Goal: Information Seeking & Learning: Compare options

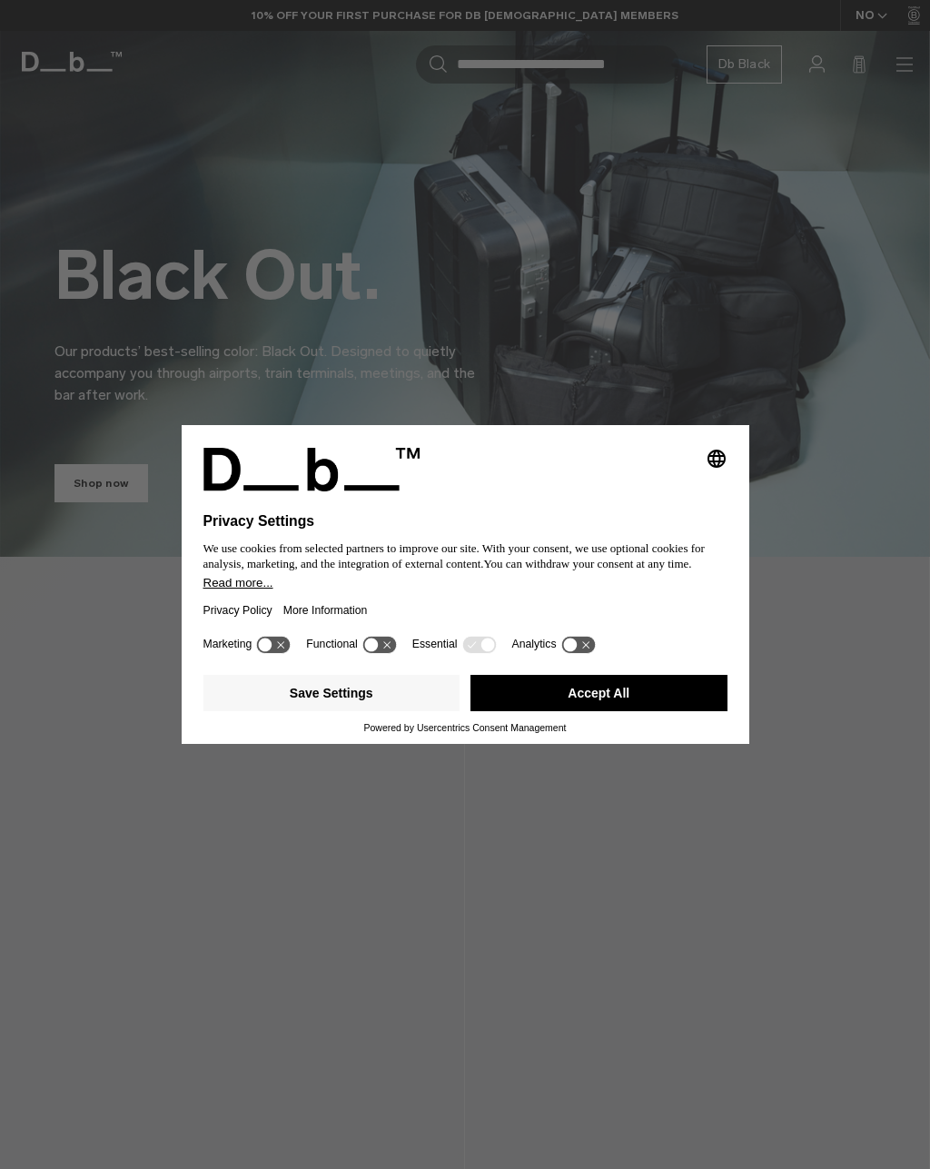
click at [668, 698] on button "Accept All" at bounding box center [598, 693] width 257 height 36
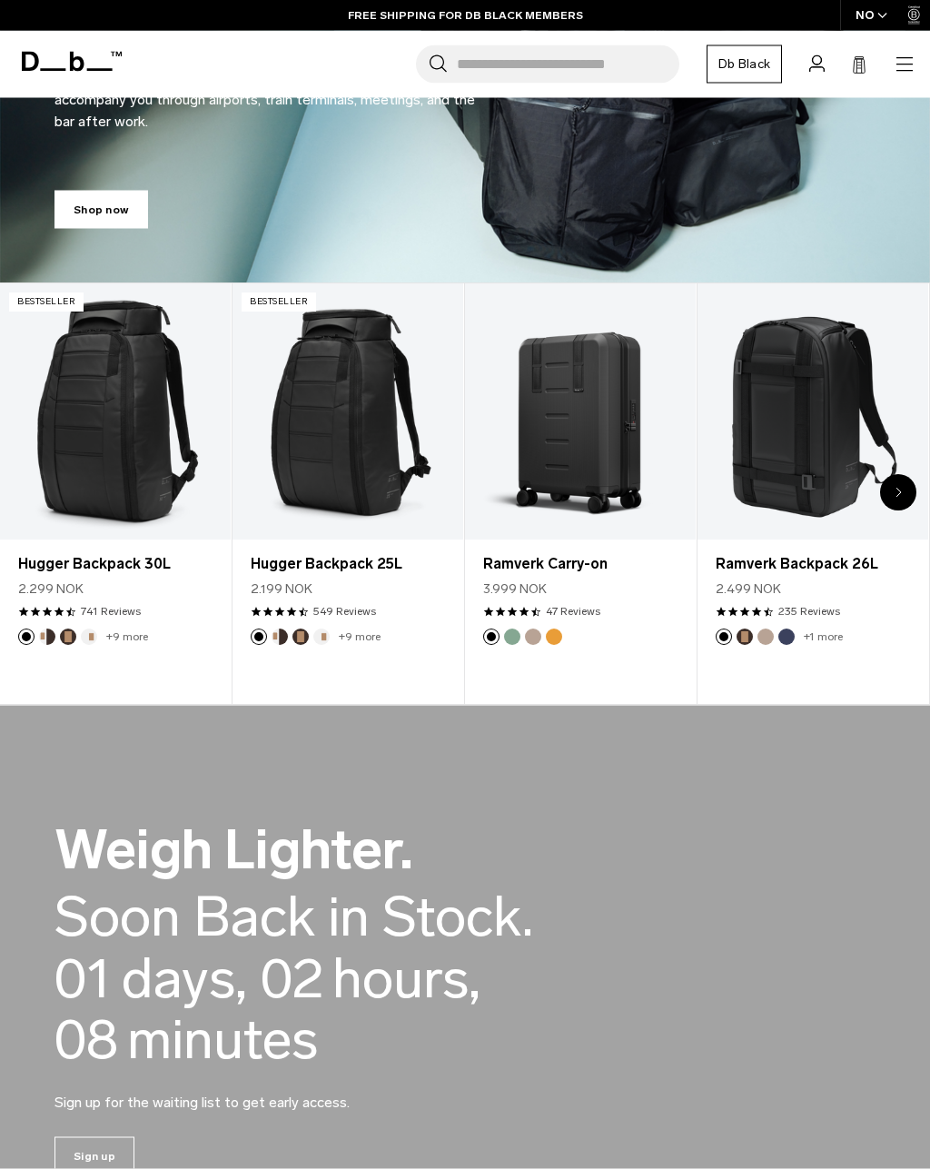
scroll to position [275, 0]
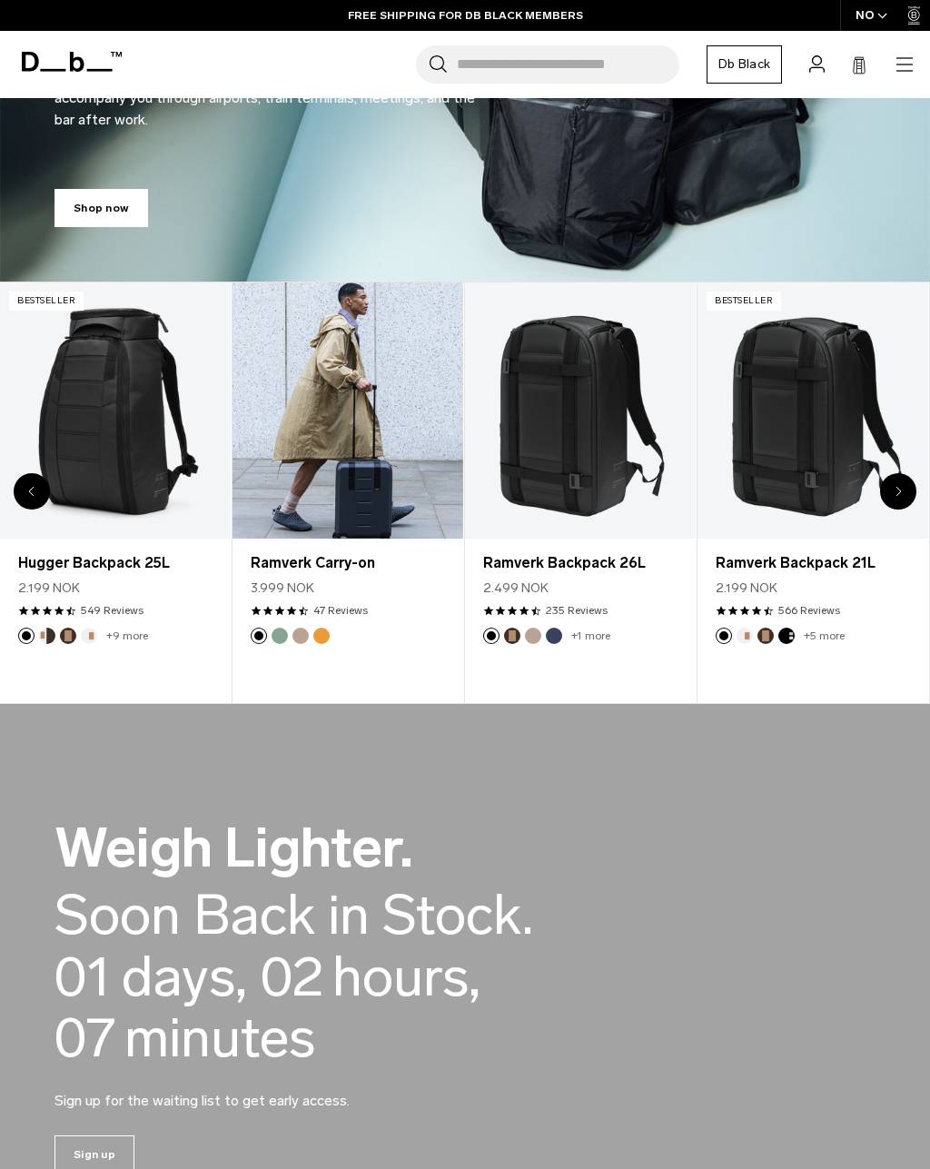
click at [319, 394] on link "Ramverk Carry-on" at bounding box center [347, 410] width 231 height 256
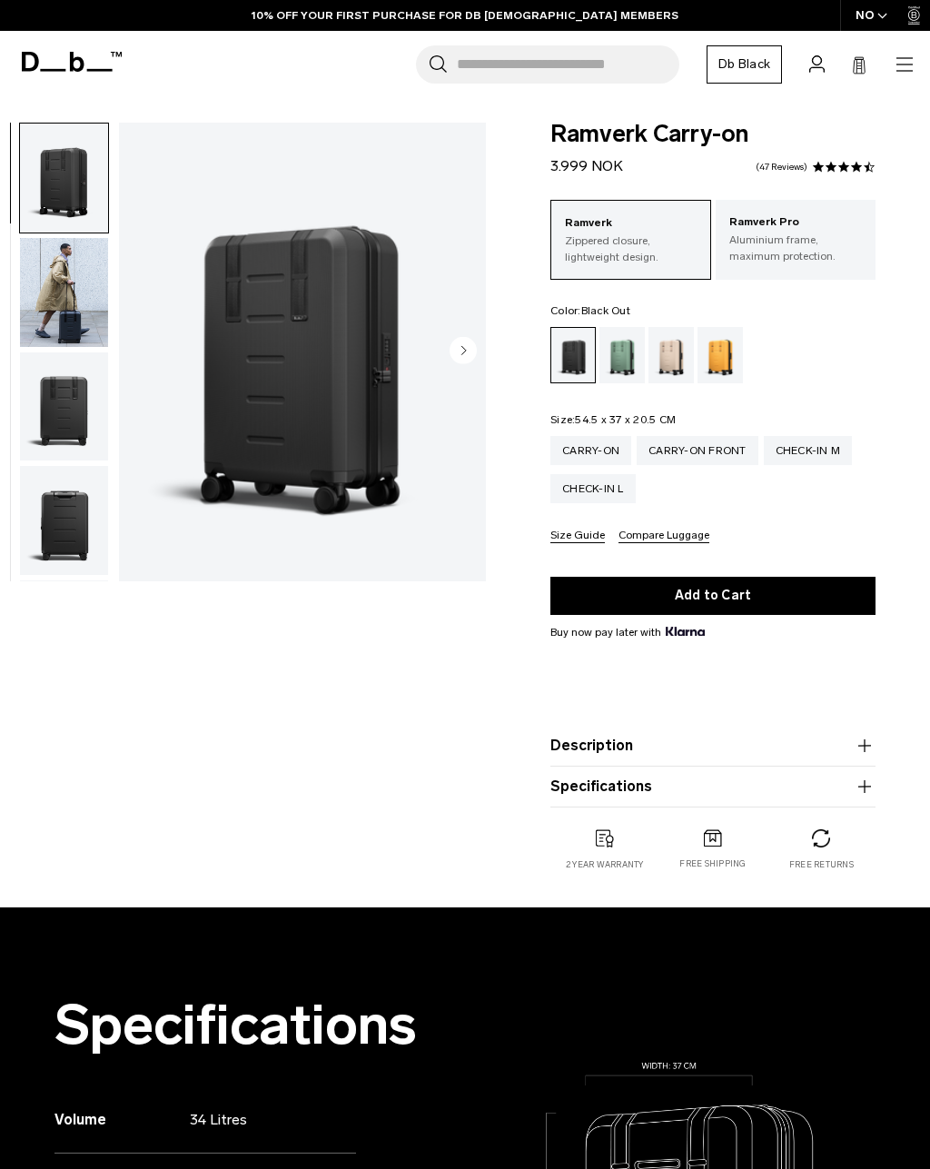
click at [825, 236] on p "Aluminium frame, maximum protection." at bounding box center [795, 248] width 133 height 33
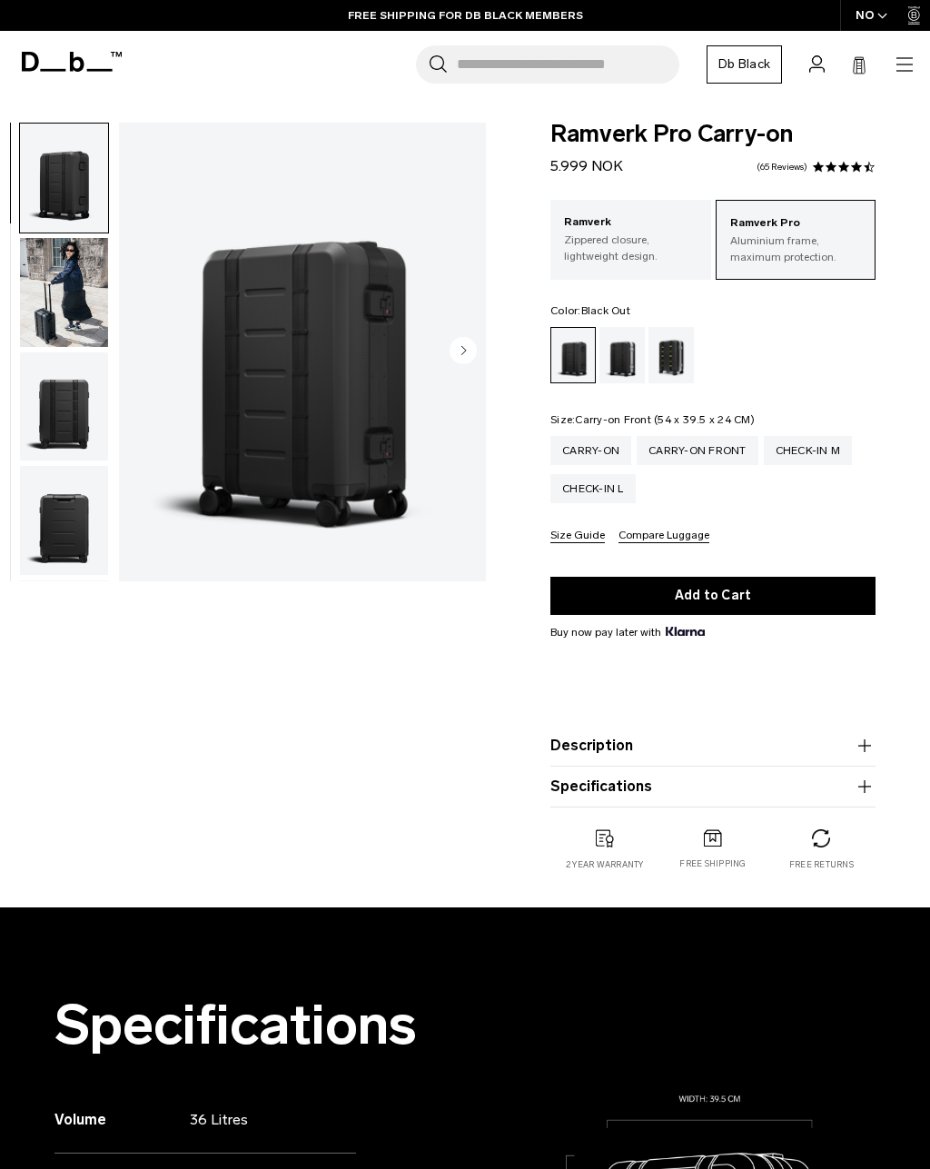
click at [718, 443] on div "Carry-on Front" at bounding box center [698, 450] width 122 height 29
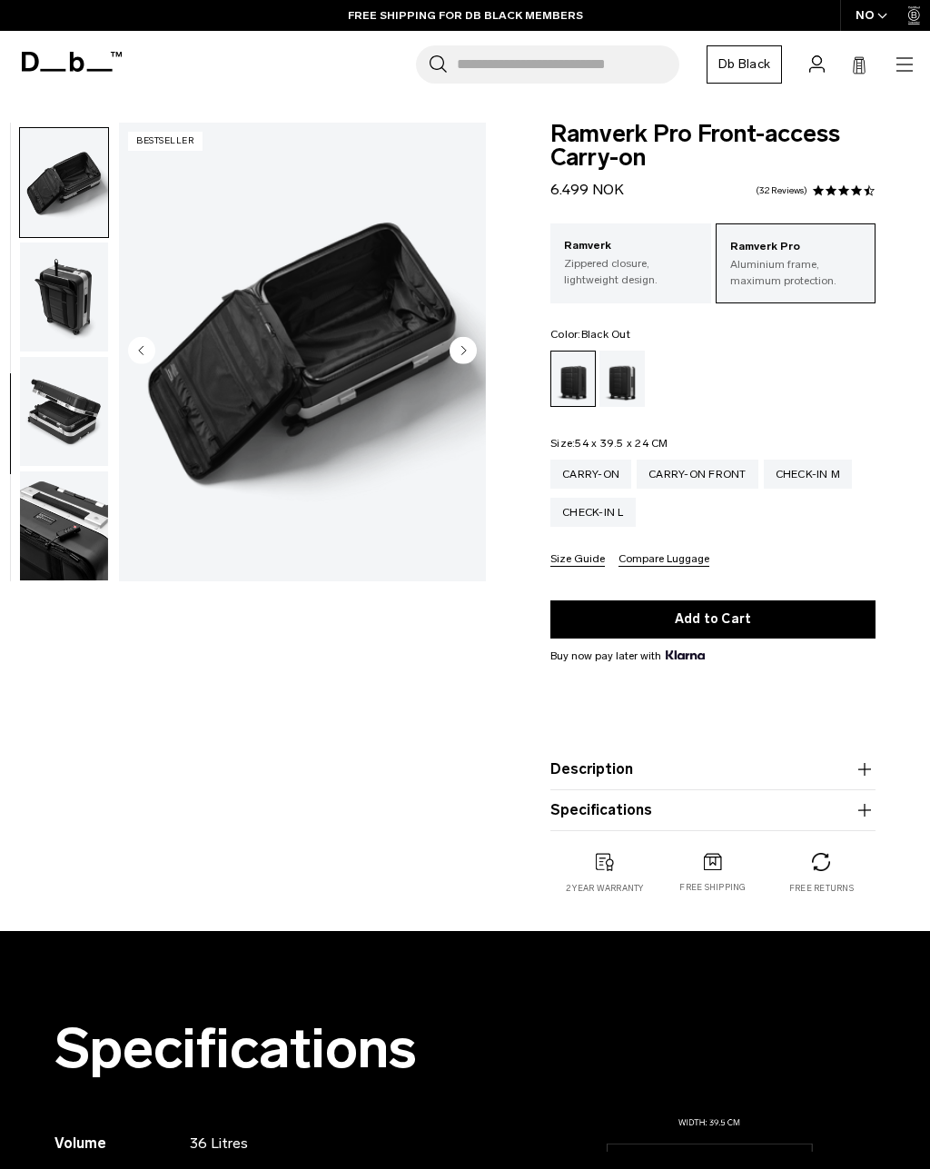
scroll to position [809, 0]
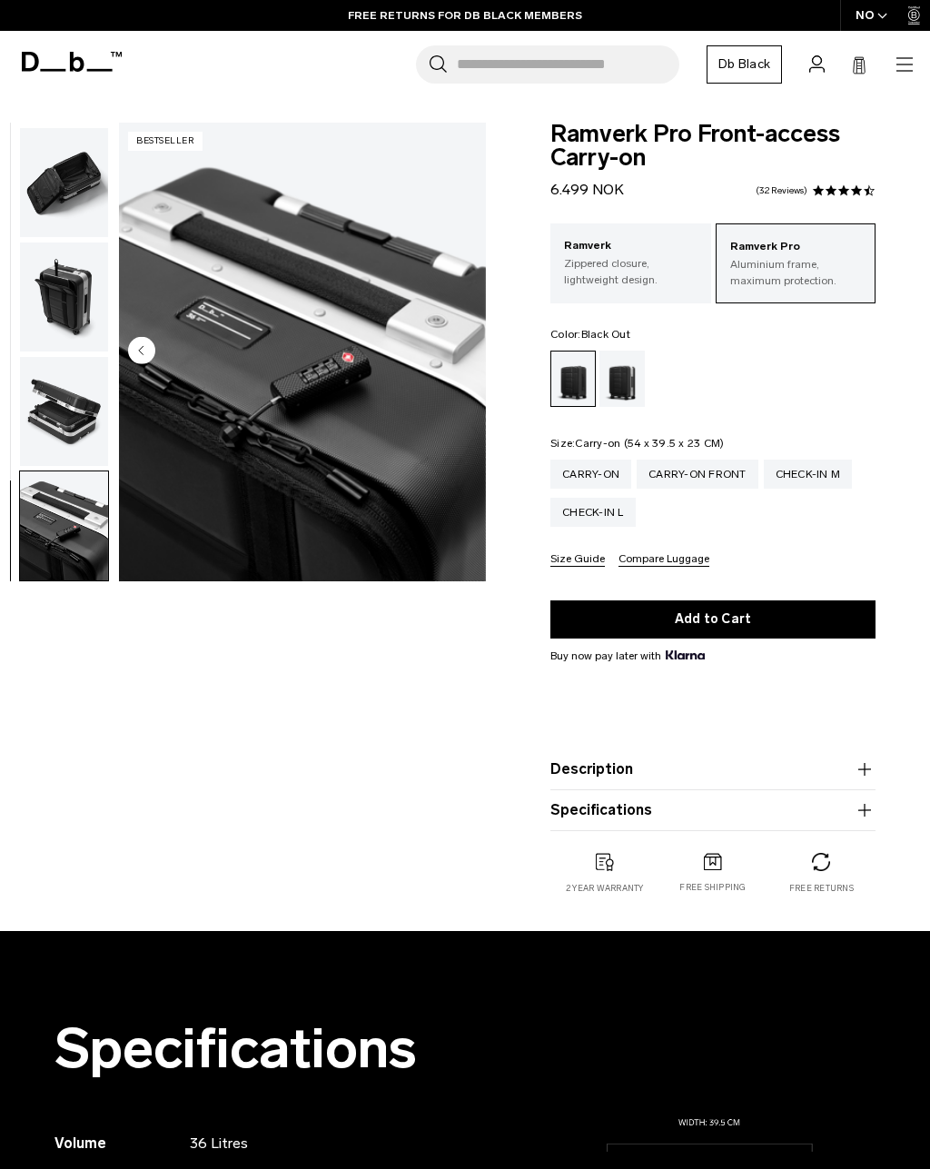
click at [602, 488] on div "Carry-on" at bounding box center [590, 473] width 81 height 29
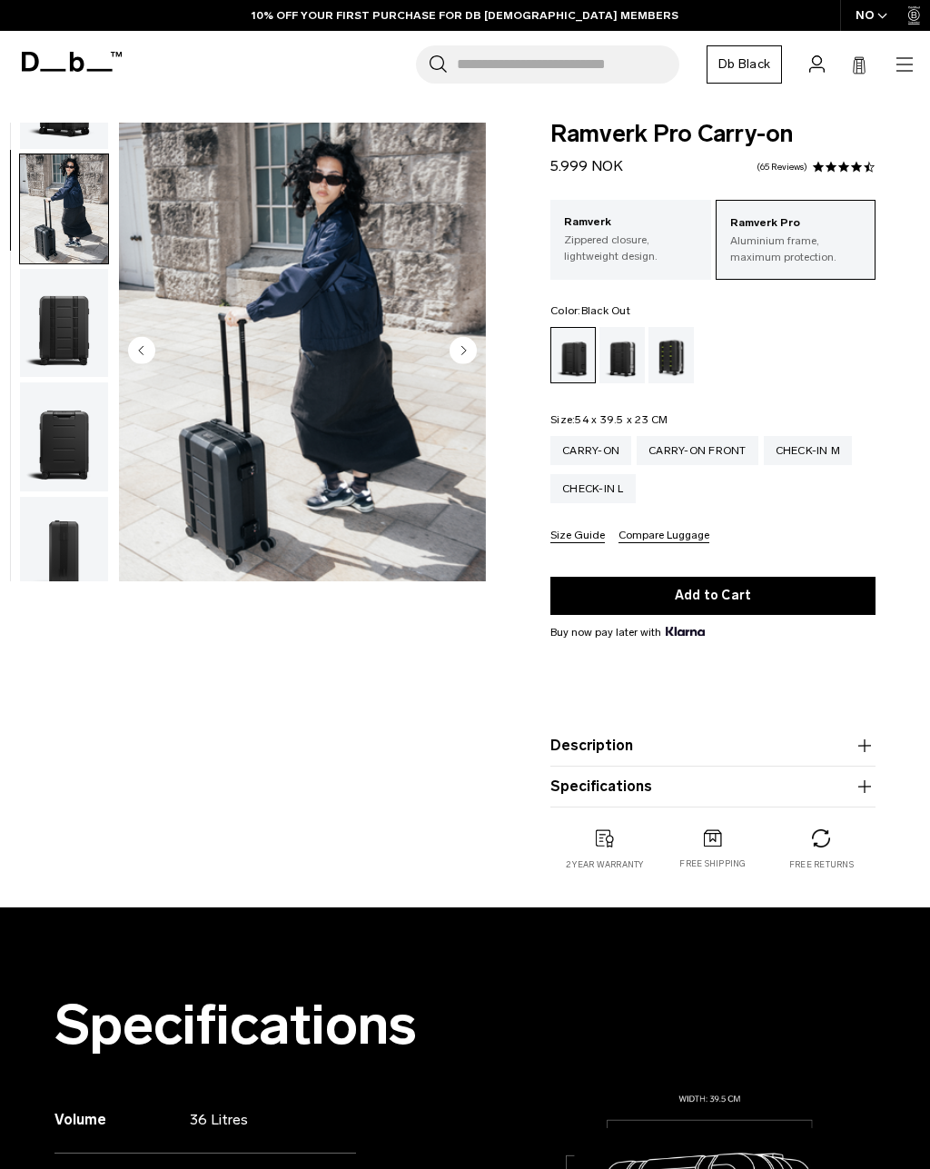
scroll to position [115, 0]
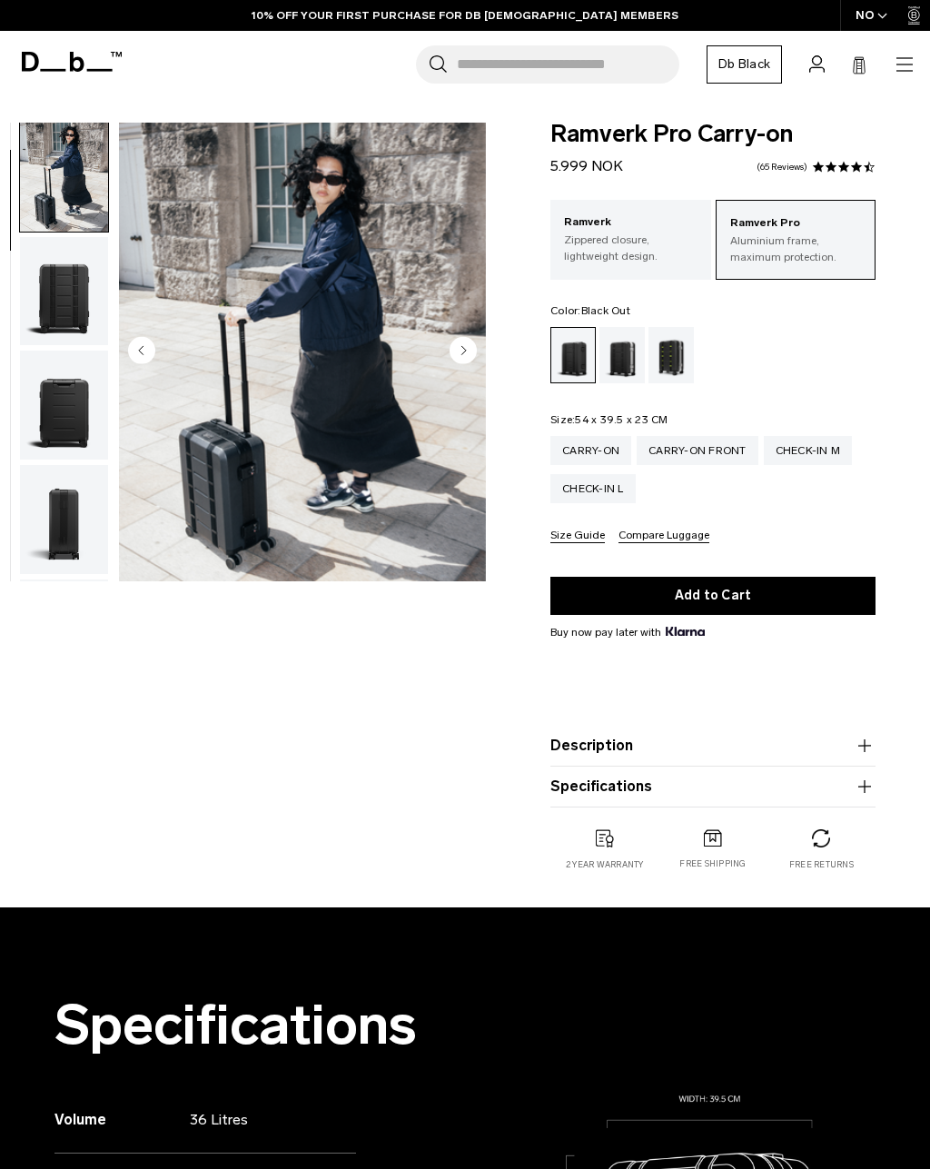
click at [217, 449] on img "2 / 14" at bounding box center [302, 352] width 367 height 459
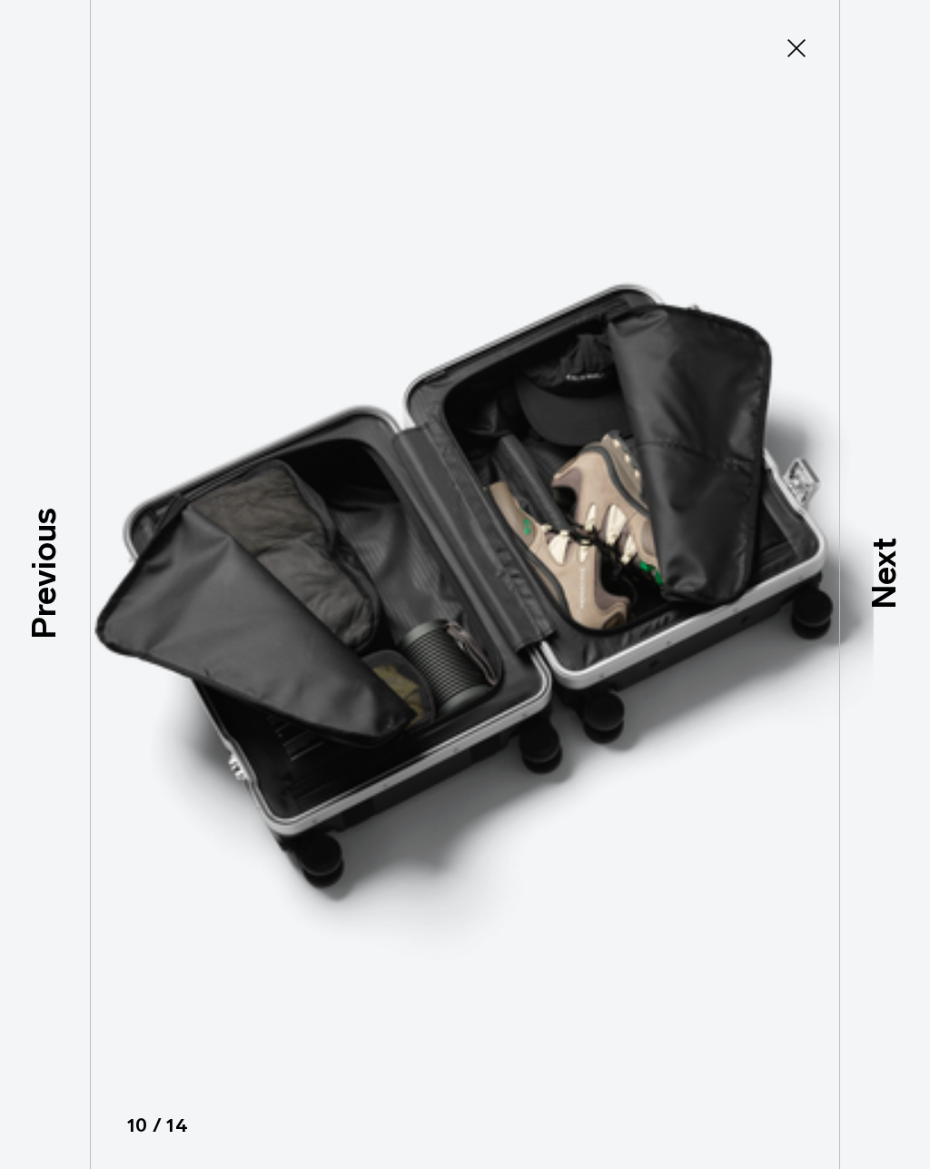
click at [785, 42] on icon at bounding box center [796, 48] width 29 height 29
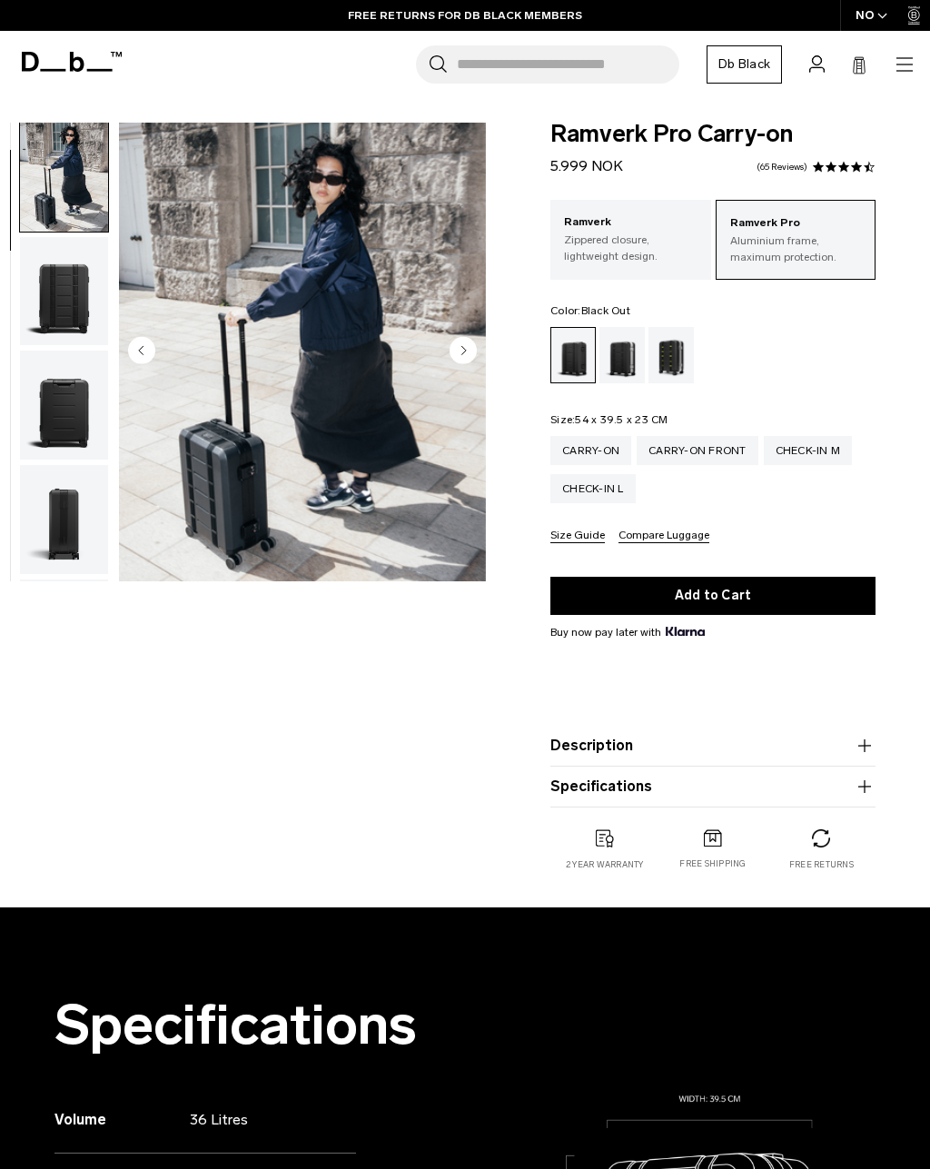
click at [676, 235] on p "Zippered closure, lightweight design." at bounding box center [630, 248] width 133 height 33
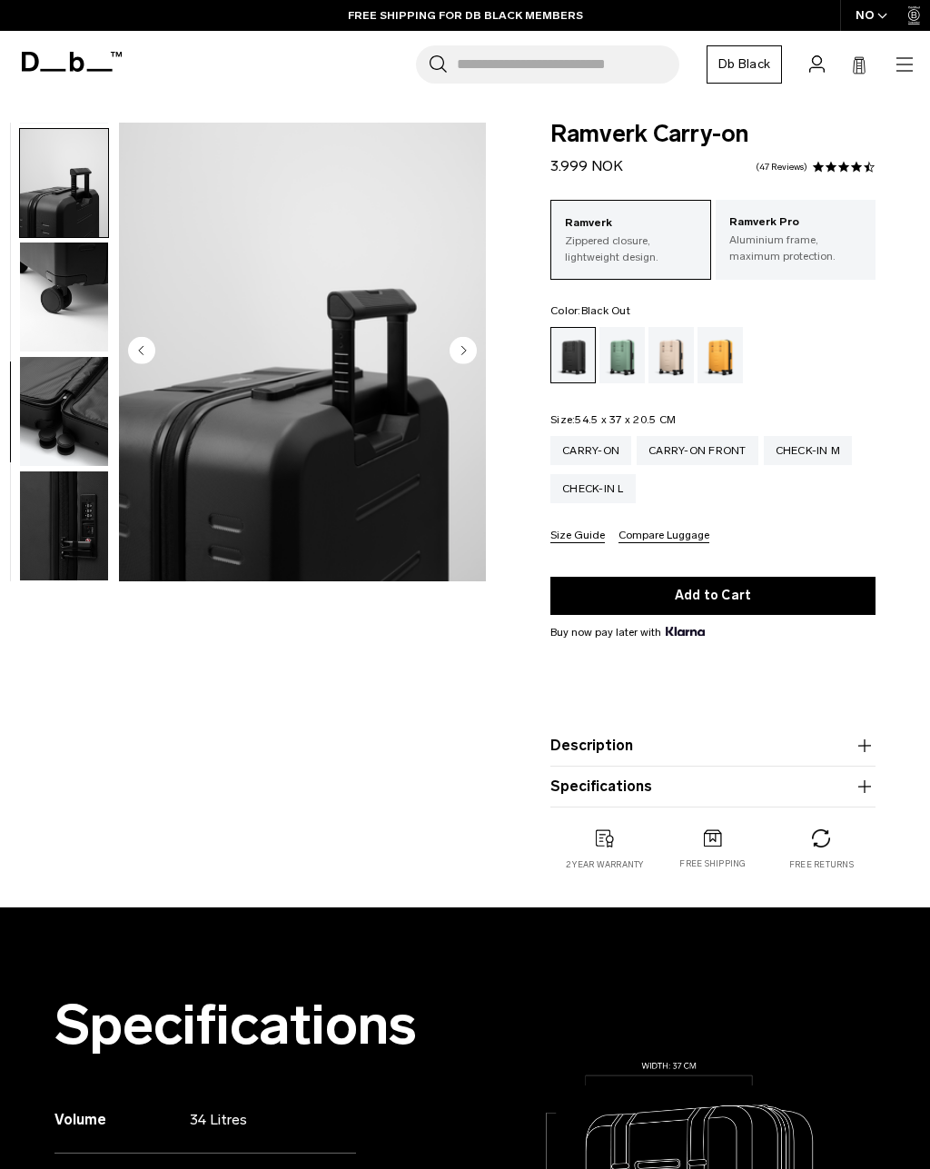
scroll to position [693, 0]
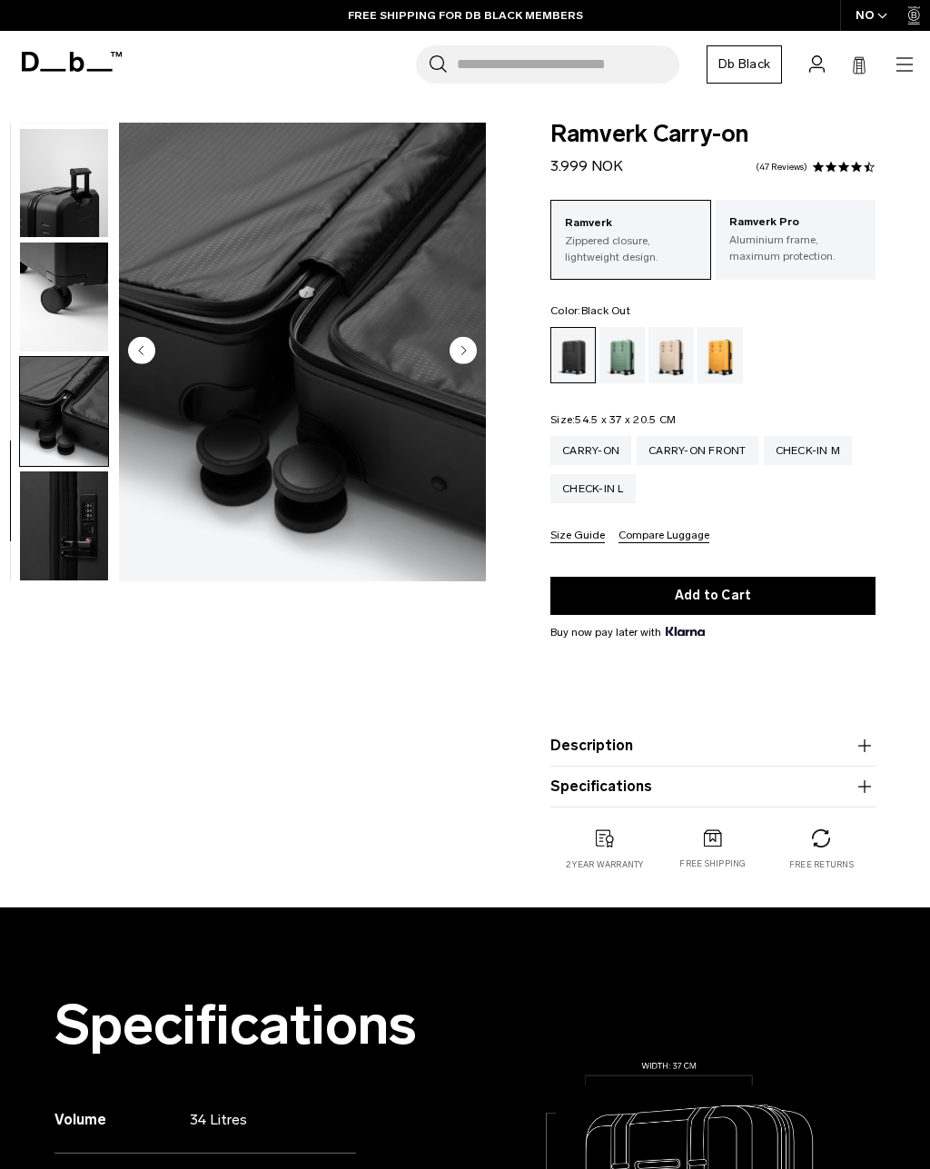
click at [797, 242] on p "Aluminium frame, maximum protection." at bounding box center [795, 248] width 133 height 33
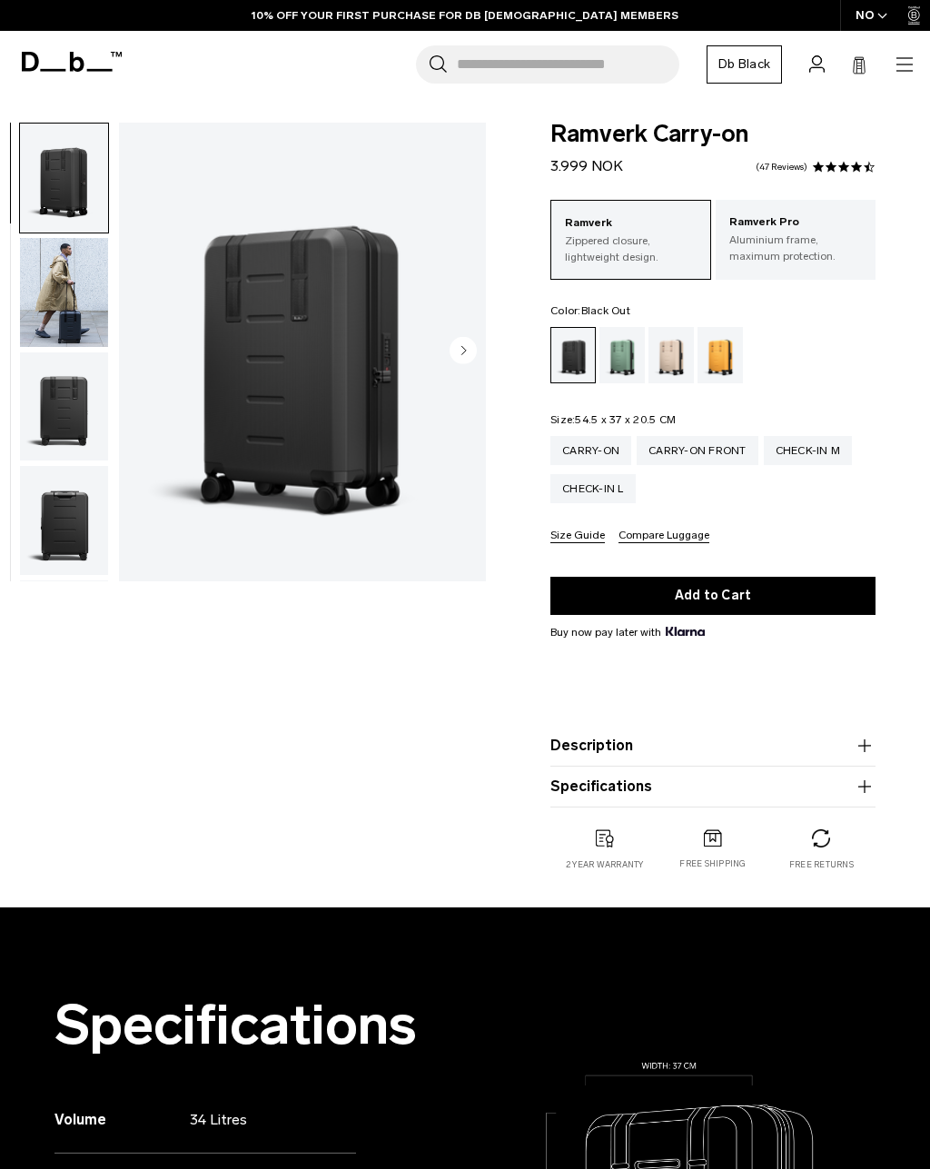
scroll to position [145, 0]
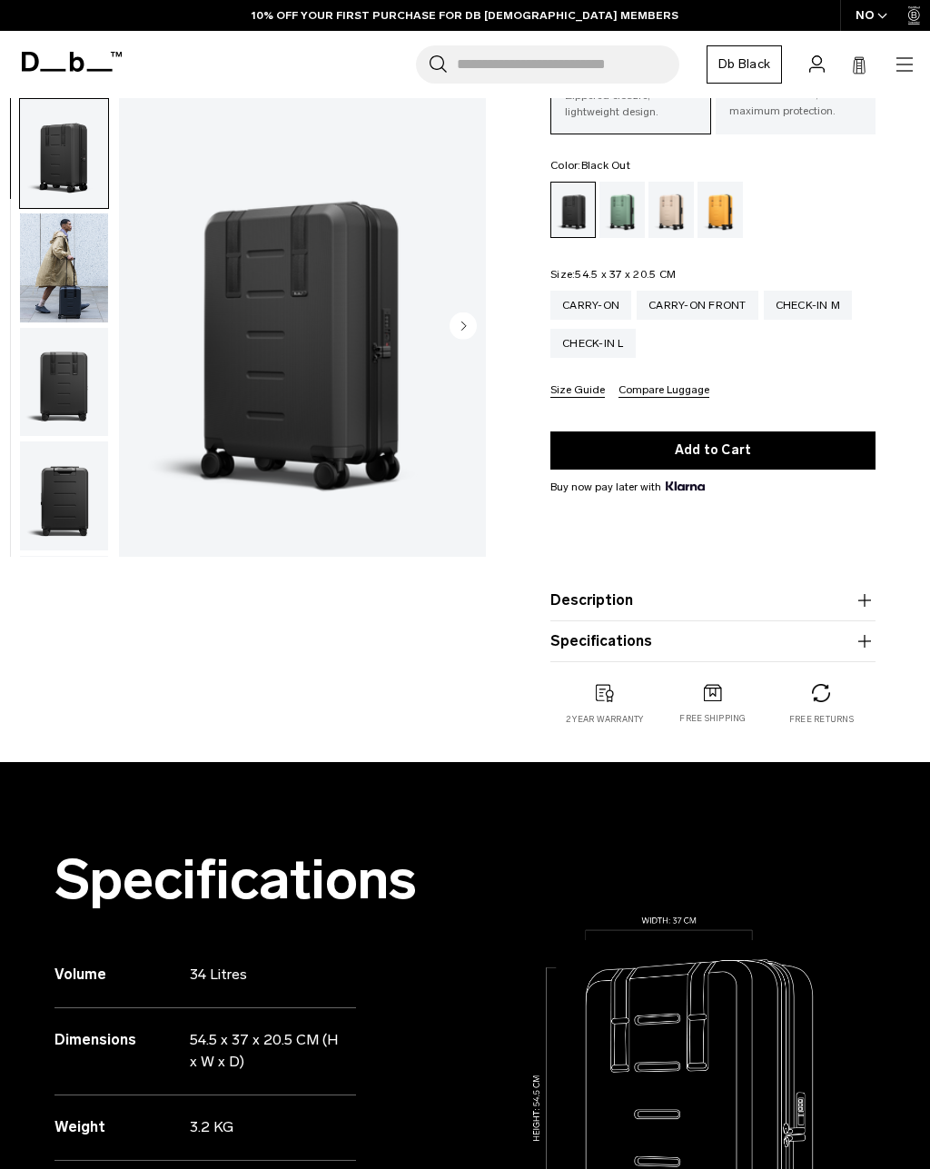
click at [834, 599] on button "Description" at bounding box center [712, 600] width 325 height 22
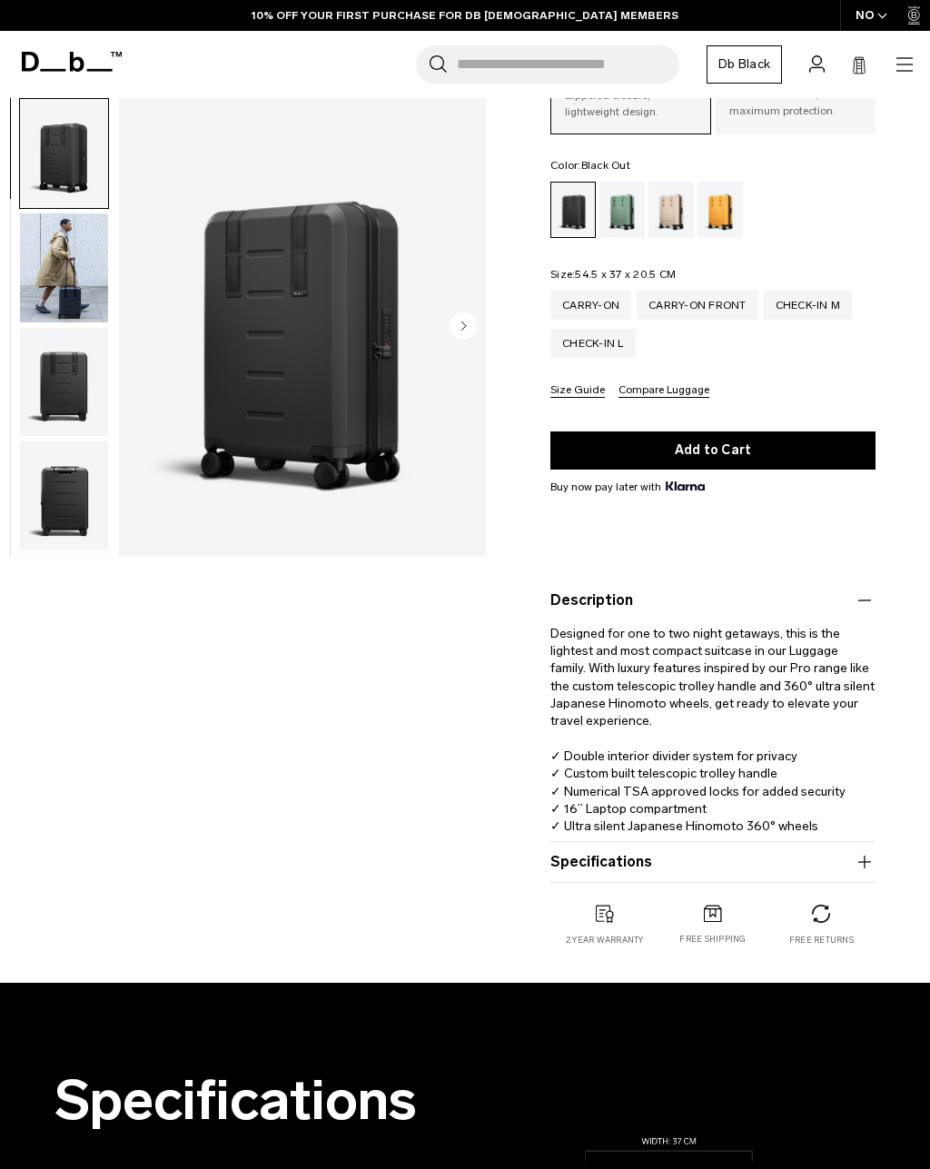
click at [848, 608] on button "Description" at bounding box center [712, 600] width 325 height 22
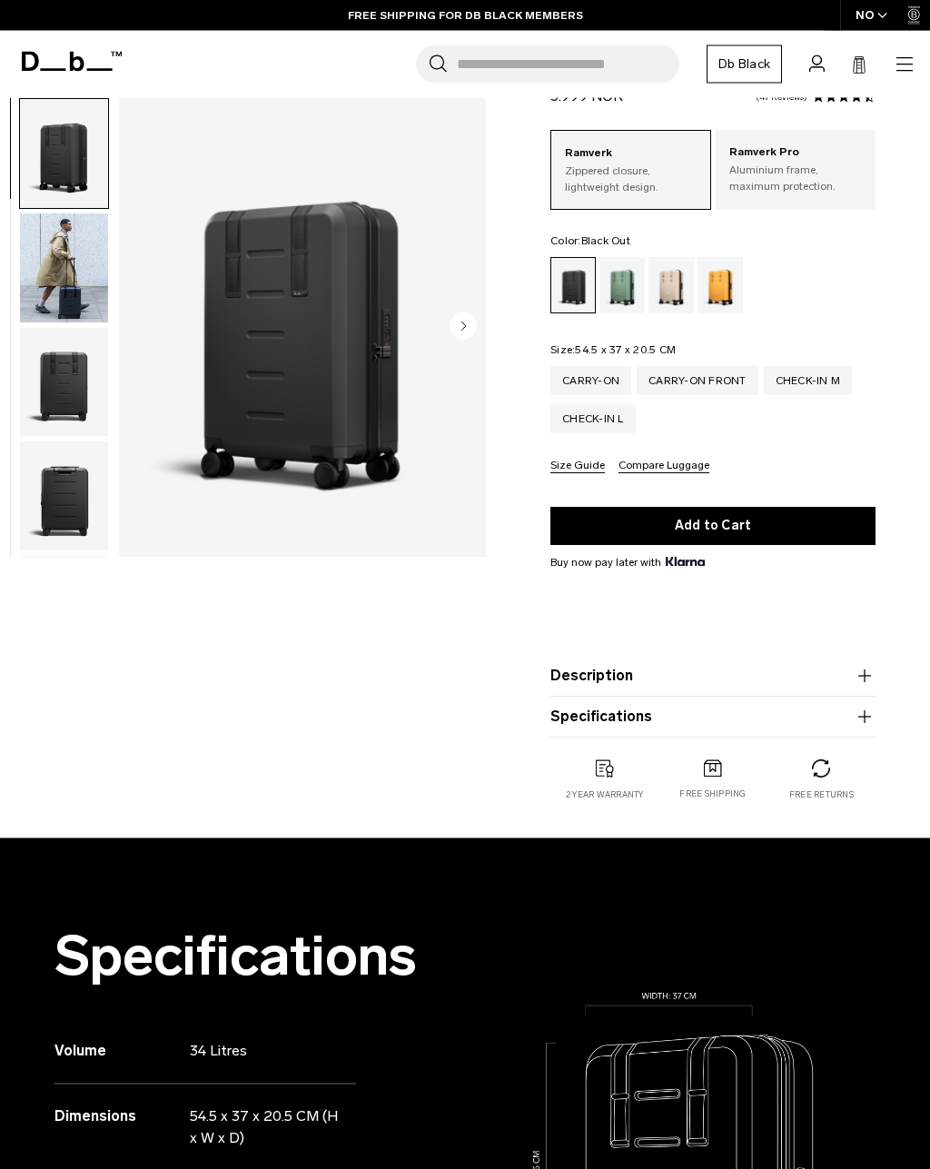
scroll to position [0, 0]
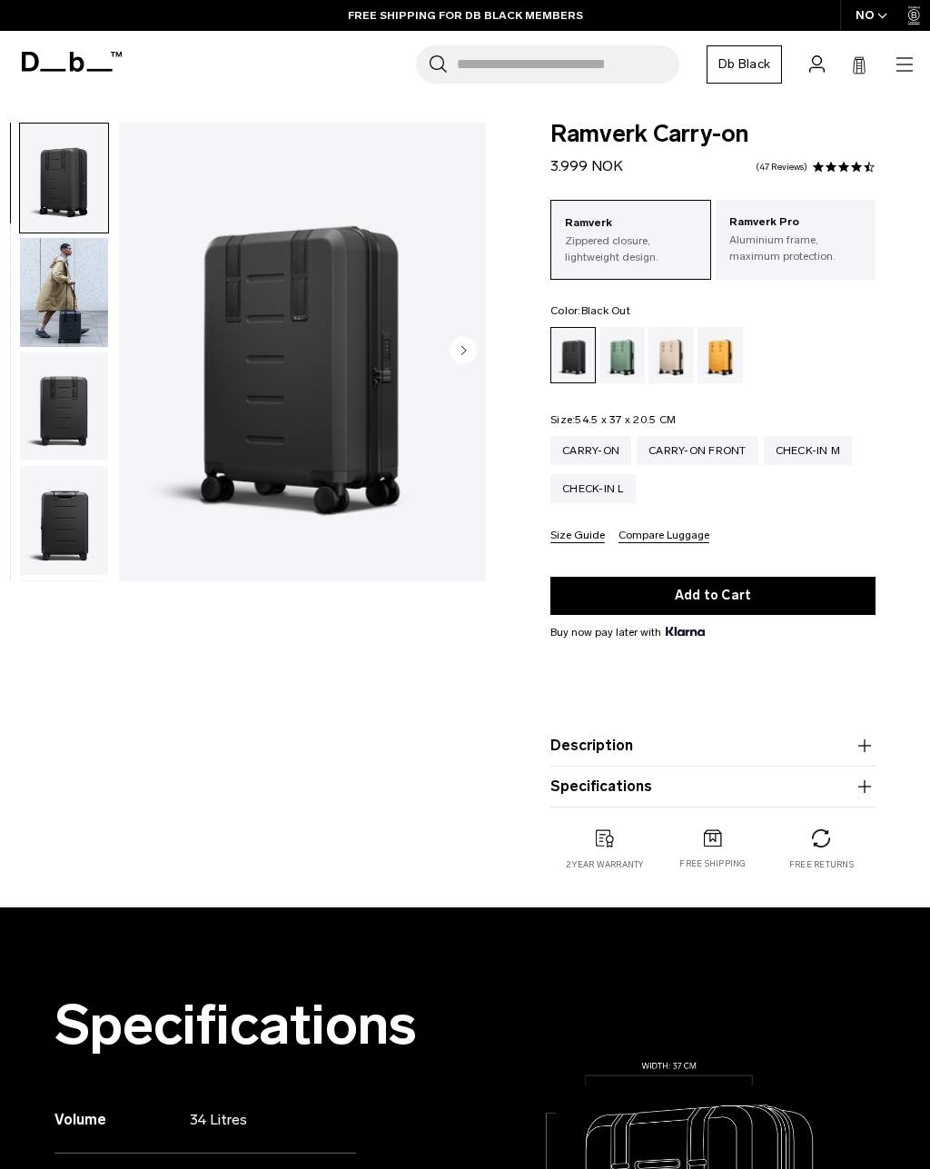
click at [811, 250] on p "Aluminium frame, maximum protection." at bounding box center [795, 248] width 133 height 33
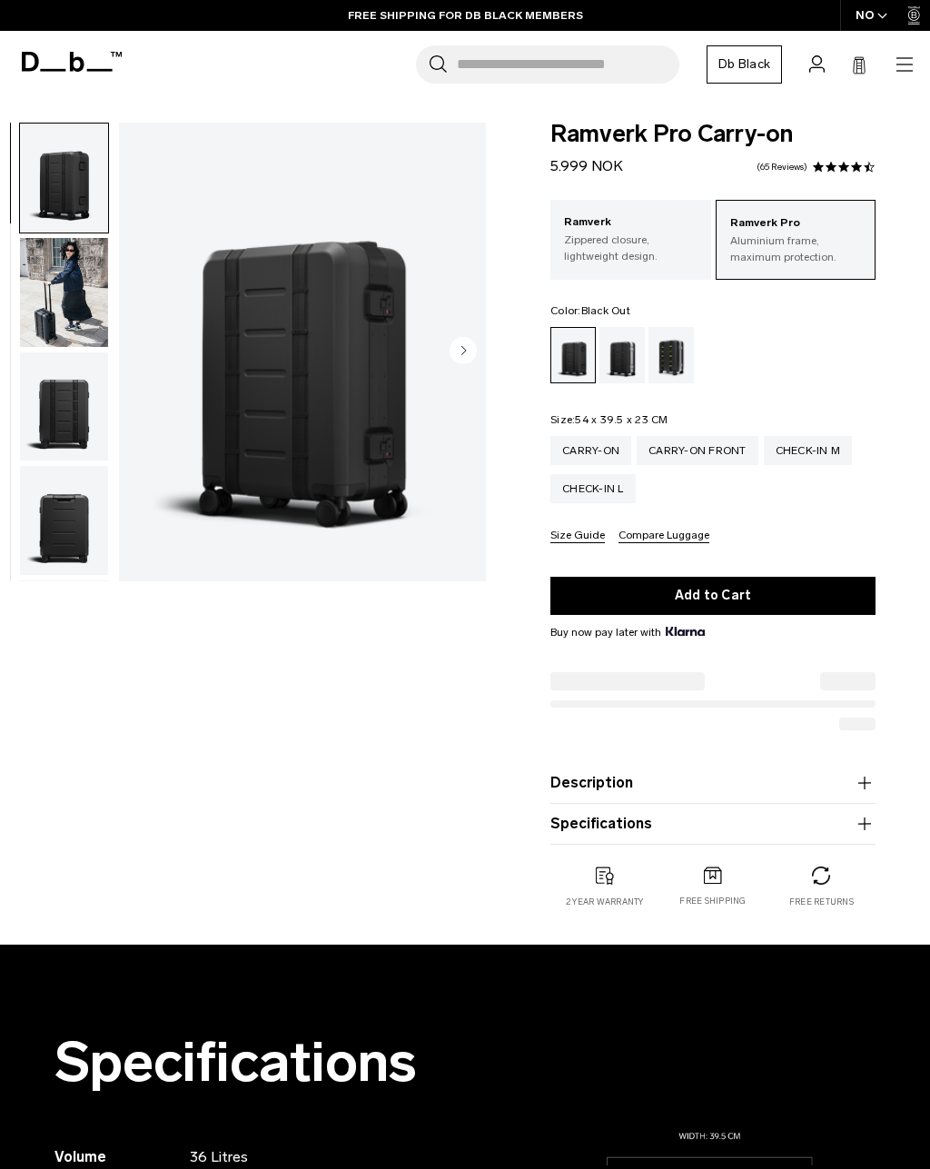
click at [73, 93] on header "Shop By Category All Products New Arrivals Bestsellers" at bounding box center [465, 64] width 930 height 67
click at [59, 52] on icon at bounding box center [72, 62] width 100 height 20
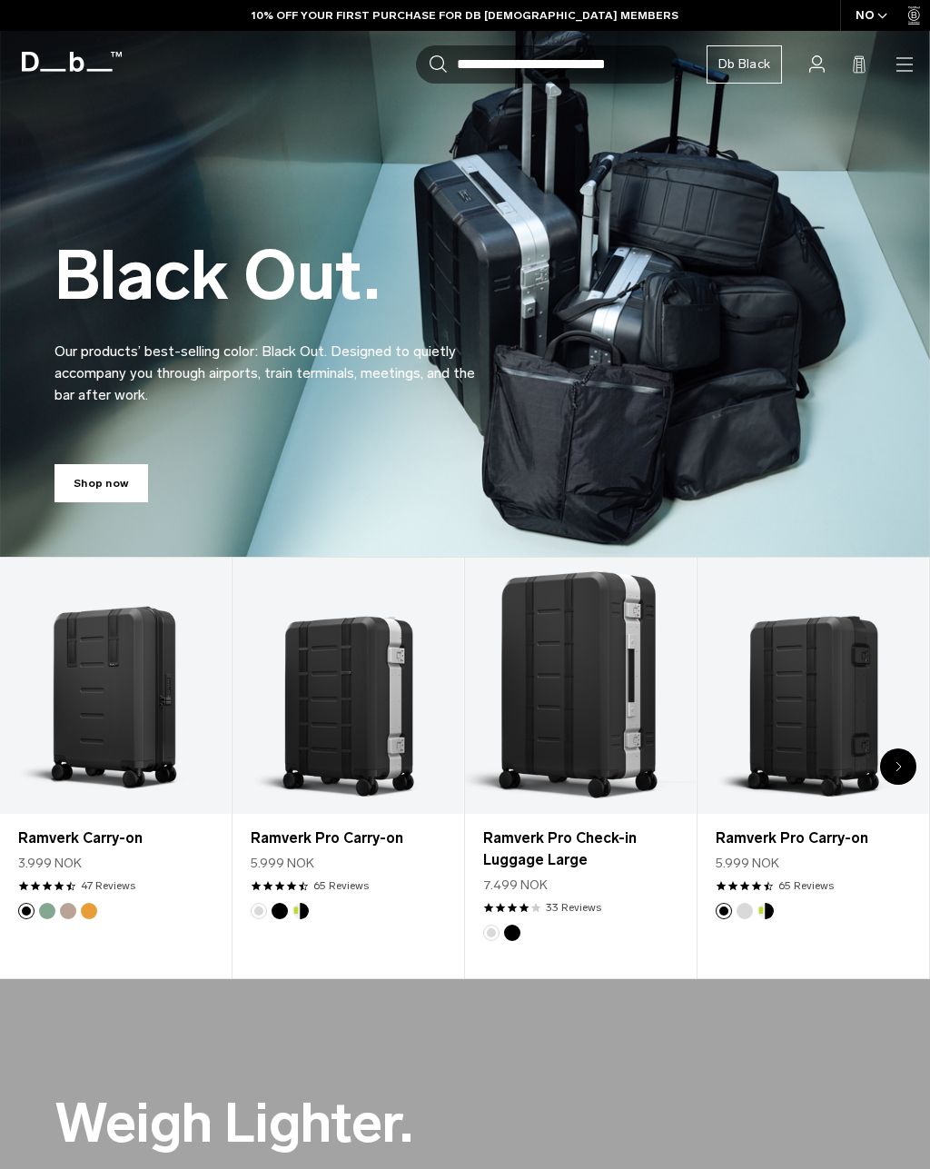
click at [0, 0] on icon "button" at bounding box center [0, 0] width 0 height 0
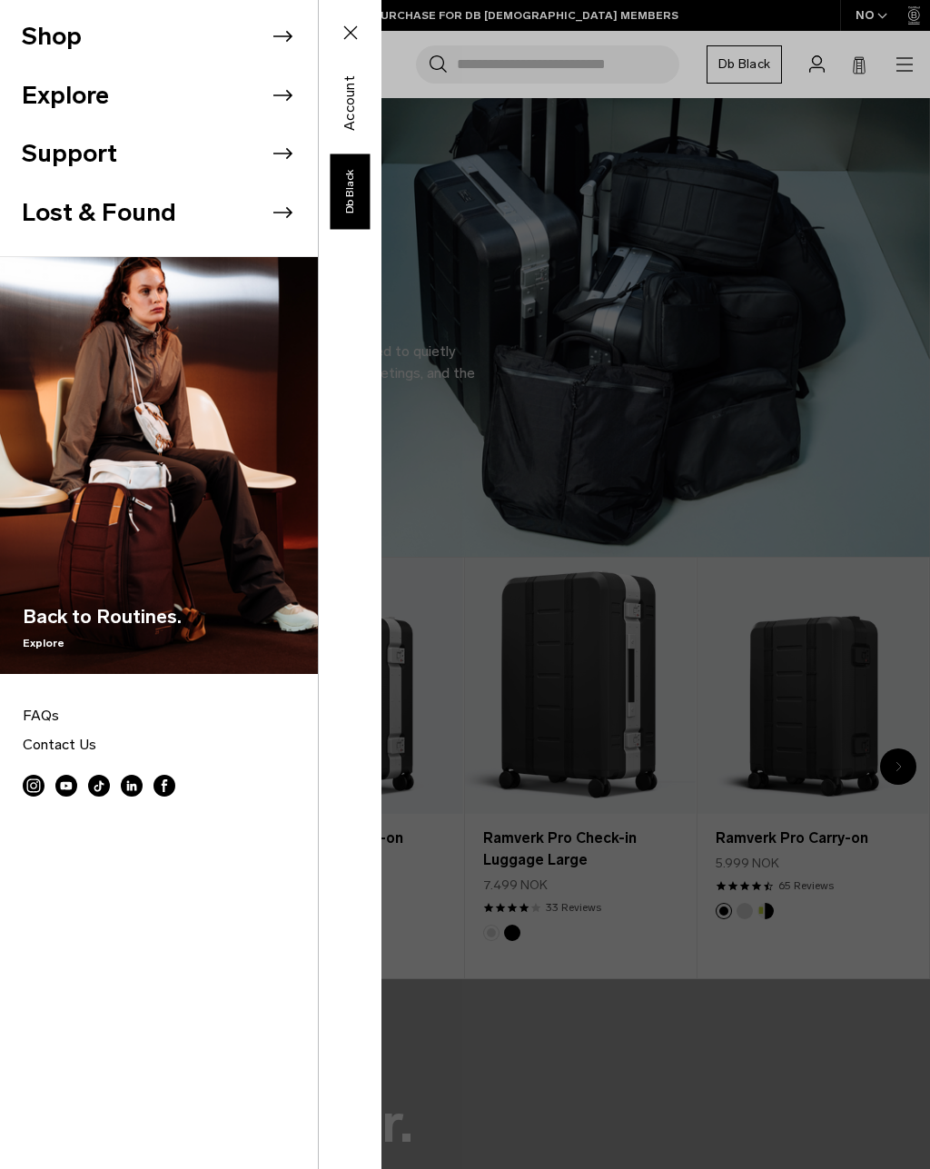
click at [75, 37] on li "Shop" at bounding box center [170, 36] width 296 height 59
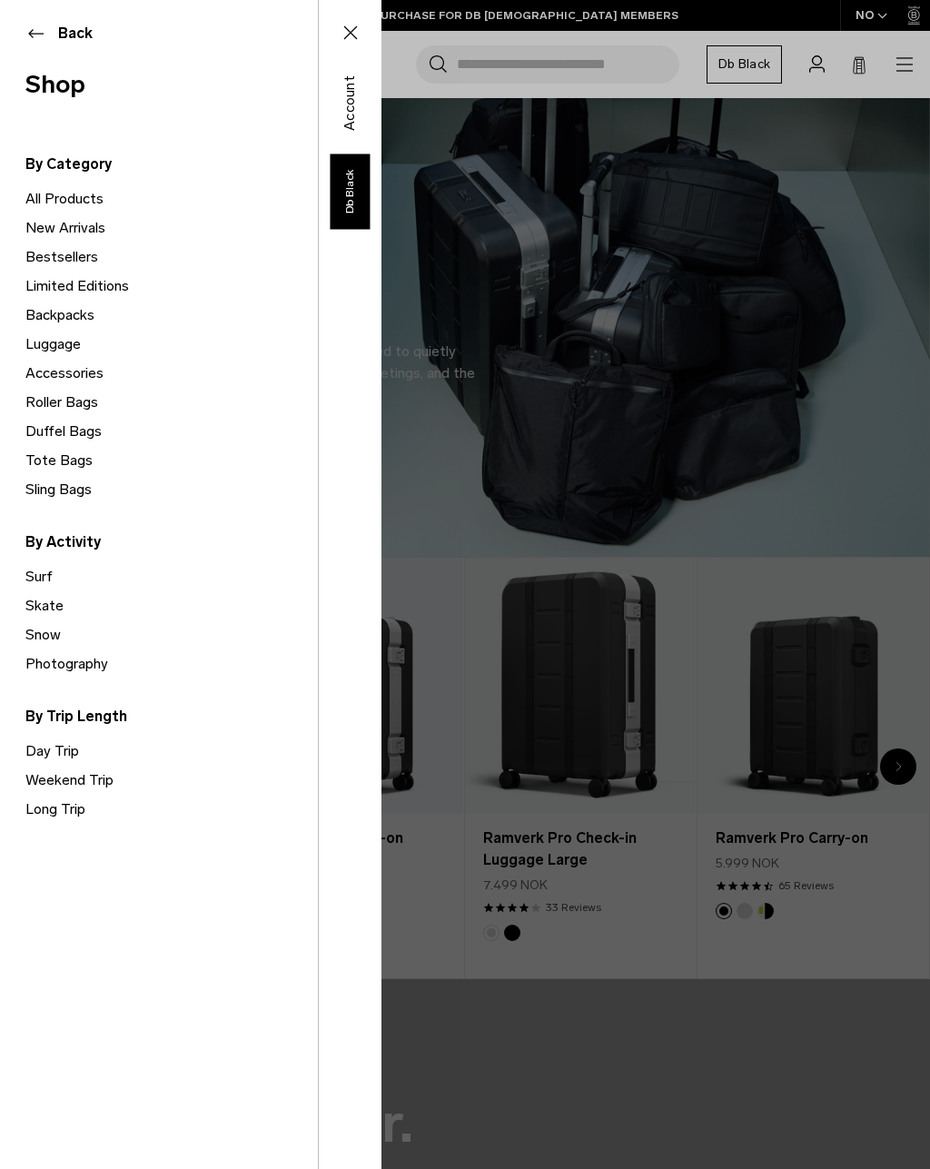
click at [58, 230] on link "New Arrivals" at bounding box center [171, 227] width 292 height 29
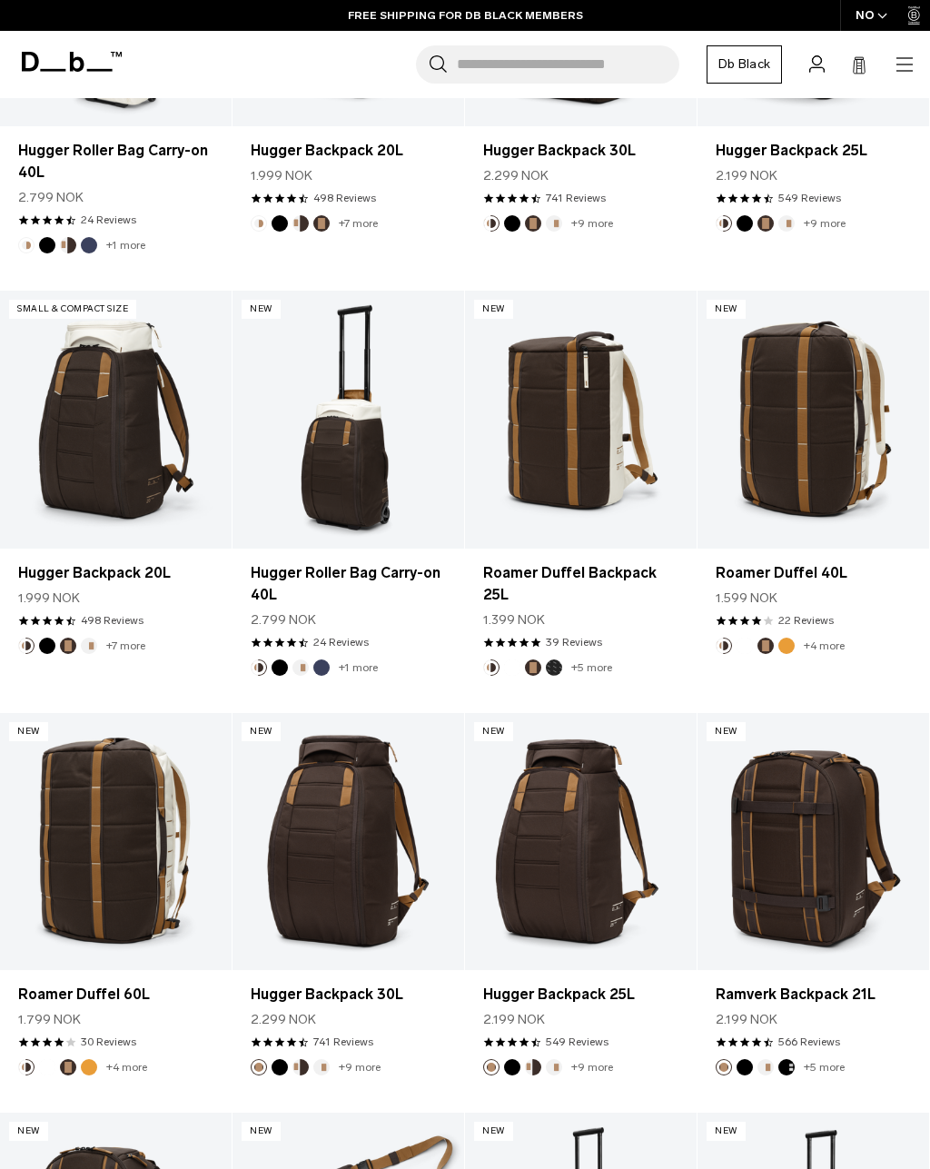
scroll to position [1557, 0]
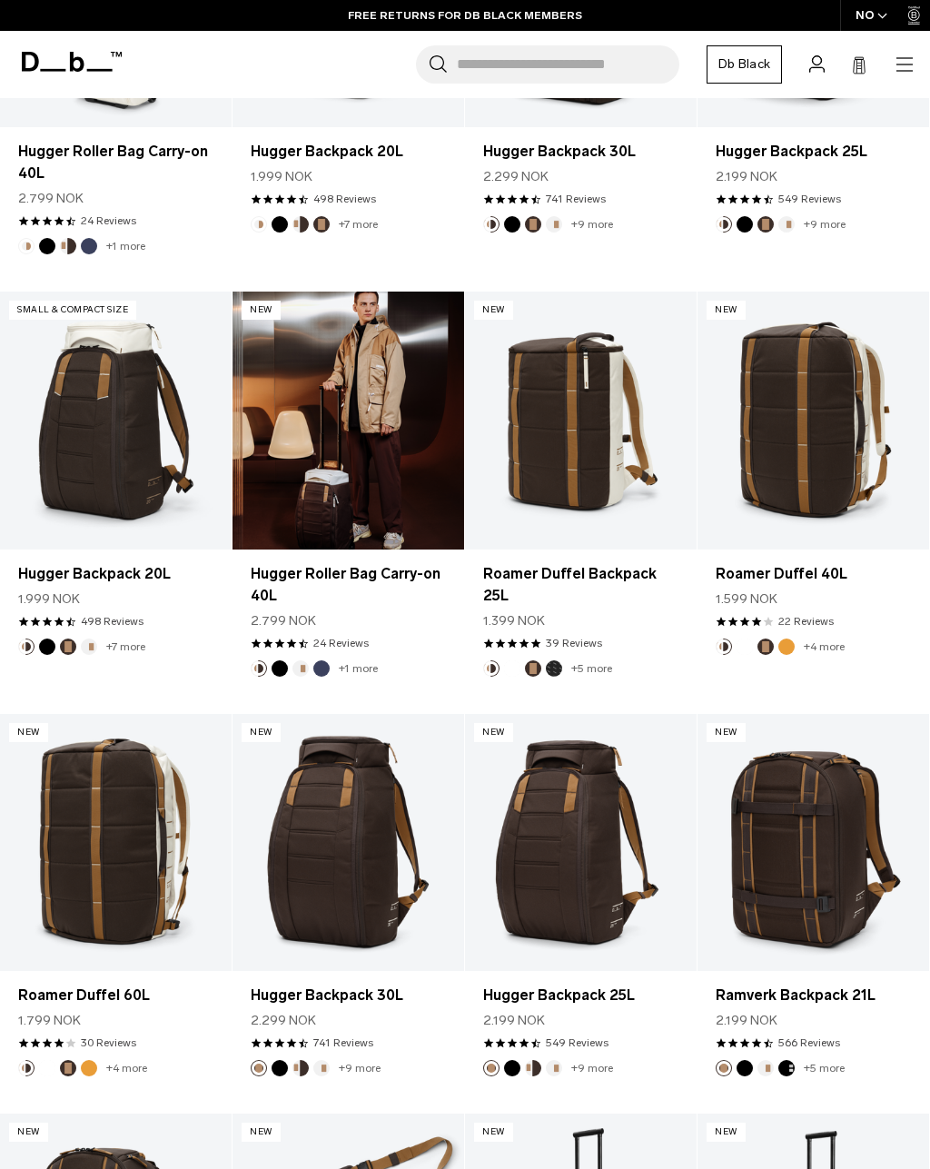
click at [299, 405] on link "Hugger Roller Bag Carry-on 40L" at bounding box center [348, 419] width 232 height 257
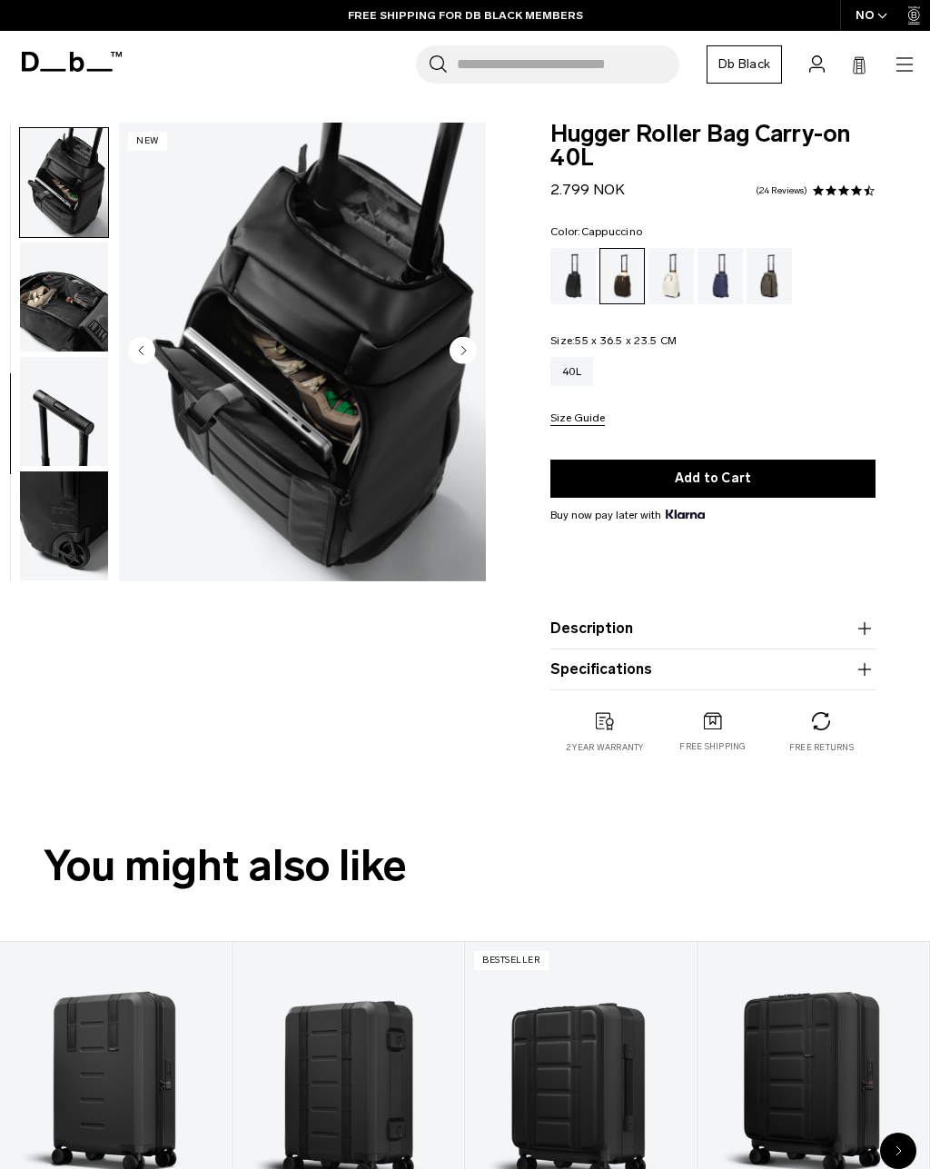
scroll to position [809, 0]
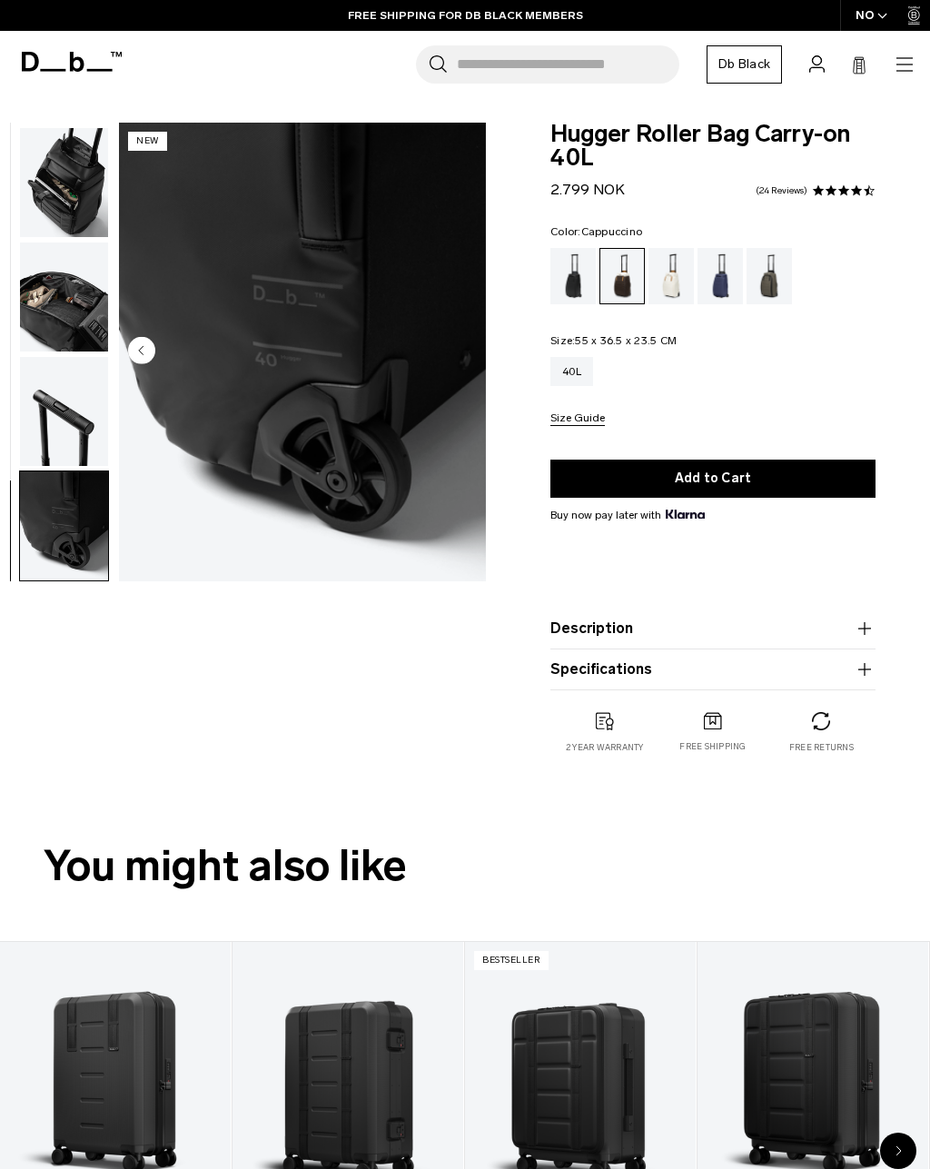
click at [62, 397] on img "button" at bounding box center [64, 411] width 88 height 109
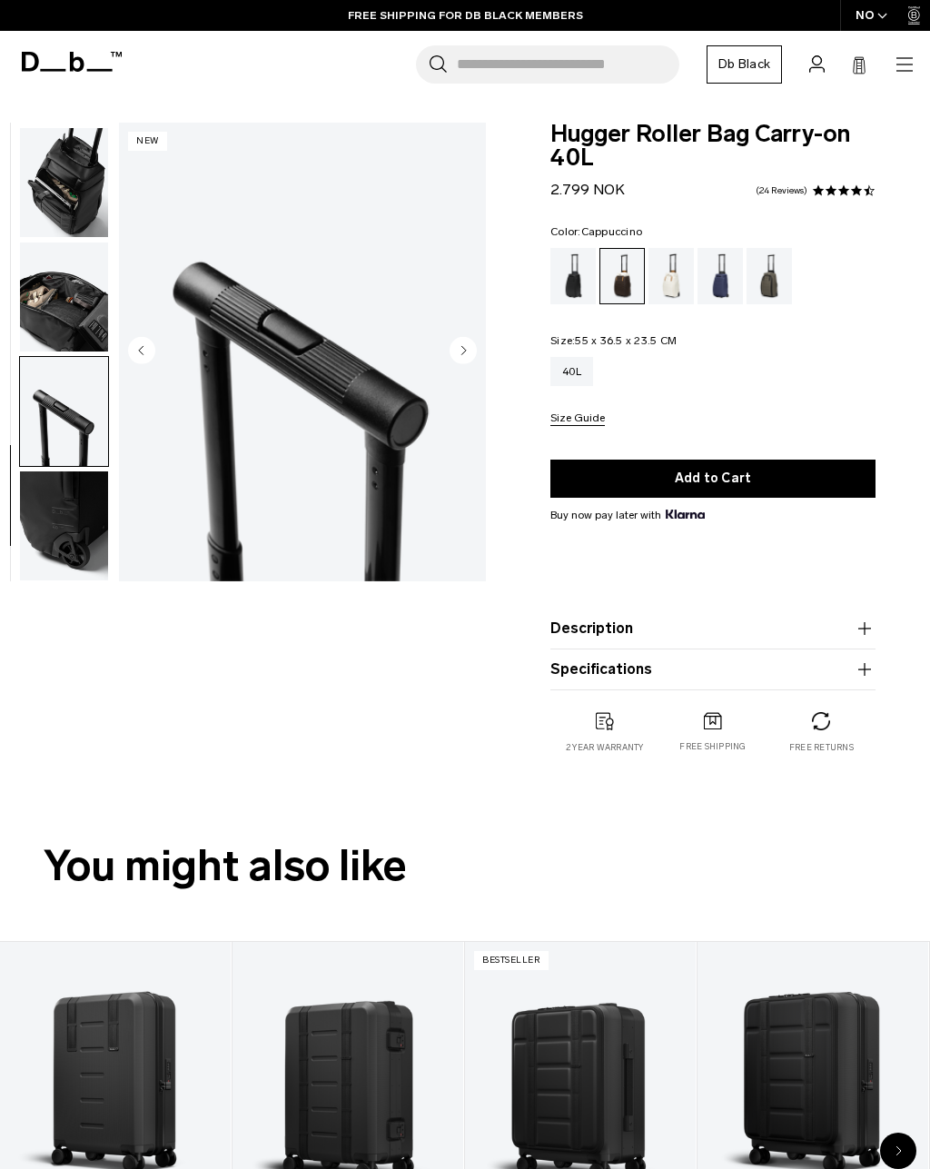
click at [59, 291] on img "button" at bounding box center [64, 296] width 88 height 109
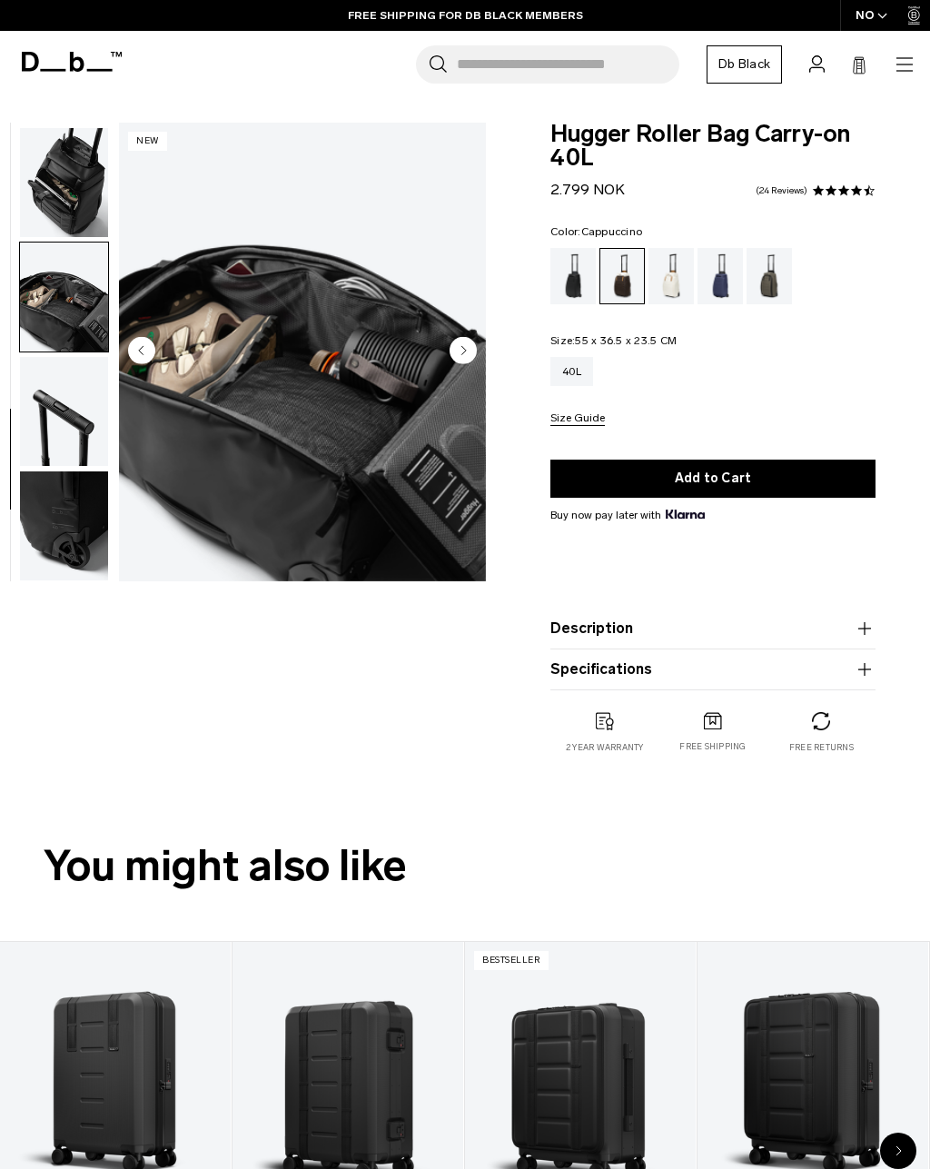
click at [63, 207] on img "button" at bounding box center [64, 182] width 88 height 109
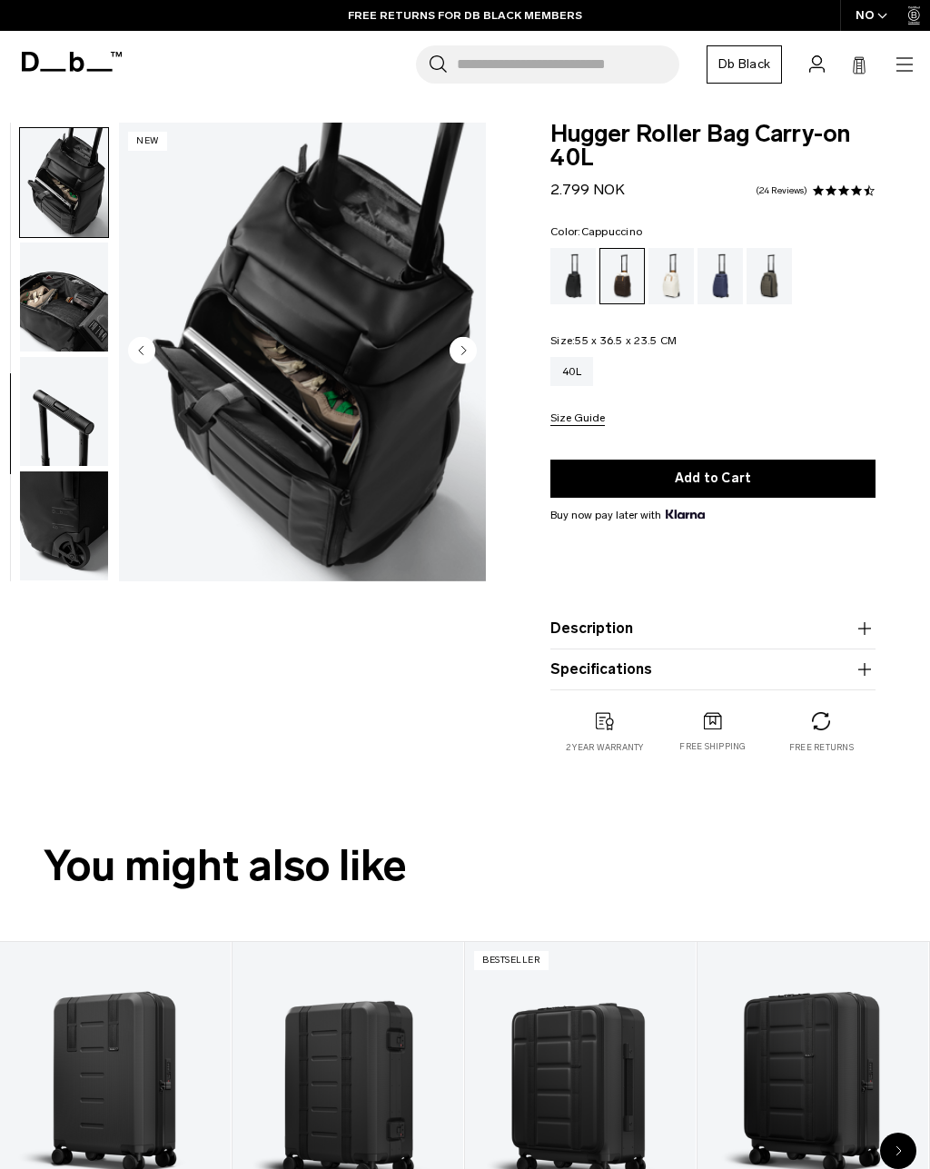
click at [65, 493] on img "button" at bounding box center [64, 525] width 88 height 109
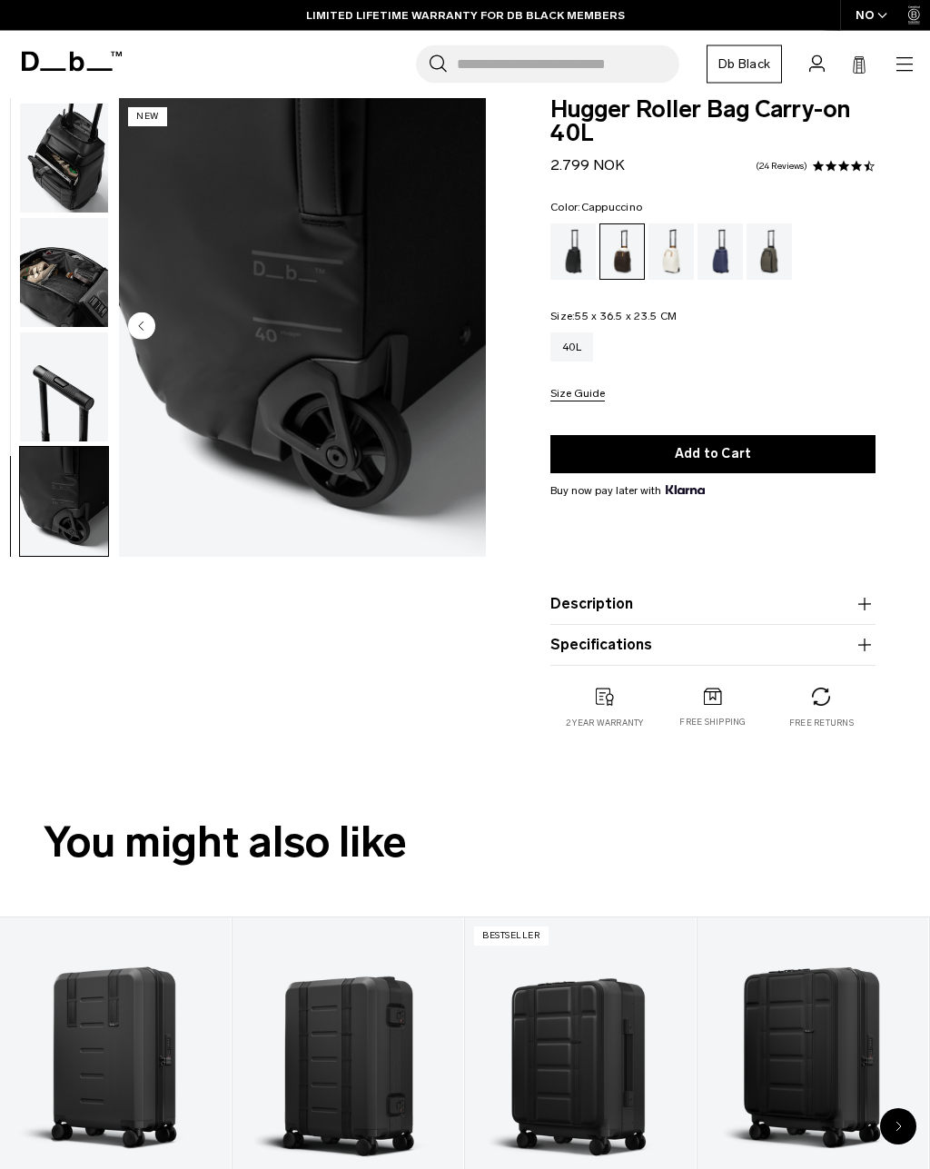
scroll to position [0, 0]
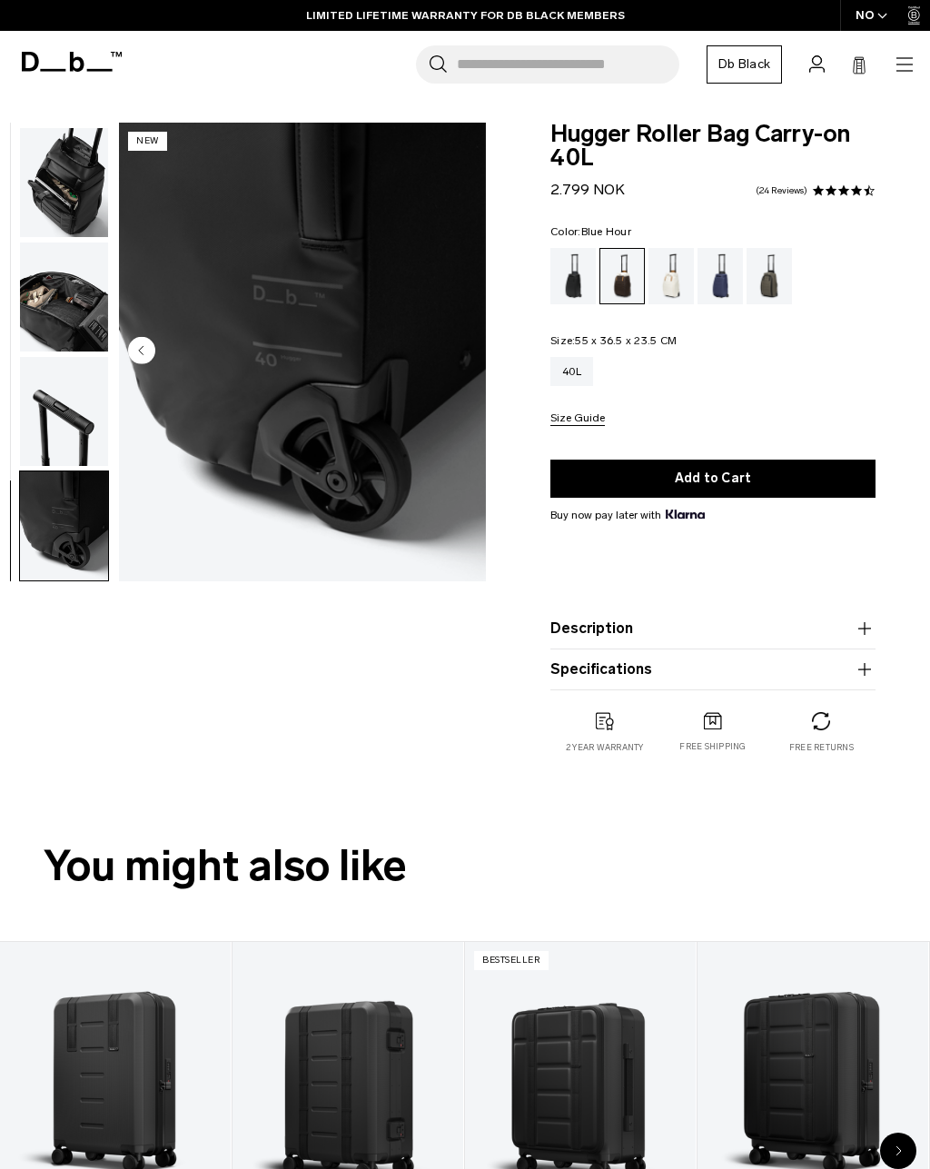
click at [736, 290] on div "Blue Hour" at bounding box center [720, 276] width 46 height 56
click at [66, 53] on icon at bounding box center [72, 62] width 100 height 20
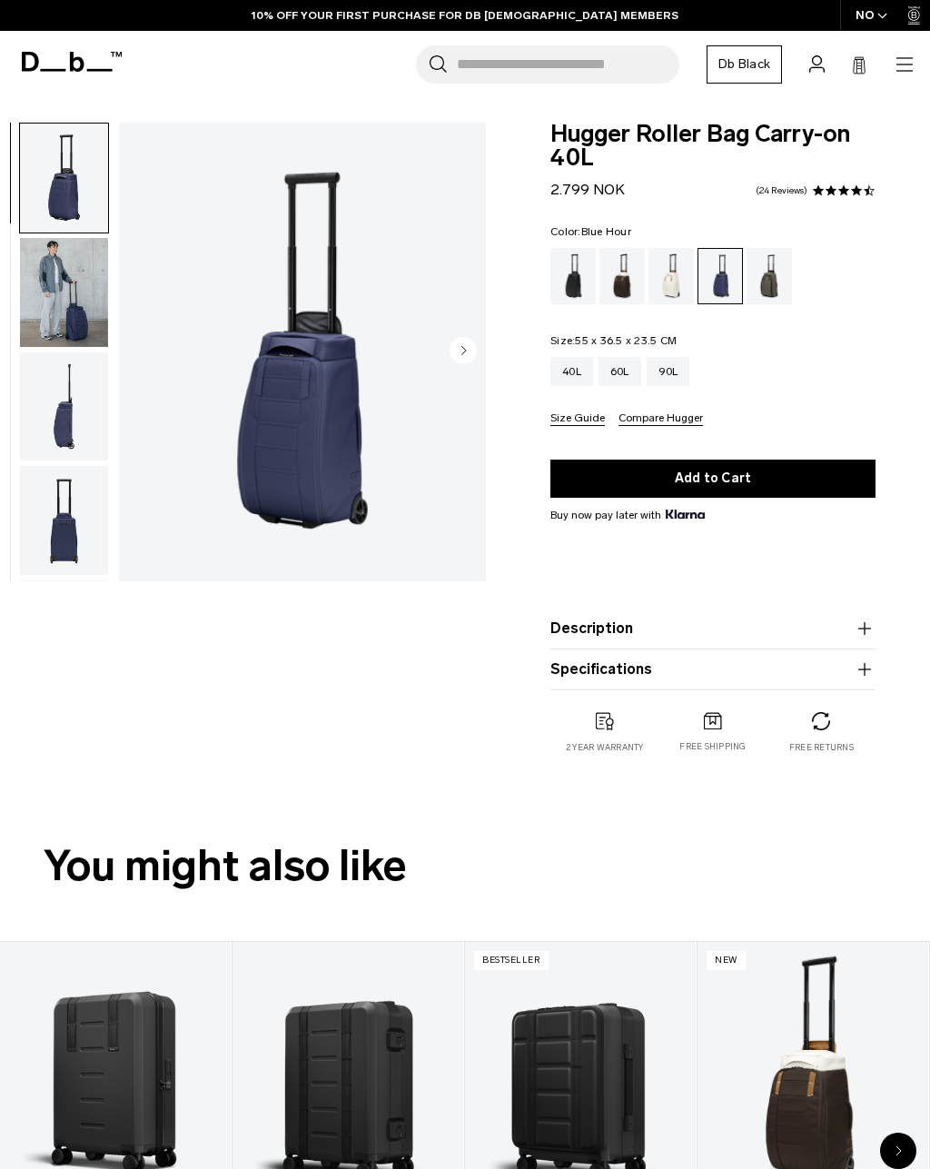
click at [66, 306] on img "button" at bounding box center [64, 292] width 88 height 109
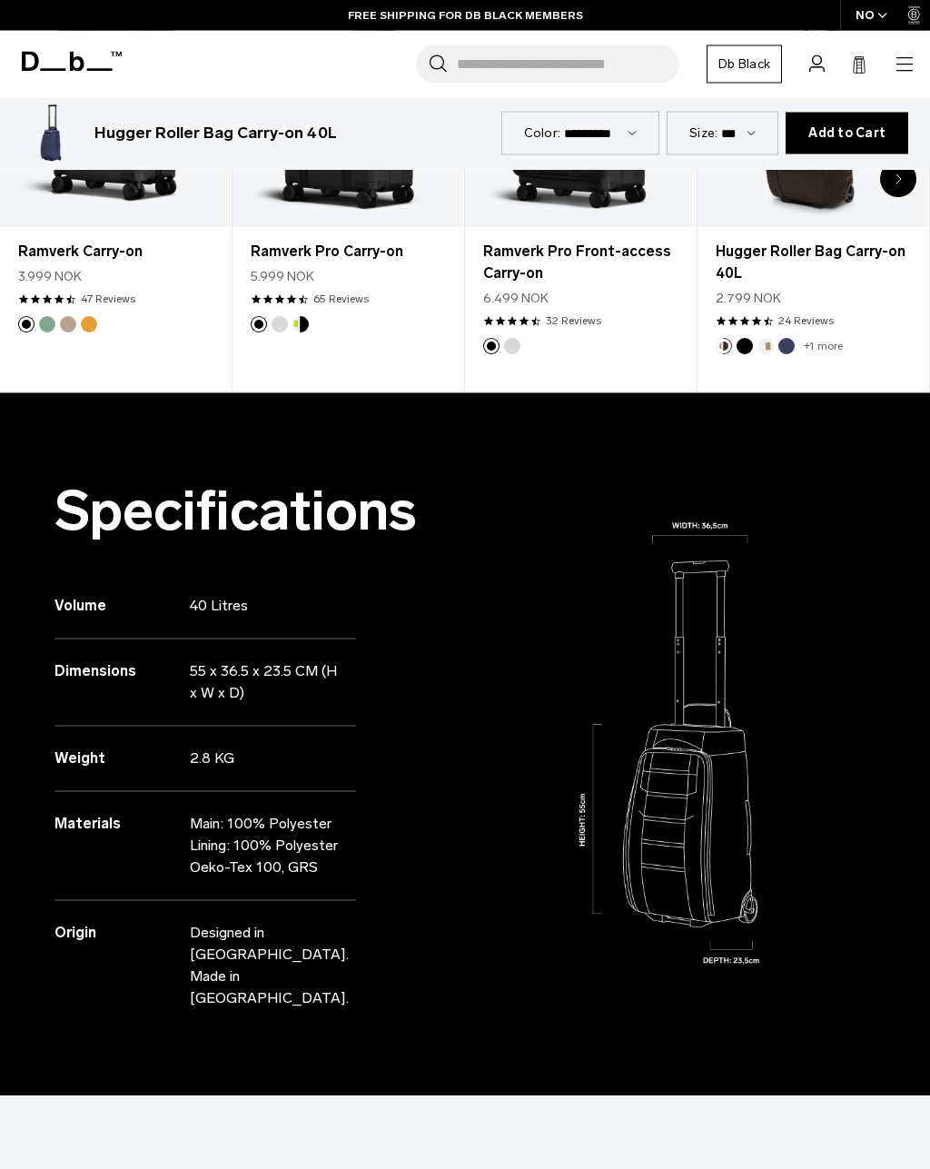
scroll to position [1207, 0]
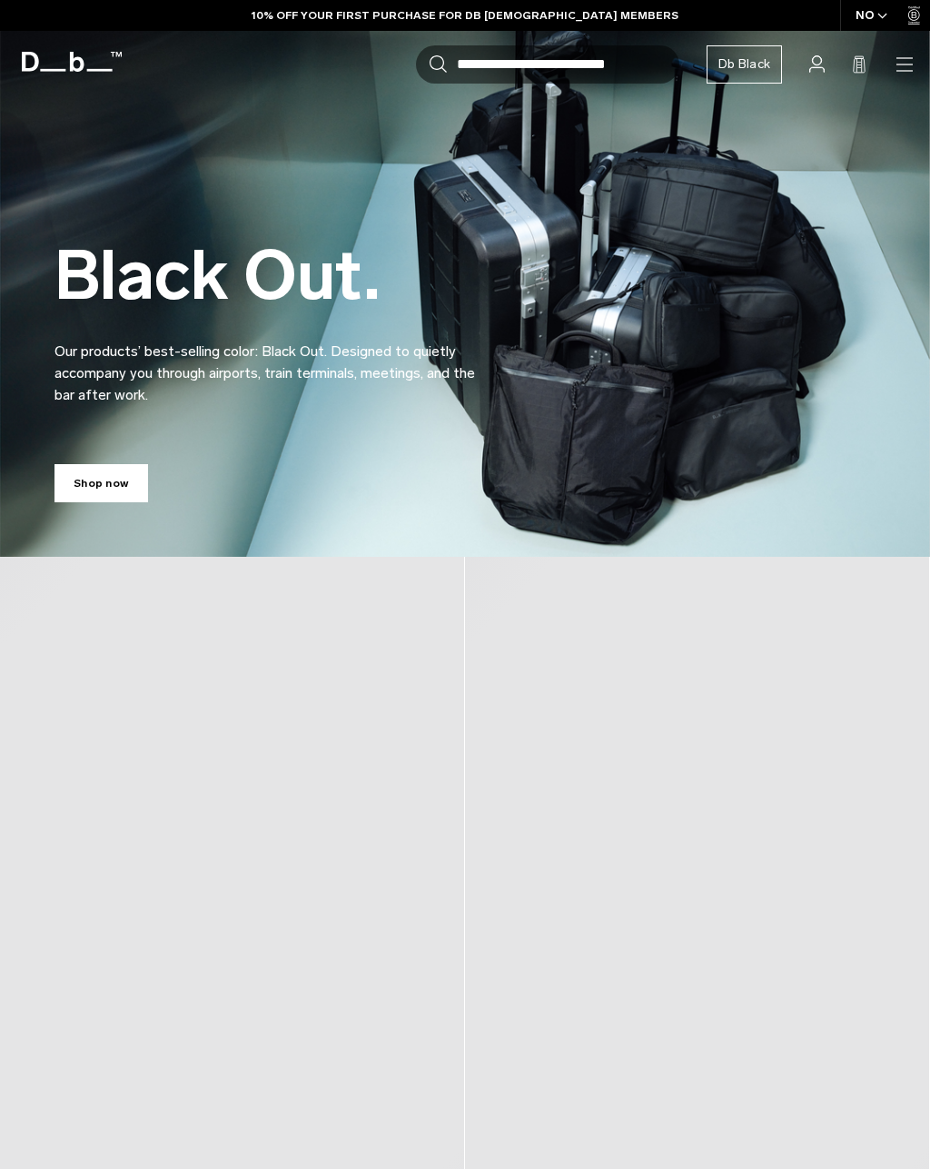
click at [0, 0] on icon "button" at bounding box center [0, 0] width 0 height 0
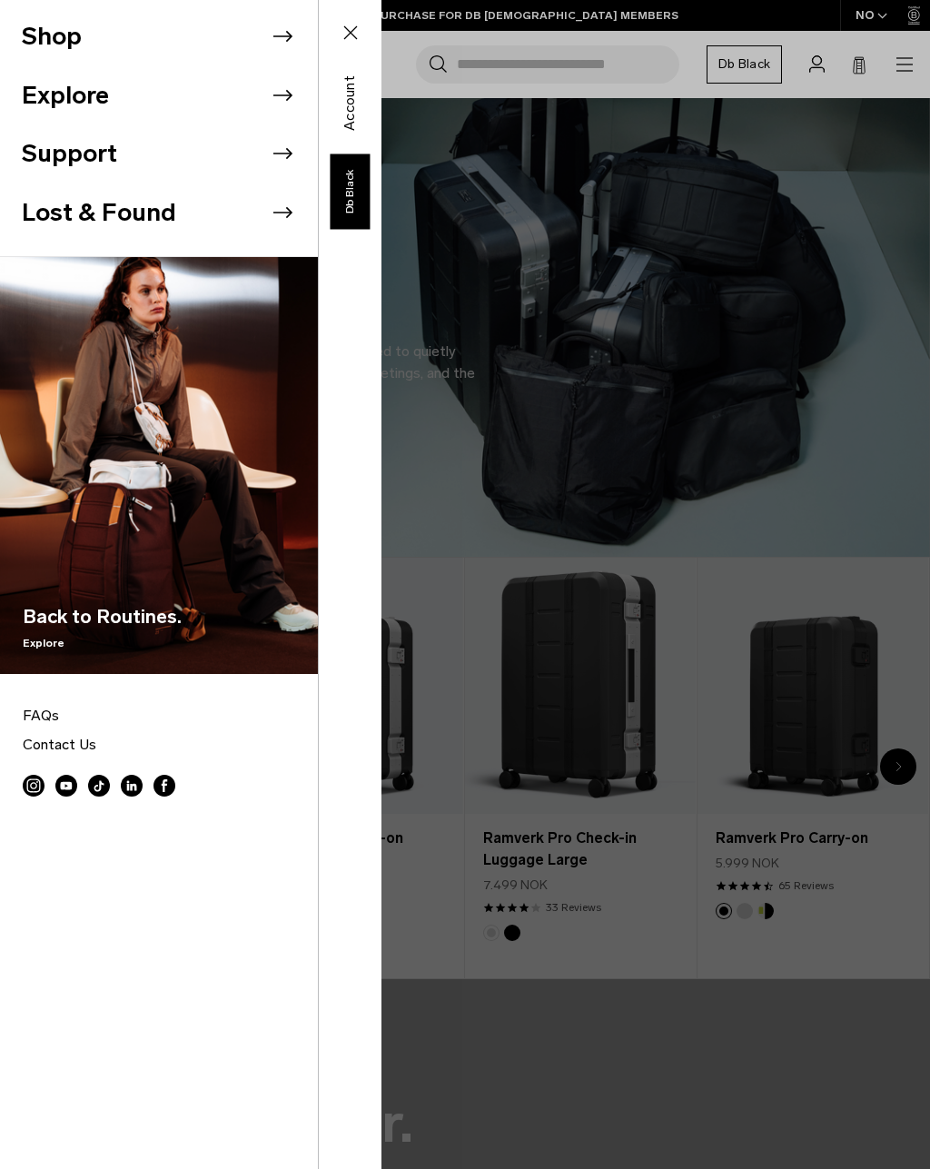
click at [88, 39] on li "Shop" at bounding box center [170, 36] width 296 height 59
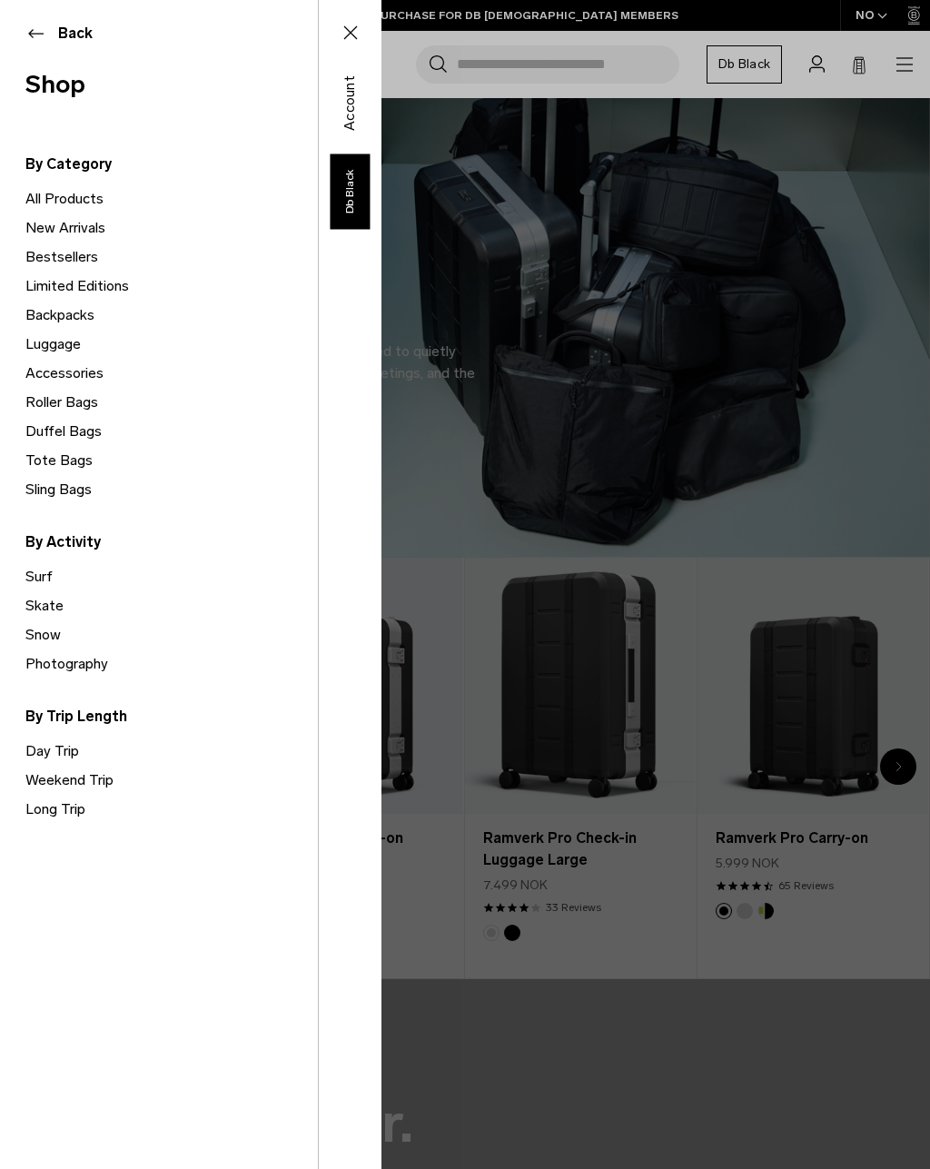
click at [44, 306] on link "Backpacks" at bounding box center [171, 315] width 292 height 29
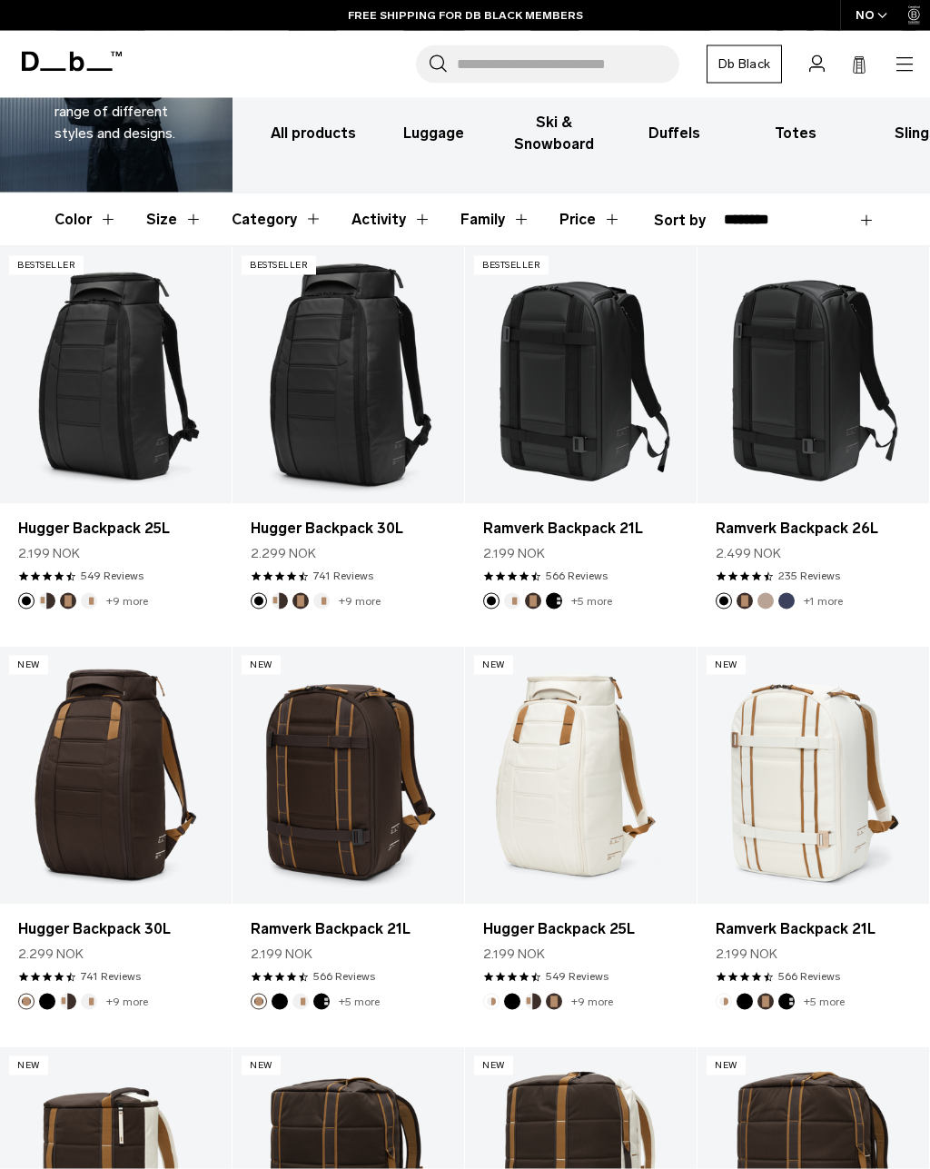
scroll to position [156, 0]
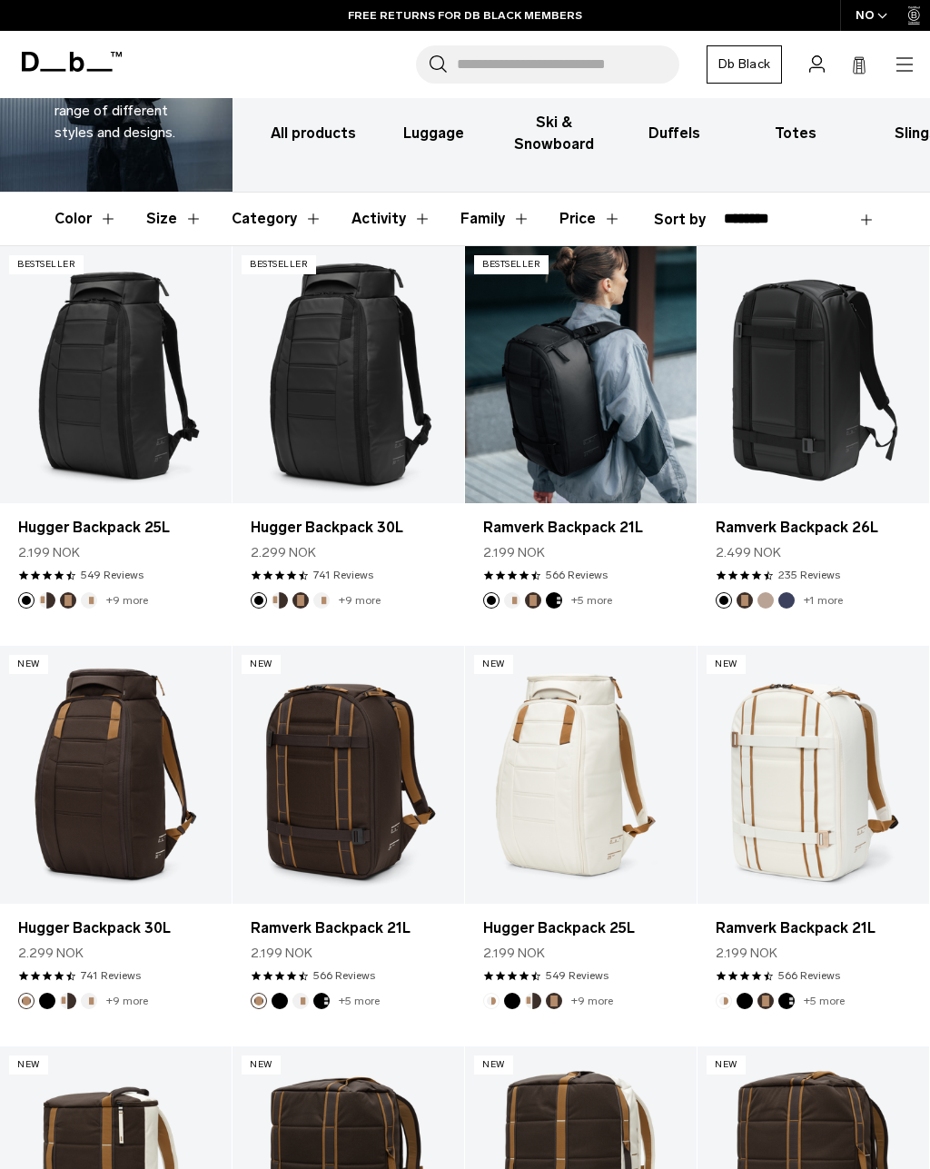
click at [653, 399] on link "Ramverk Backpack 21L" at bounding box center [581, 374] width 232 height 257
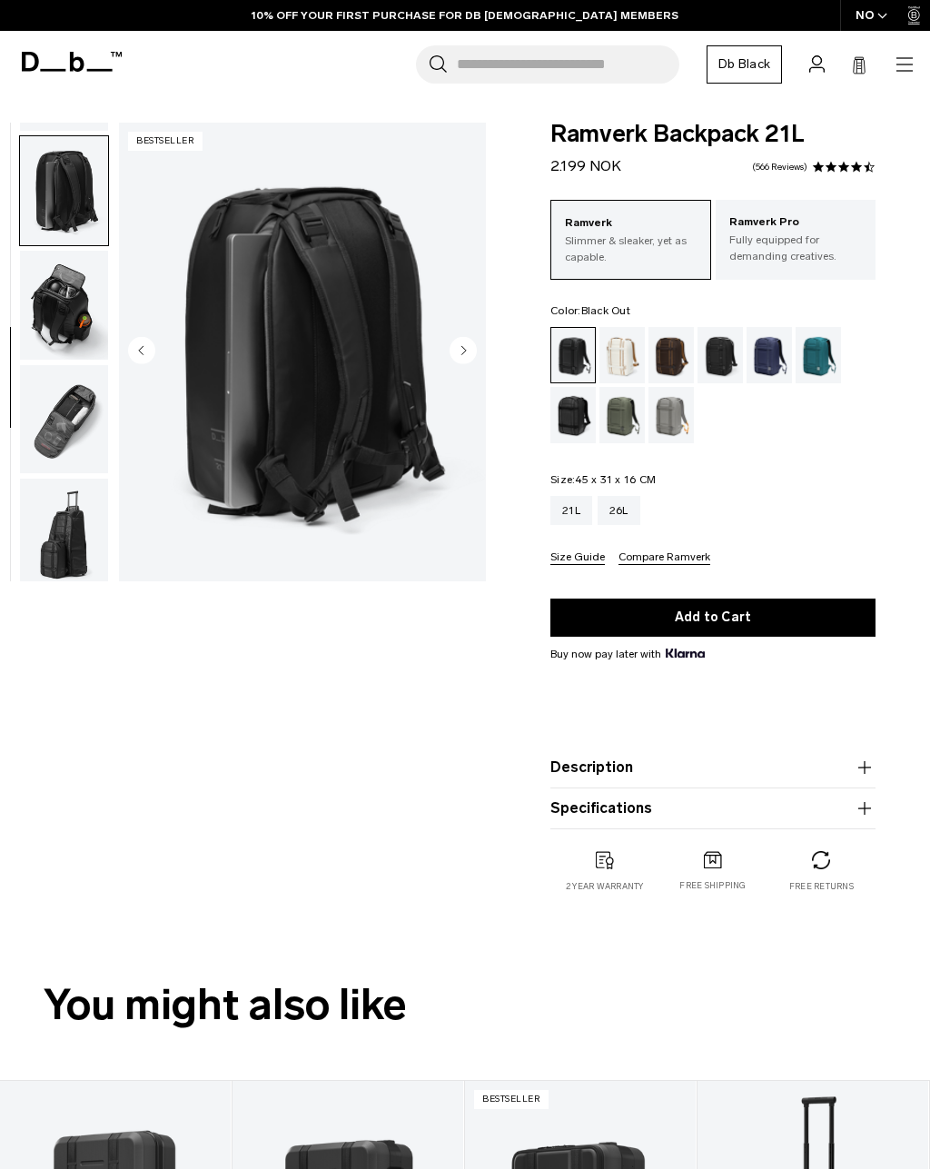
scroll to position [462, 0]
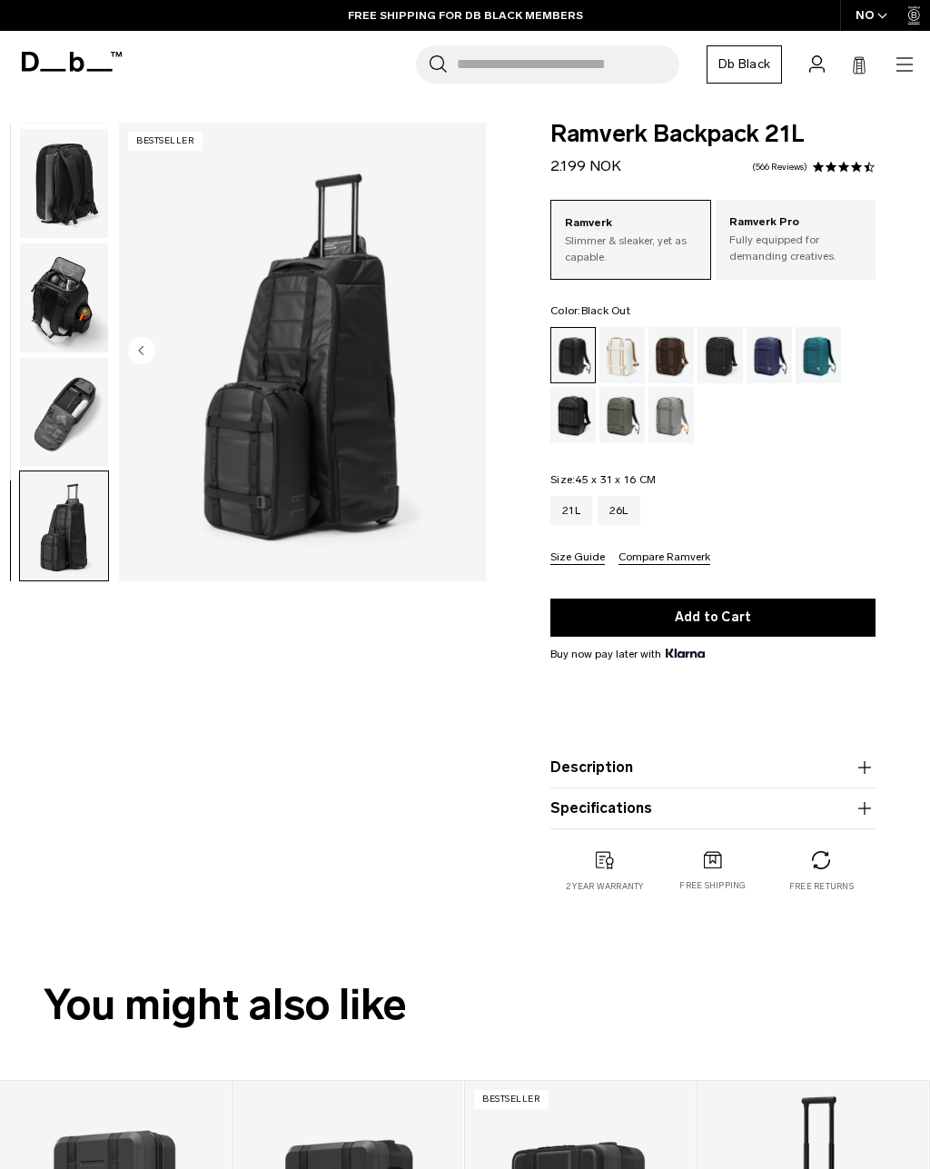
click at [815, 250] on p "Fully equipped for demanding creatives." at bounding box center [795, 248] width 133 height 33
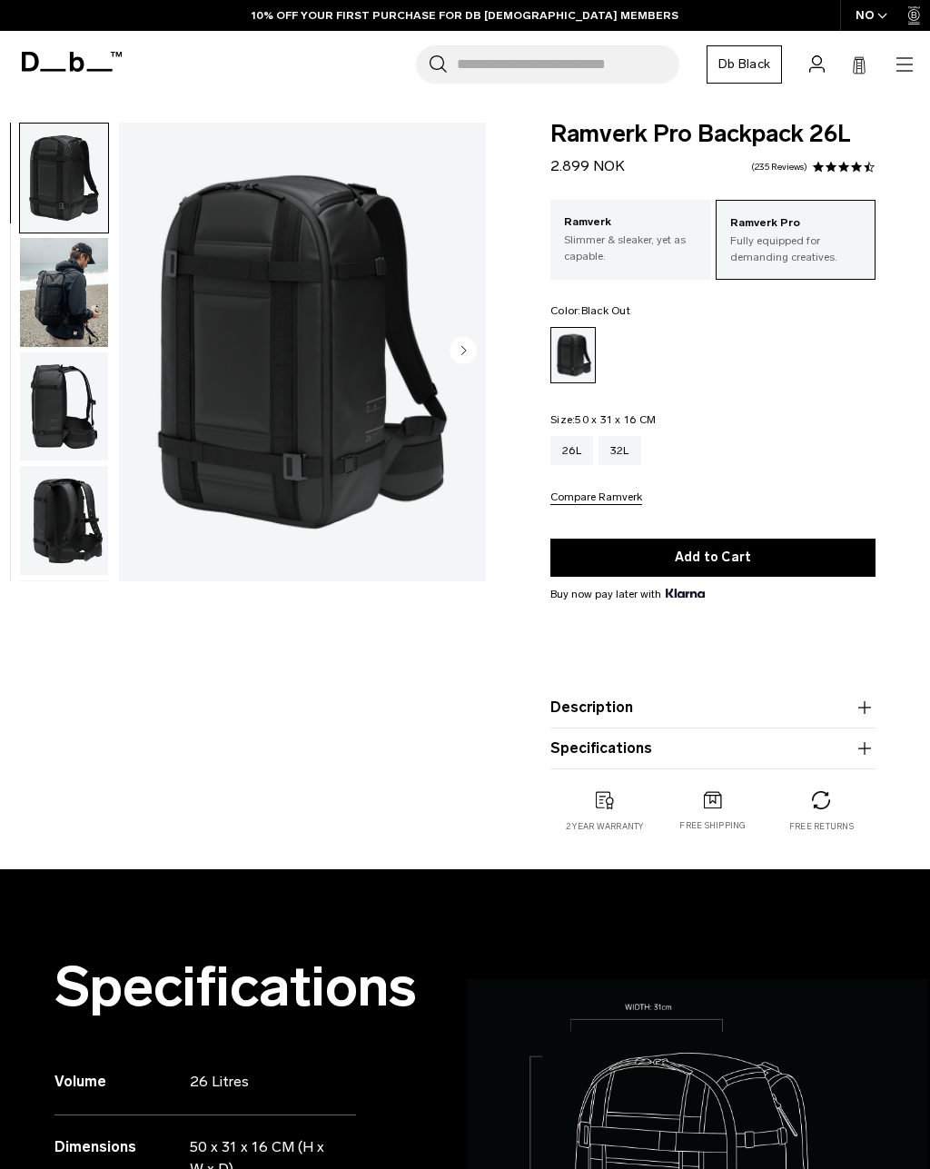
click at [82, 500] on img "button" at bounding box center [64, 520] width 88 height 109
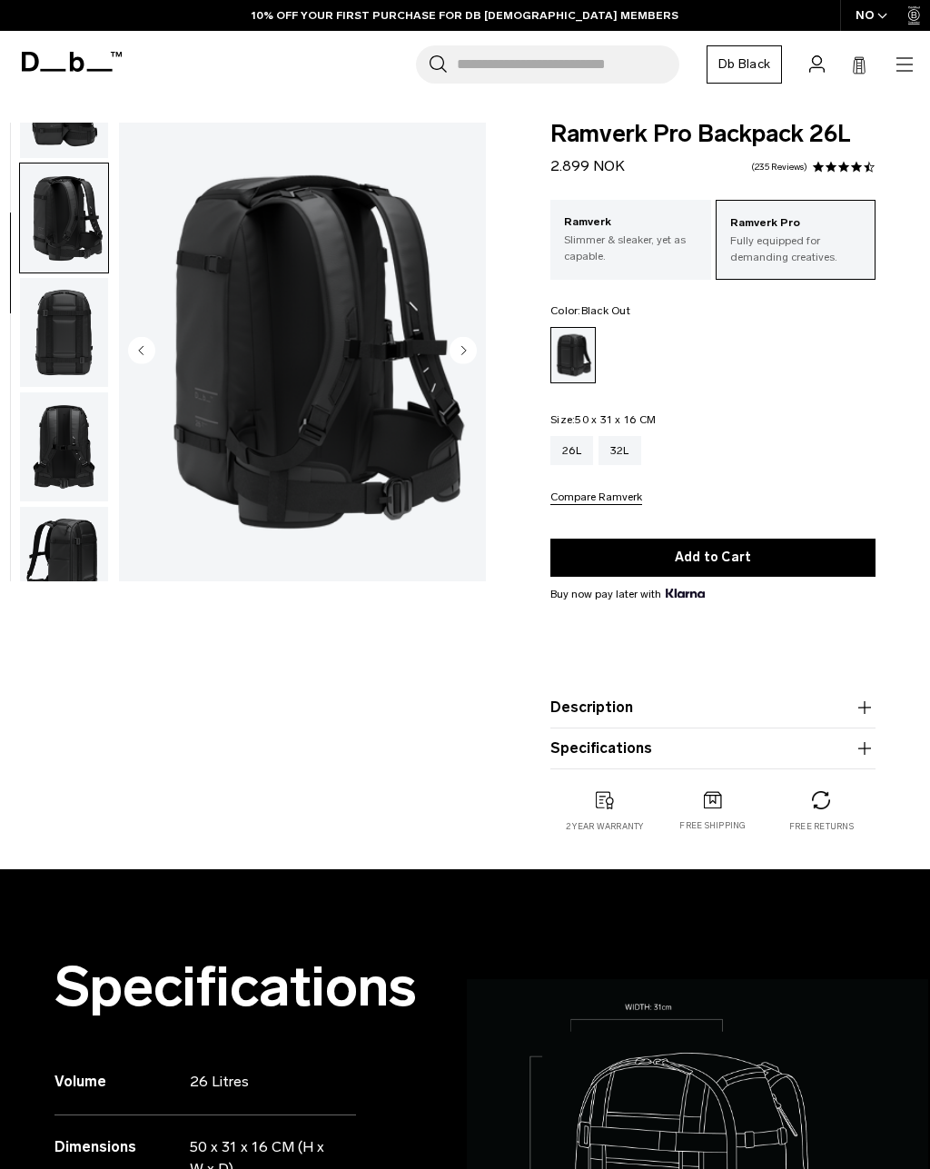
scroll to position [347, 0]
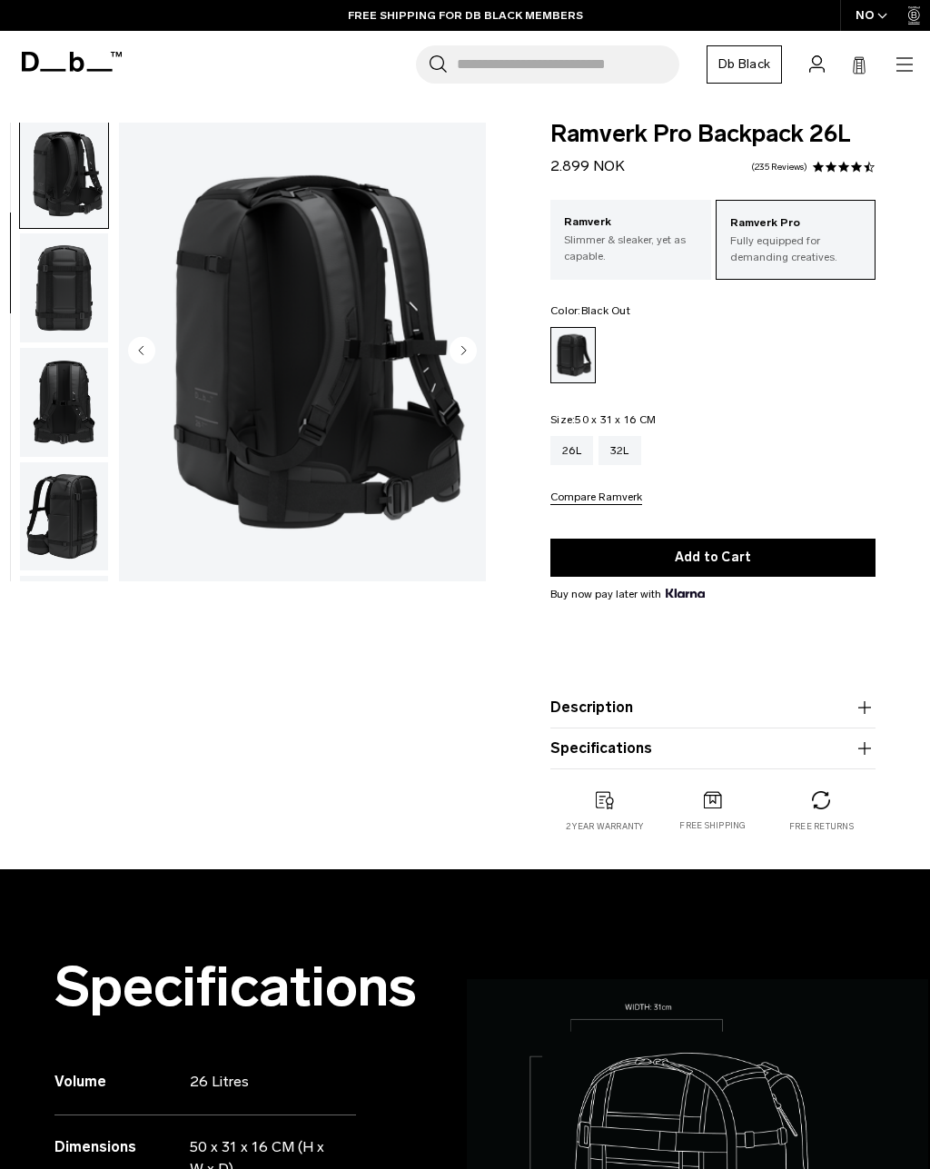
click at [73, 457] on img "button" at bounding box center [64, 402] width 88 height 109
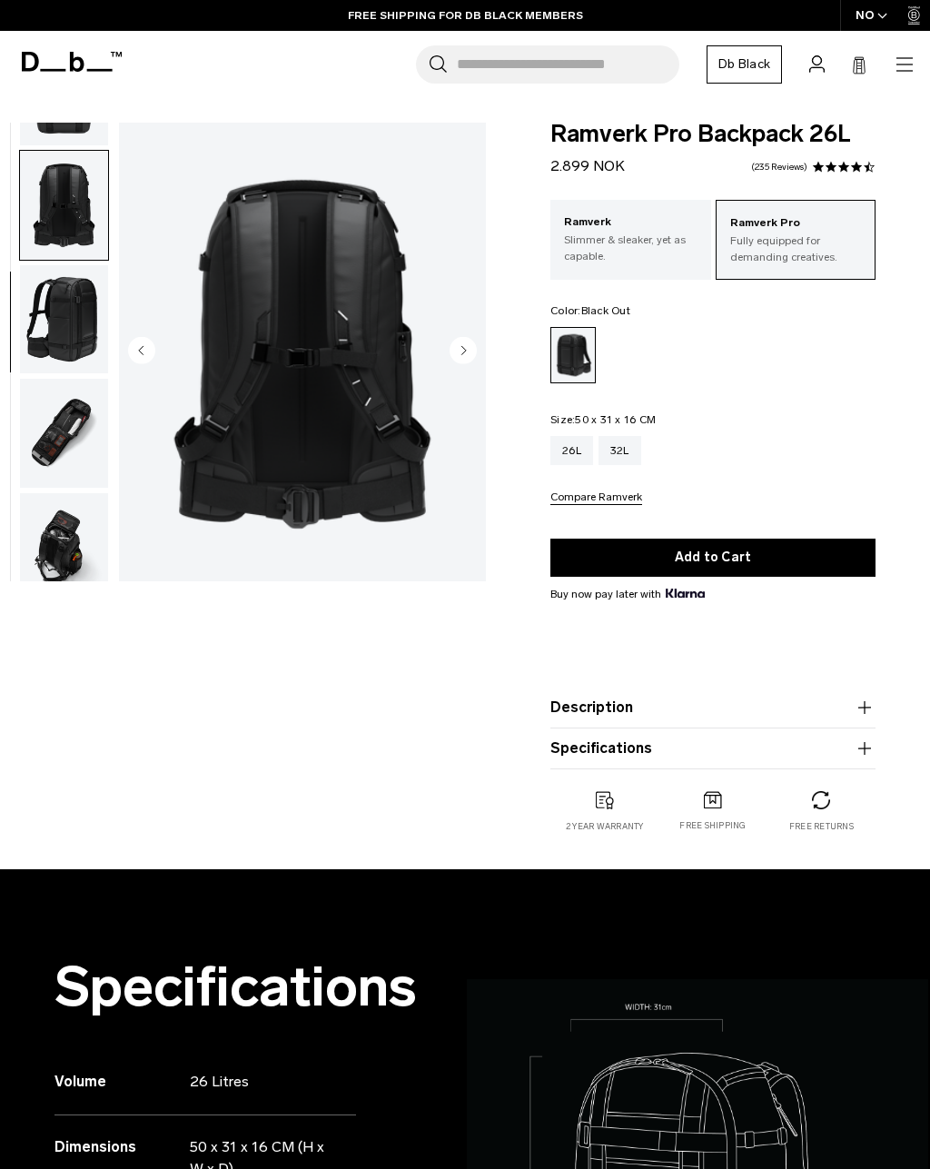
scroll to position [578, 0]
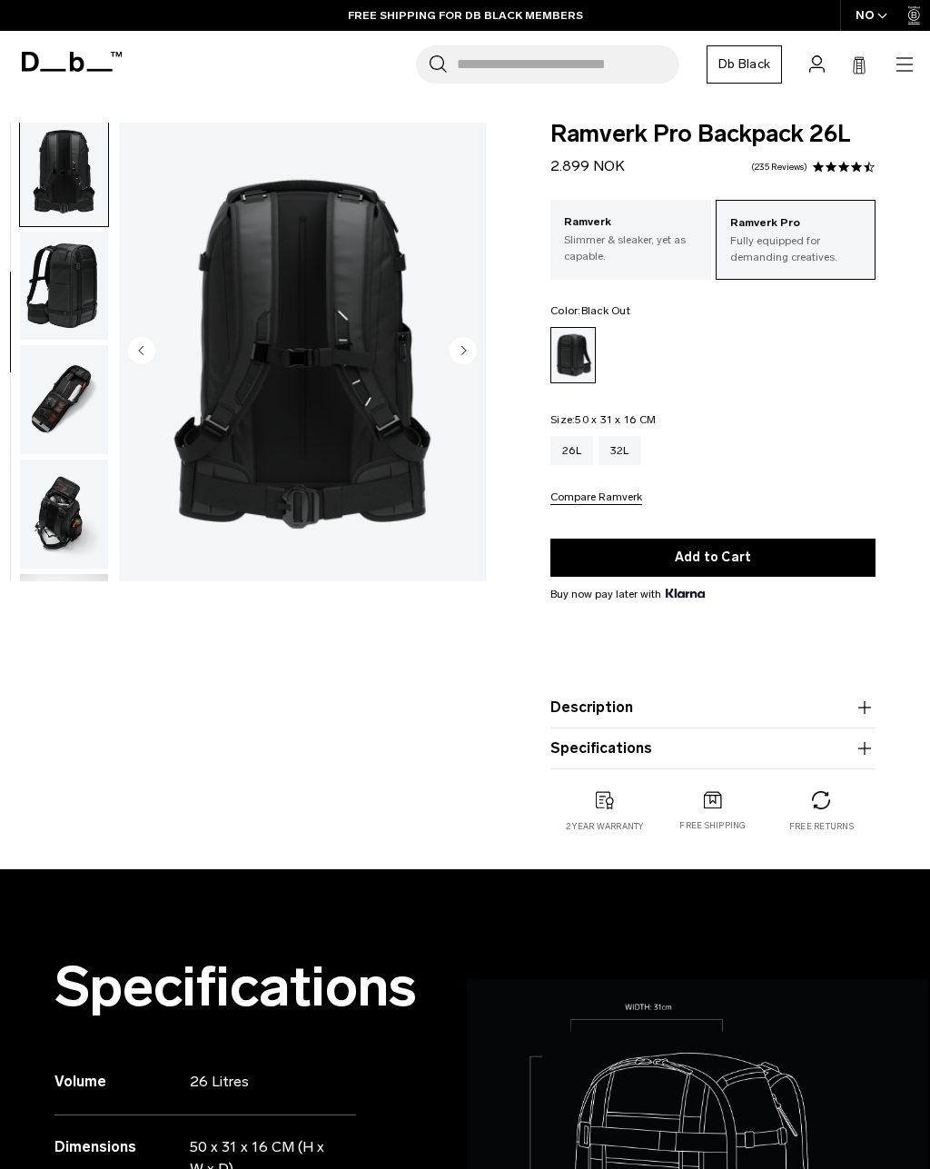
click at [667, 244] on p "Slimmer & sleaker, yet as capable." at bounding box center [630, 248] width 133 height 33
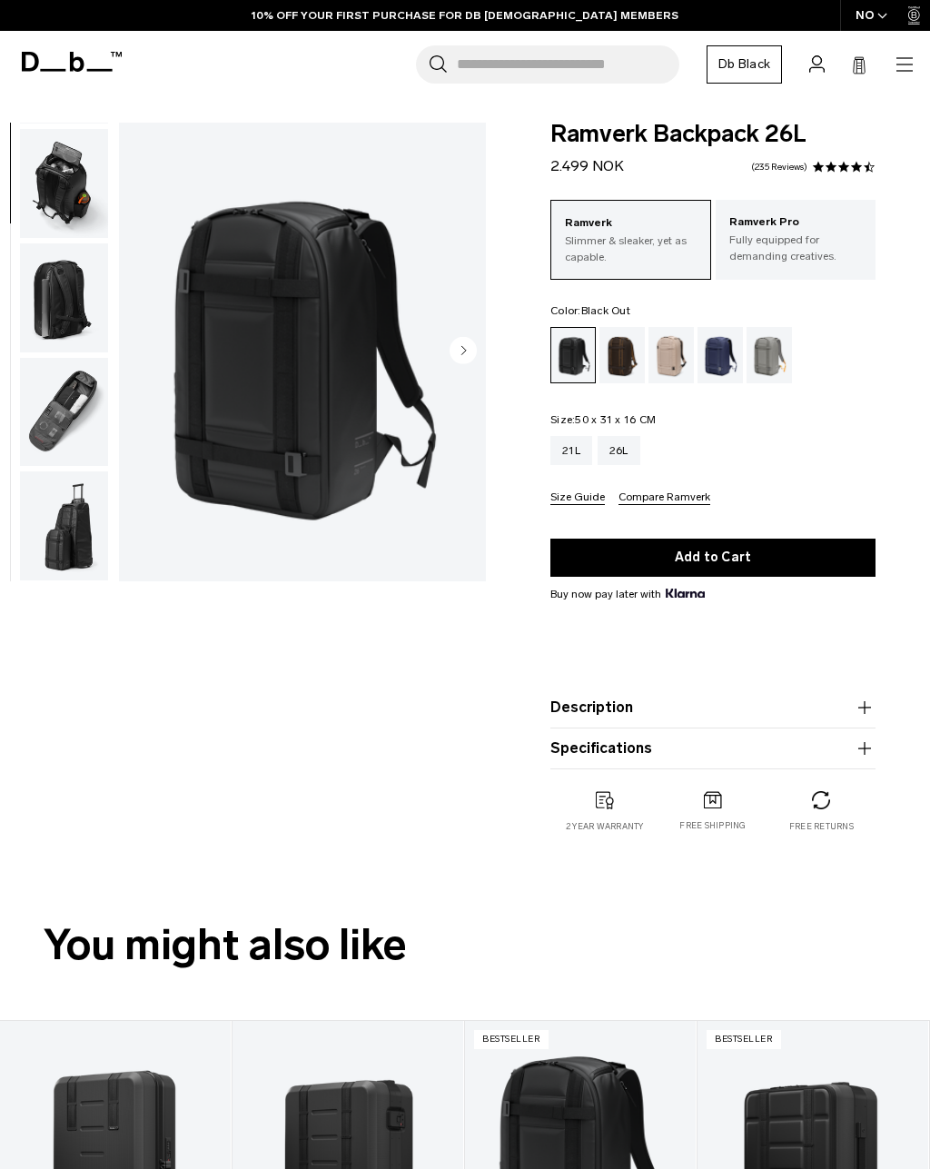
scroll to position [462, 0]
click at [54, 477] on img "button" at bounding box center [64, 525] width 88 height 109
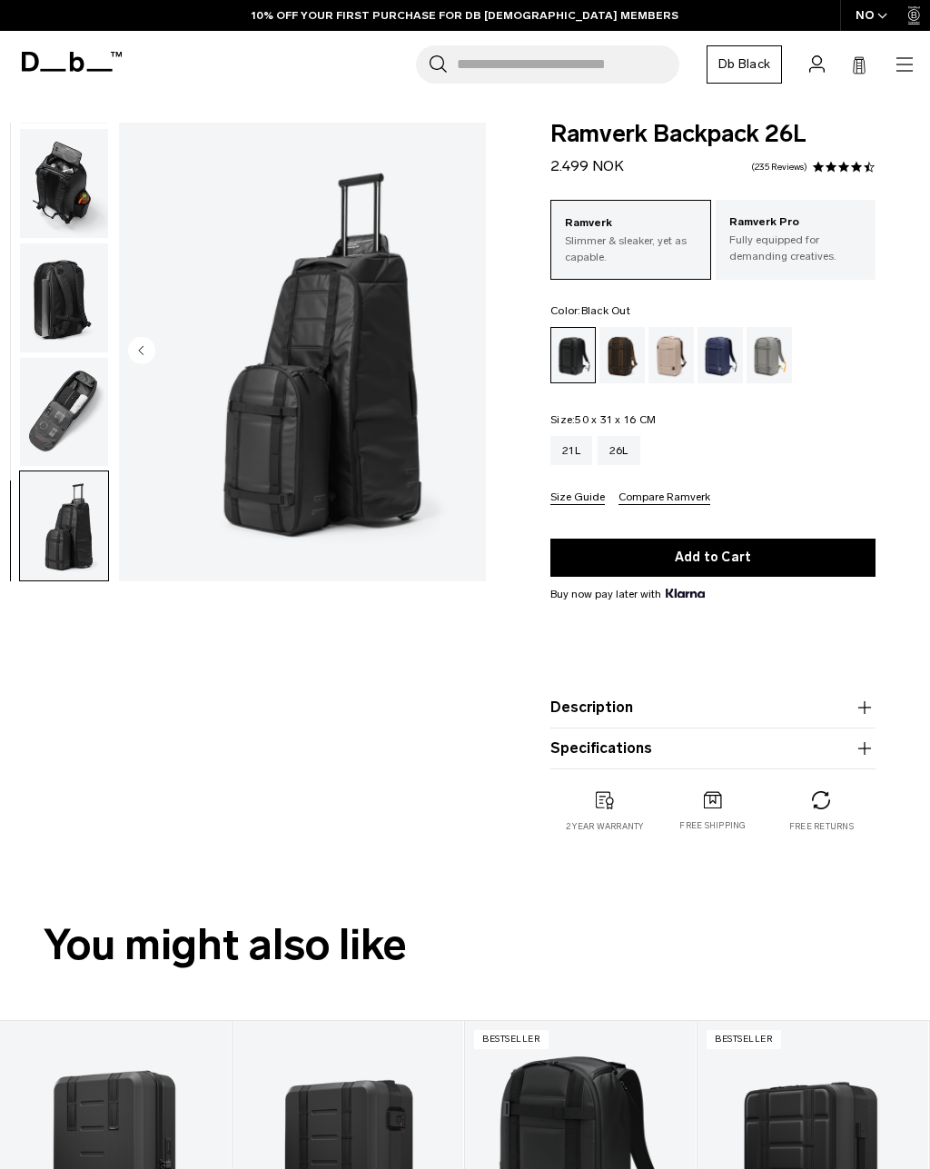
click at [50, 400] on img "button" at bounding box center [64, 412] width 88 height 109
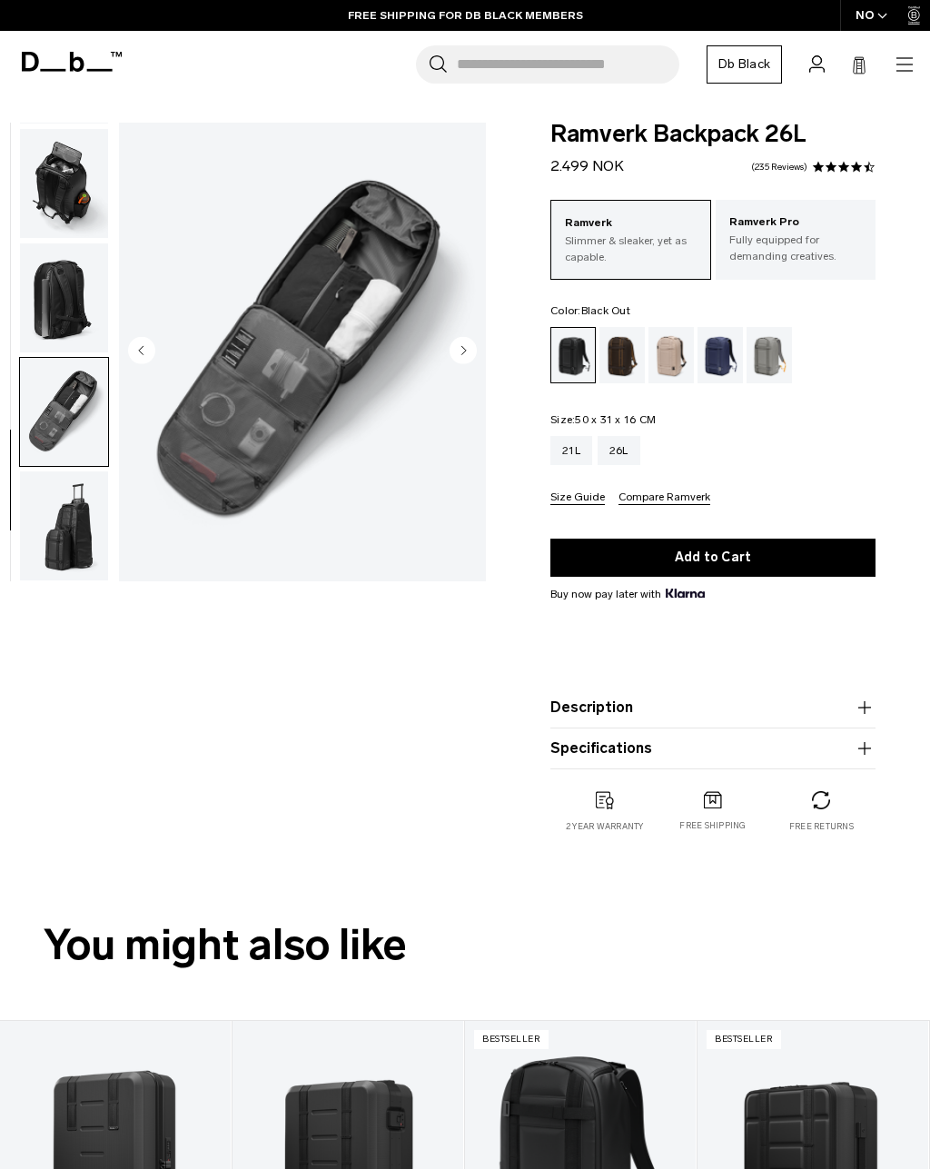
click at [45, 291] on img "button" at bounding box center [64, 297] width 88 height 109
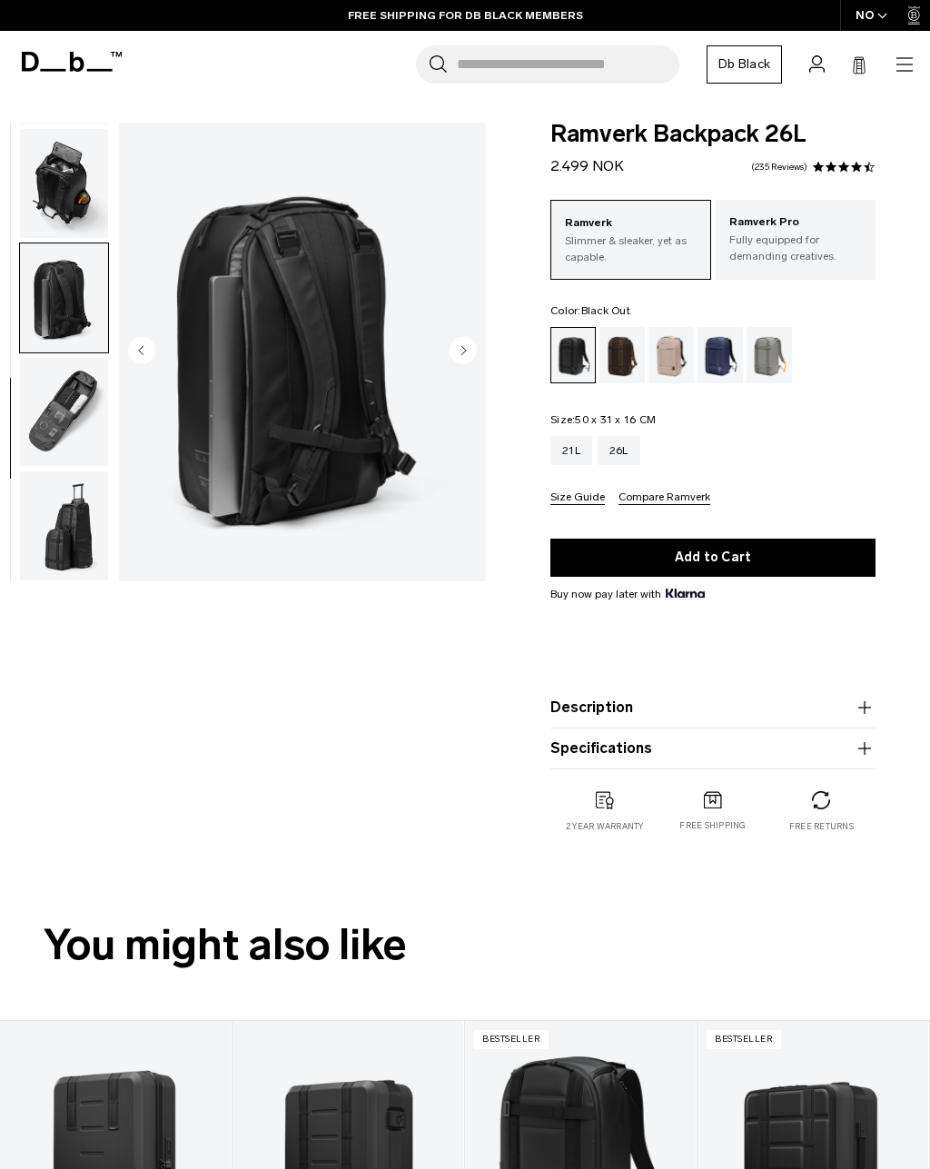
click at [84, 513] on img "button" at bounding box center [64, 525] width 88 height 109
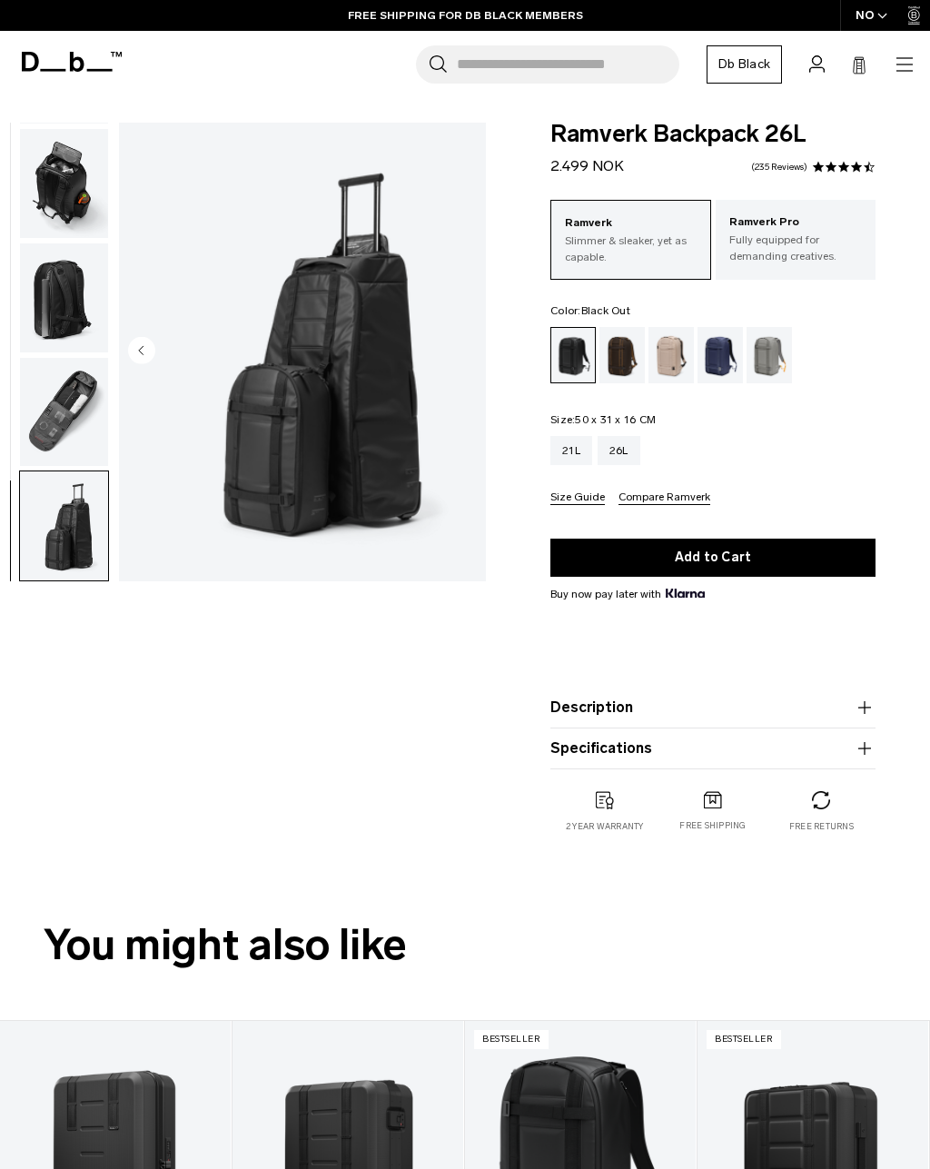
click at [67, 488] on img "button" at bounding box center [64, 525] width 88 height 109
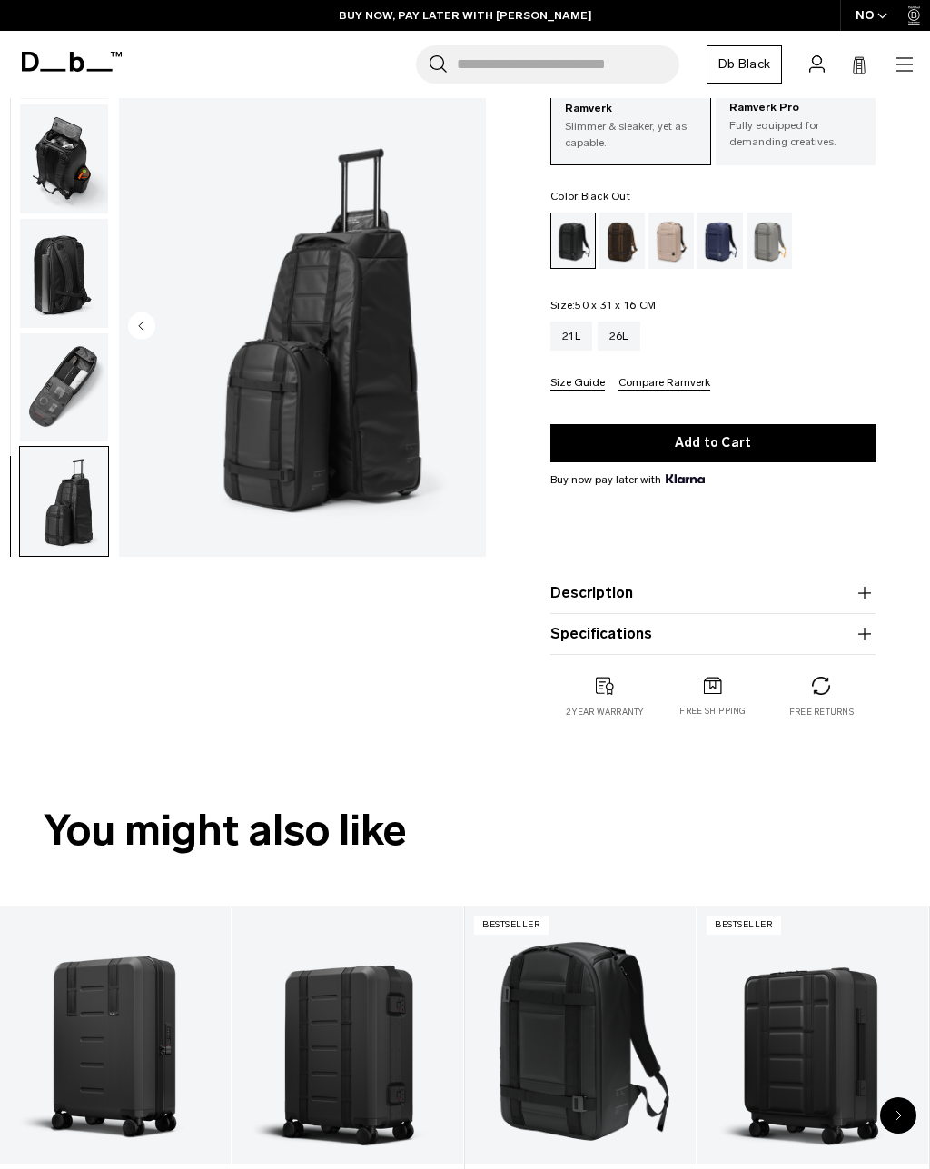
scroll to position [0, 0]
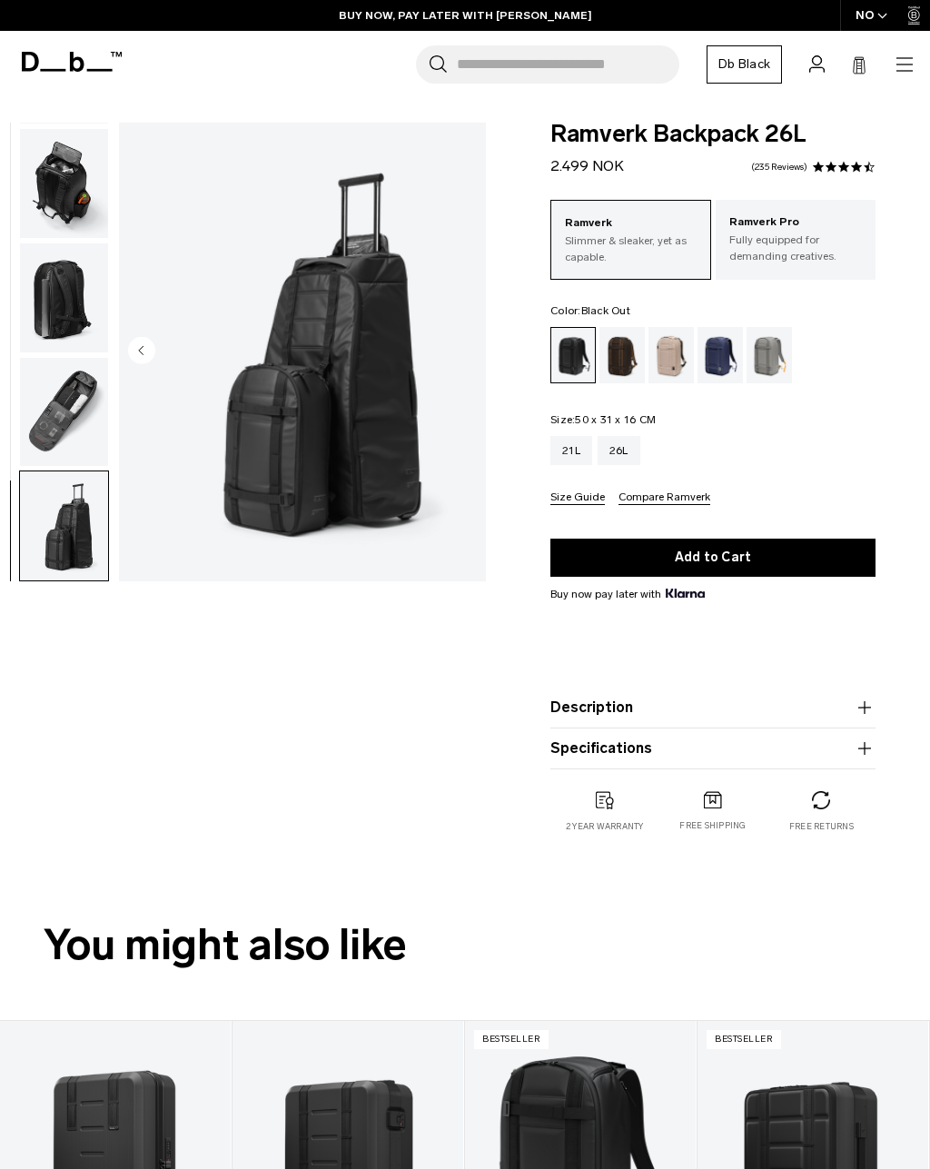
click at [50, 55] on icon at bounding box center [72, 62] width 100 height 20
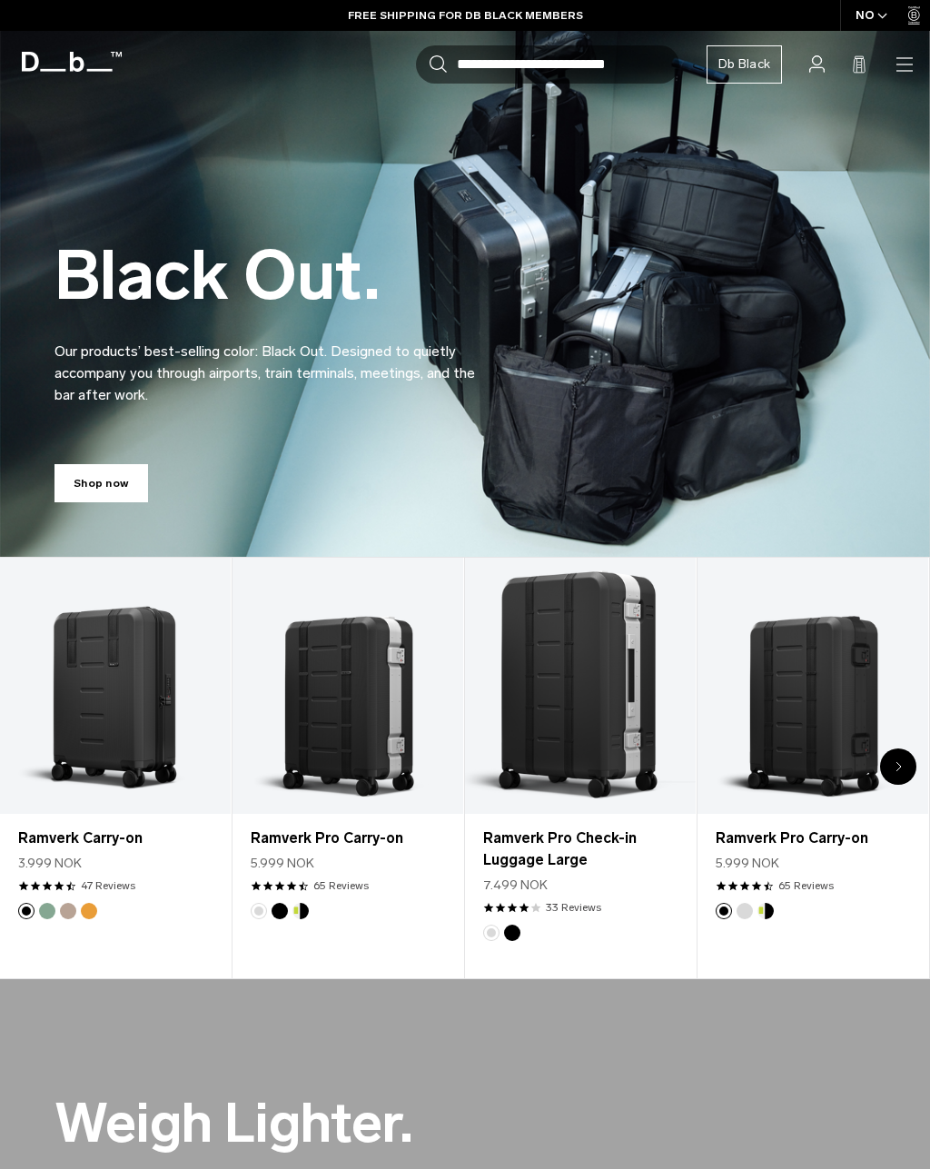
click at [0, 0] on icon "button" at bounding box center [0, 0] width 0 height 0
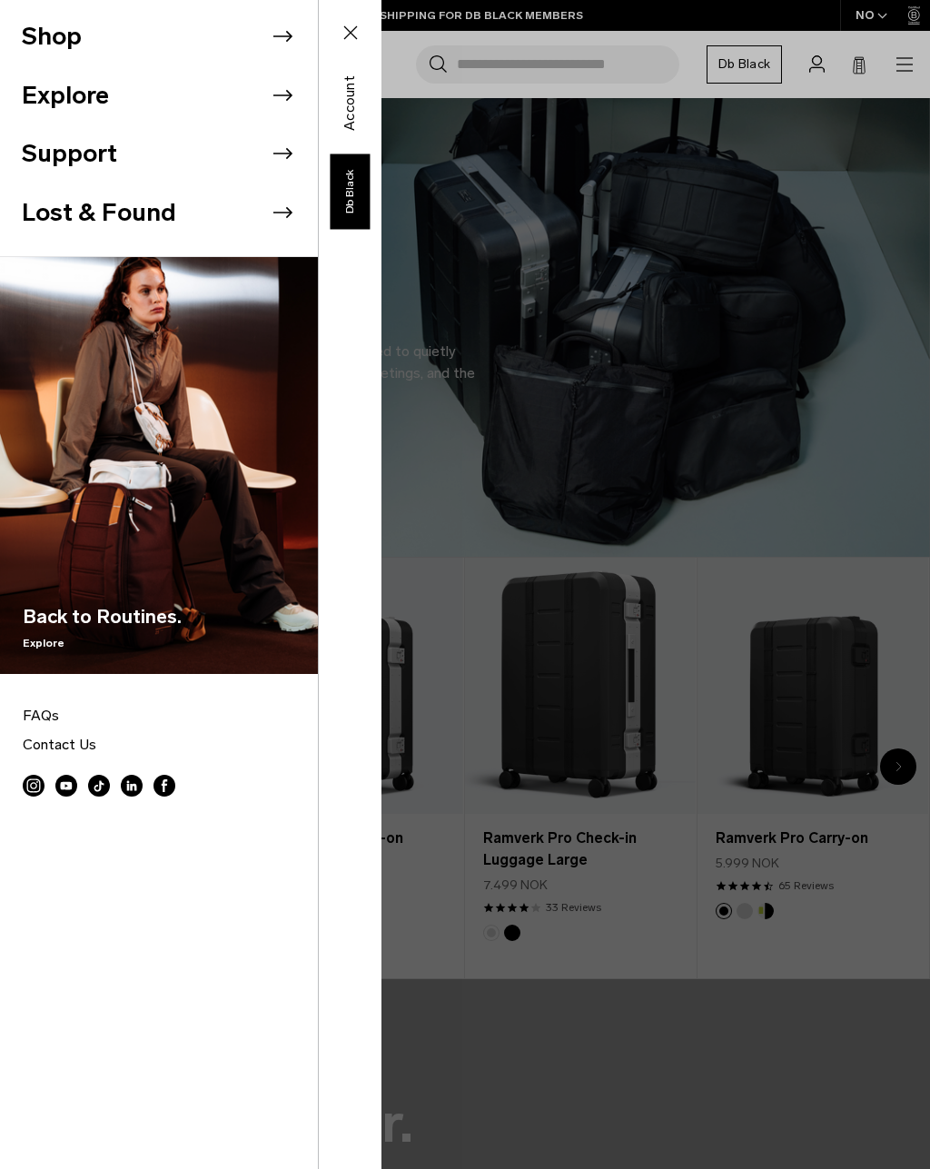
click at [77, 52] on li "Shop" at bounding box center [170, 36] width 296 height 59
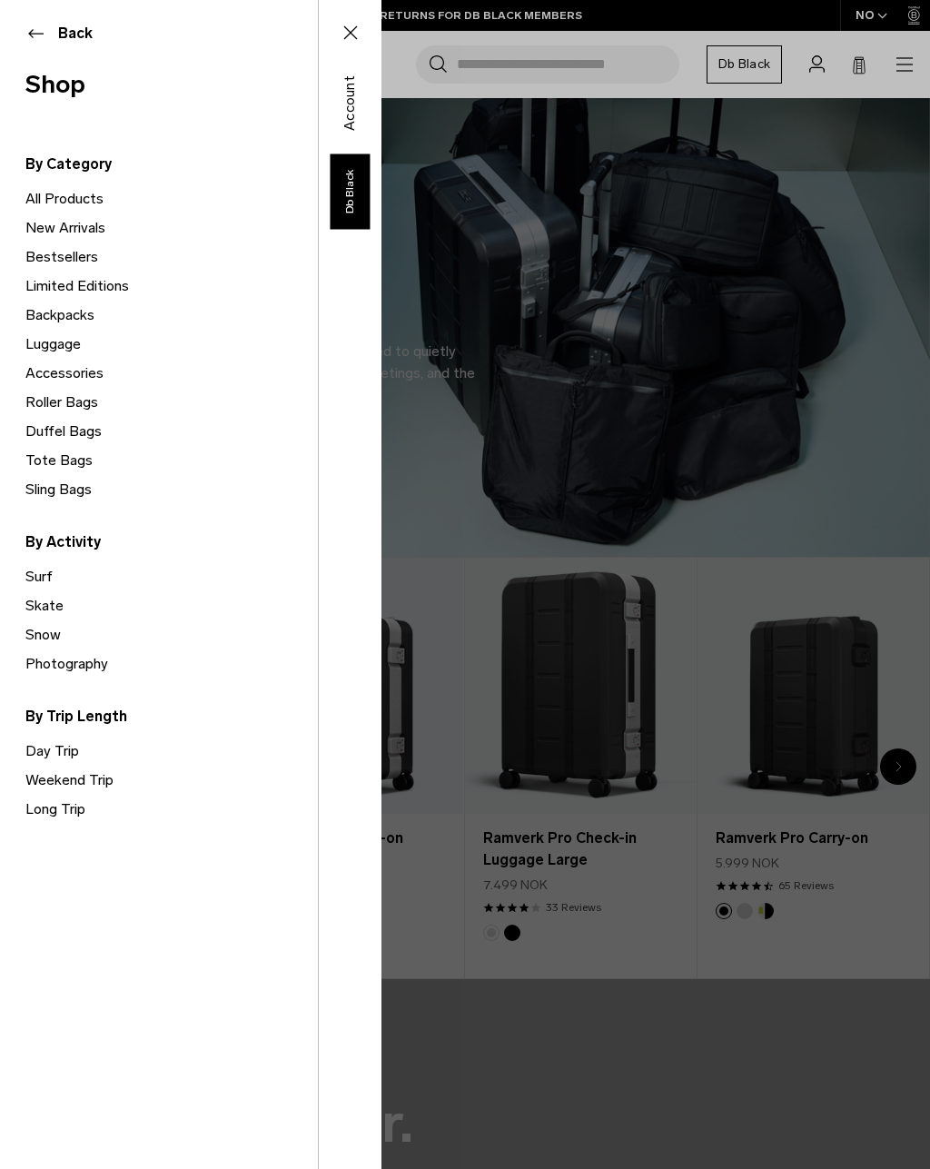
click at [59, 367] on link "Accessories" at bounding box center [171, 373] width 292 height 29
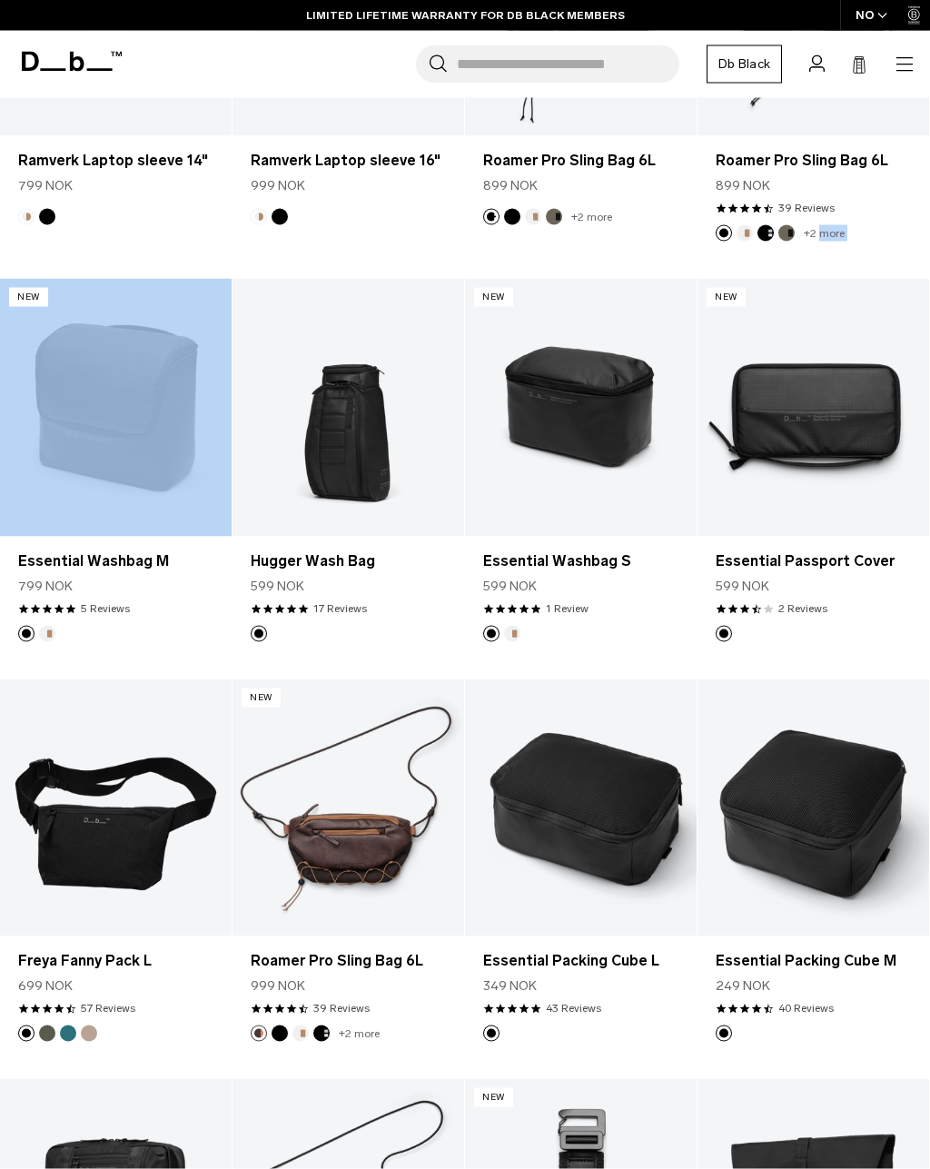
scroll to position [1744, 0]
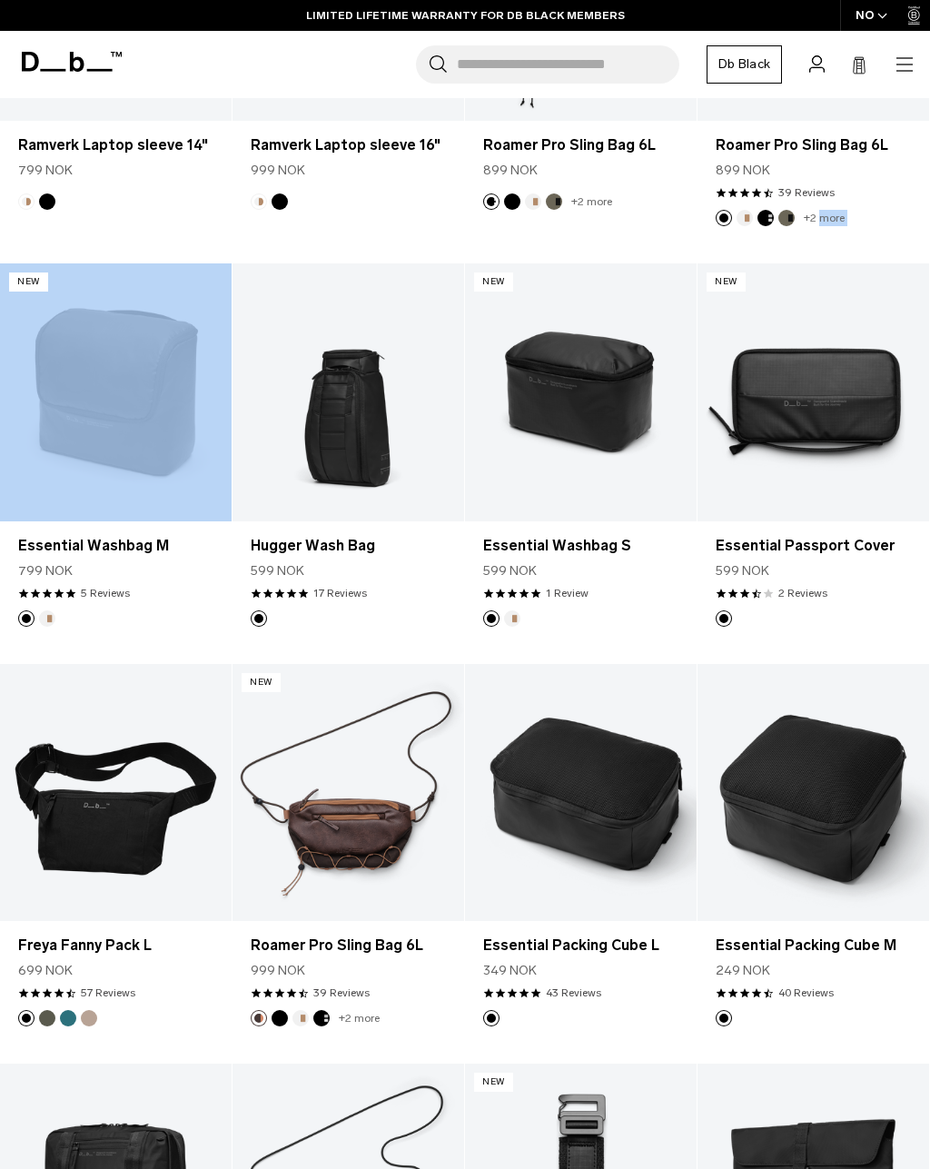
click at [147, 639] on article "New Add to Cart Essential Washbag M 799 NOK 4.8 star rating 5 Reviews" at bounding box center [116, 463] width 232 height 400
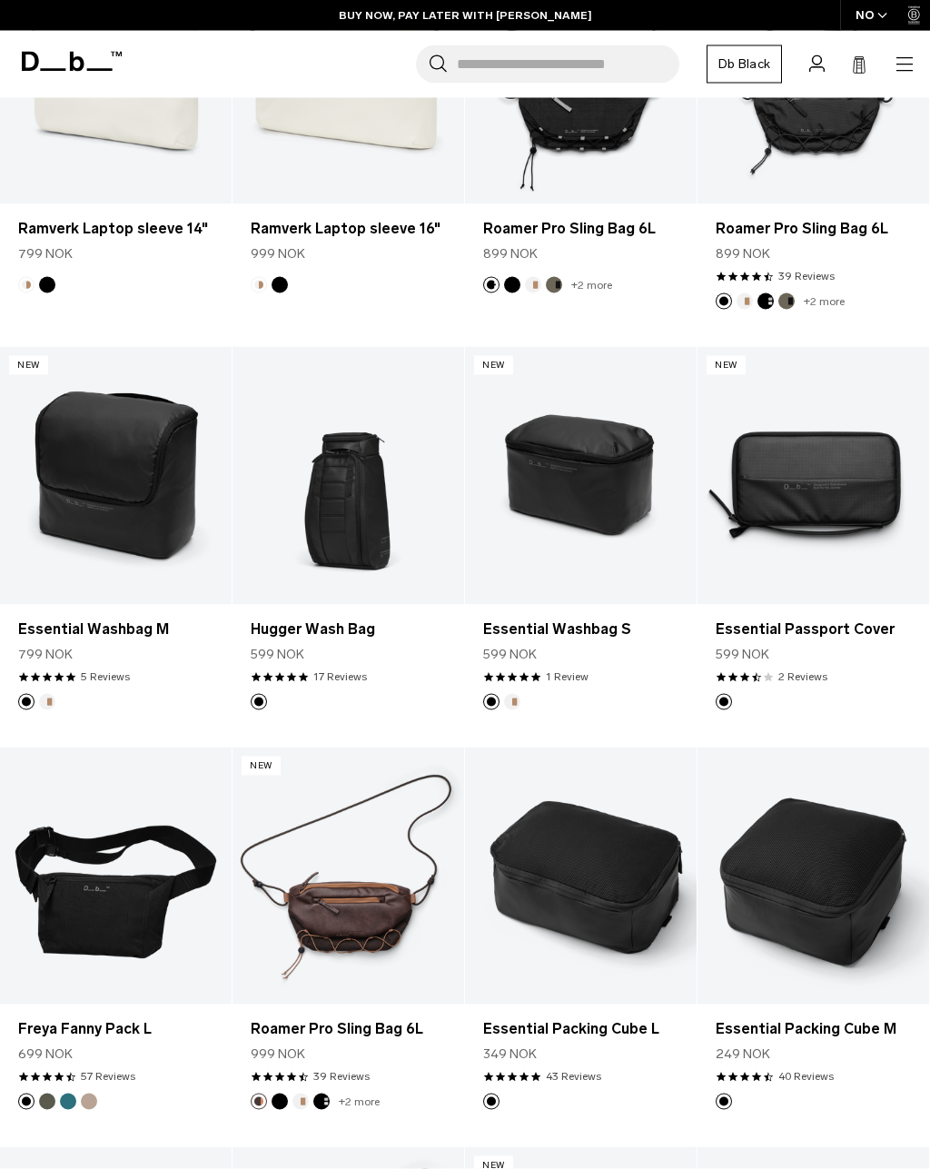
scroll to position [1661, 0]
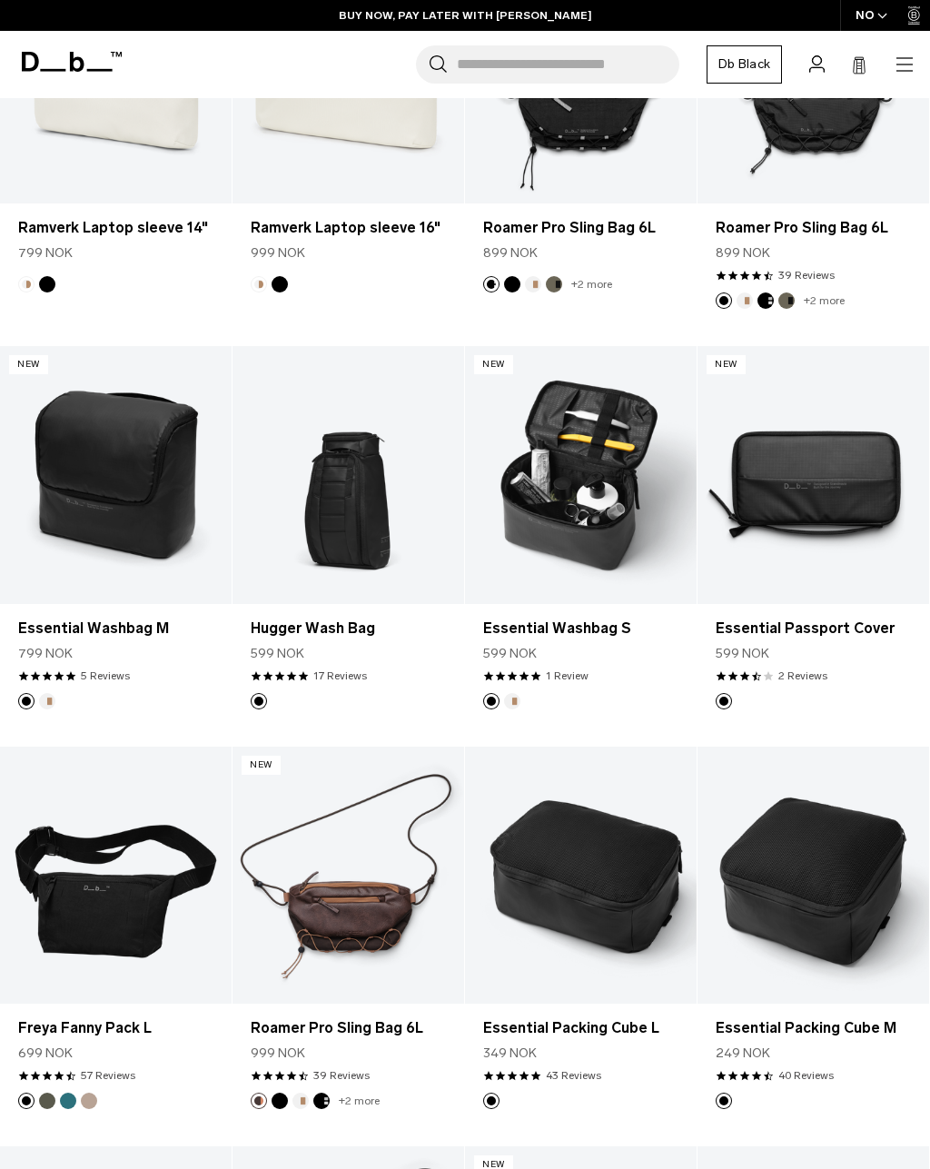
click at [639, 475] on link "Essential Washbag S" at bounding box center [581, 474] width 232 height 257
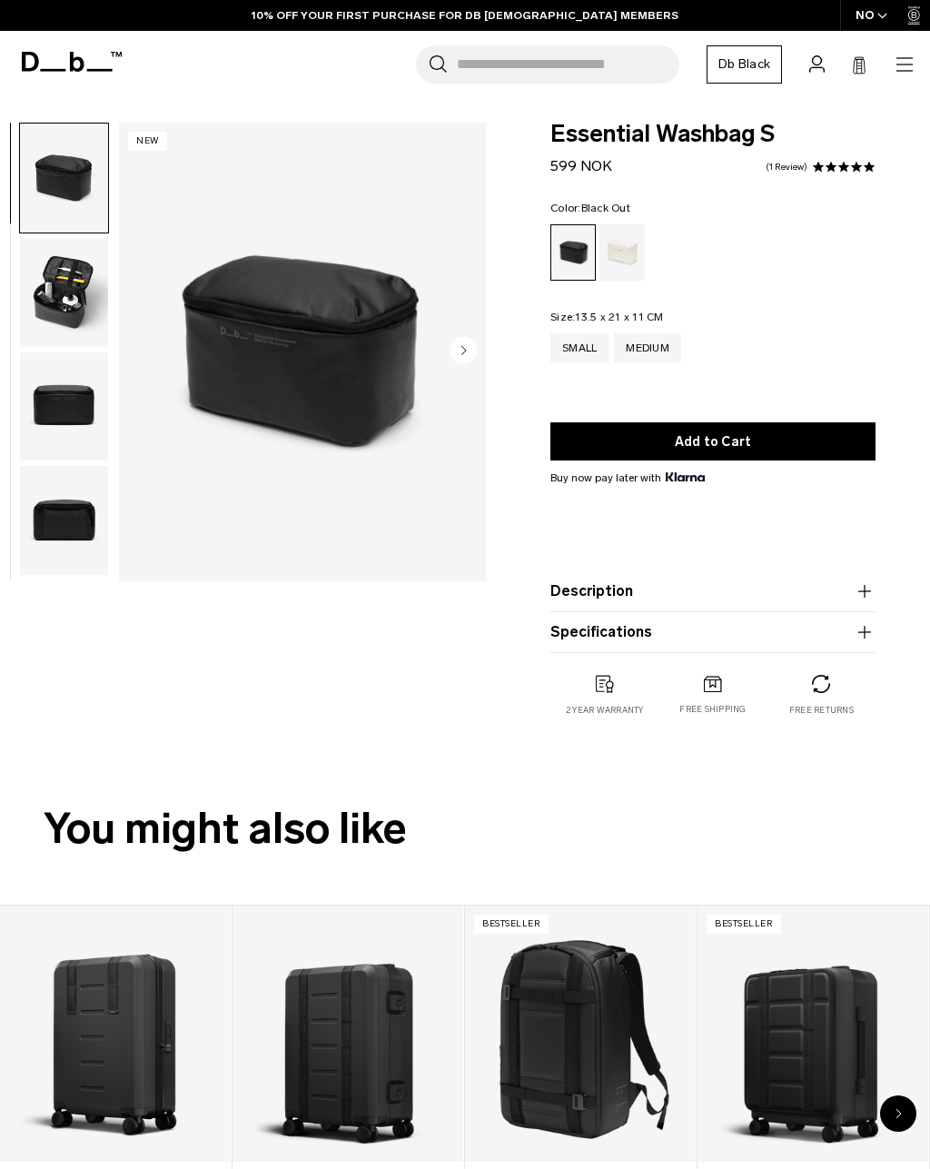
click at [623, 258] on div "Oatmilk" at bounding box center [622, 252] width 46 height 56
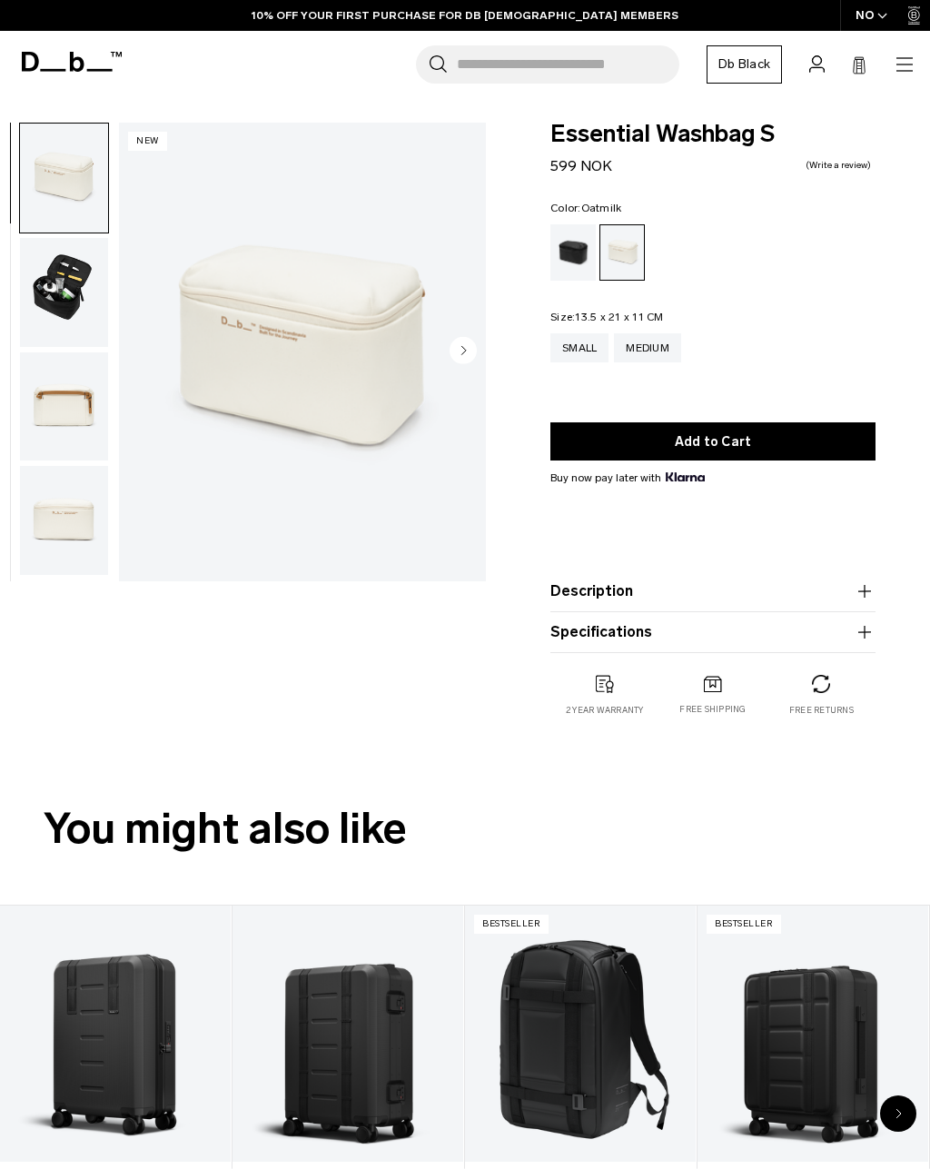
click at [64, 508] on img "button" at bounding box center [64, 520] width 88 height 109
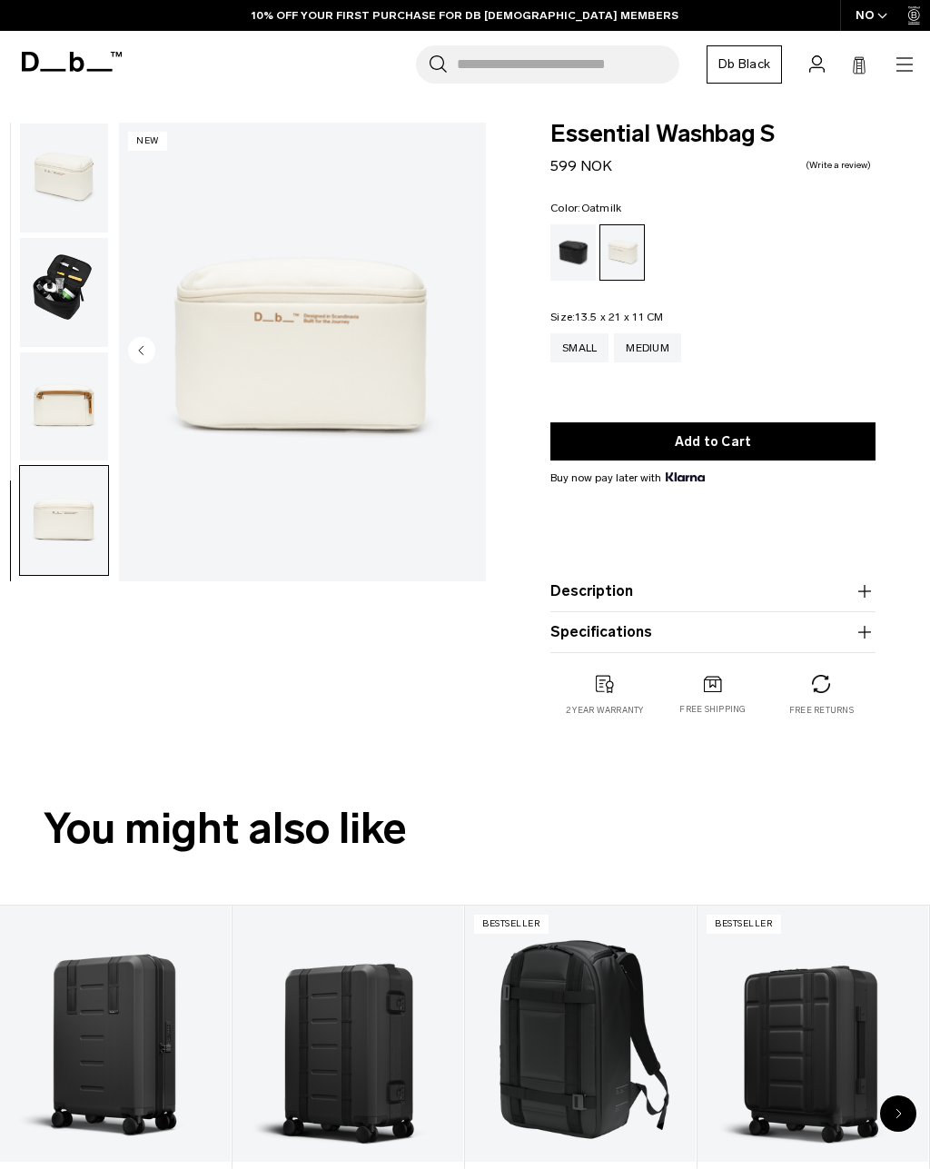
click at [67, 393] on img "button" at bounding box center [64, 406] width 88 height 109
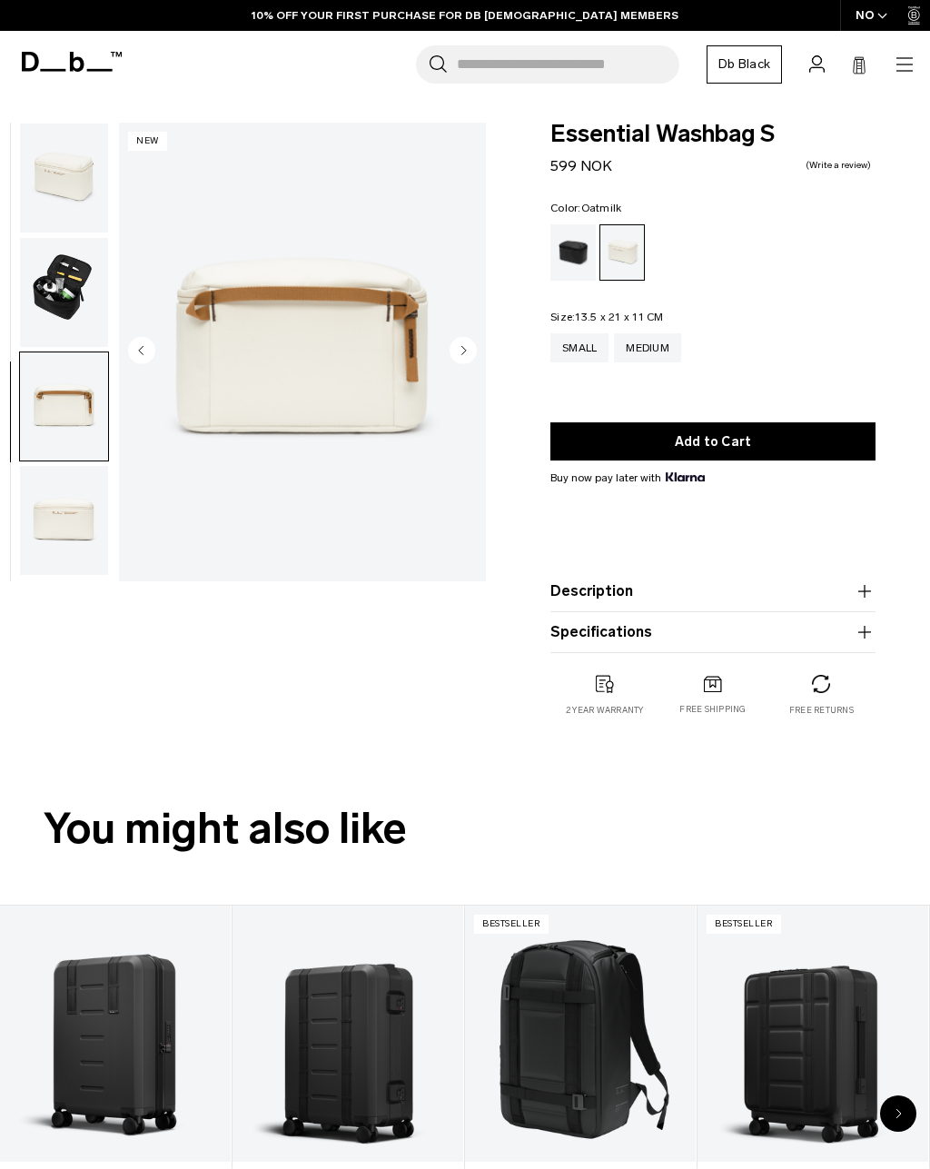
click at [68, 432] on img "button" at bounding box center [64, 406] width 88 height 109
click at [84, 274] on img "button" at bounding box center [64, 292] width 88 height 109
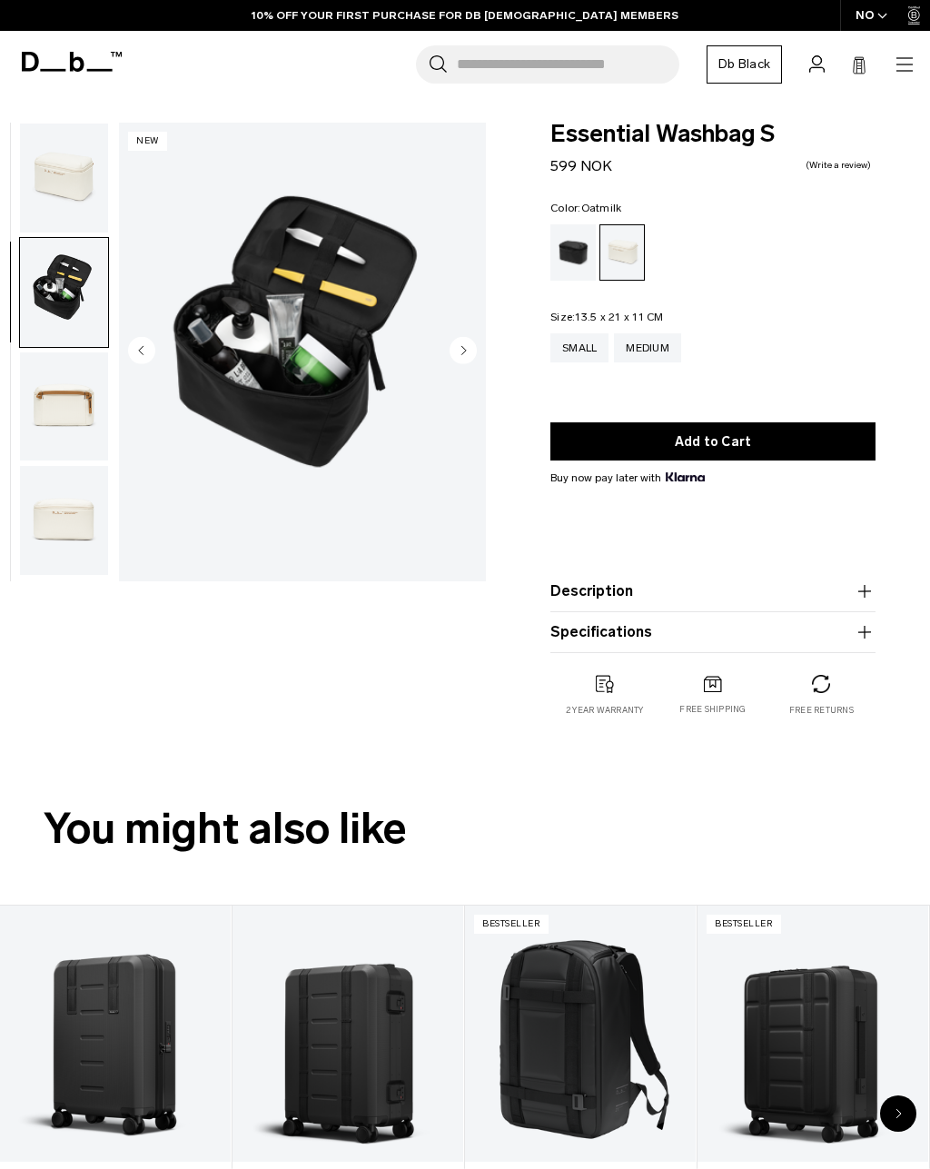
click at [73, 166] on img "button" at bounding box center [64, 177] width 88 height 109
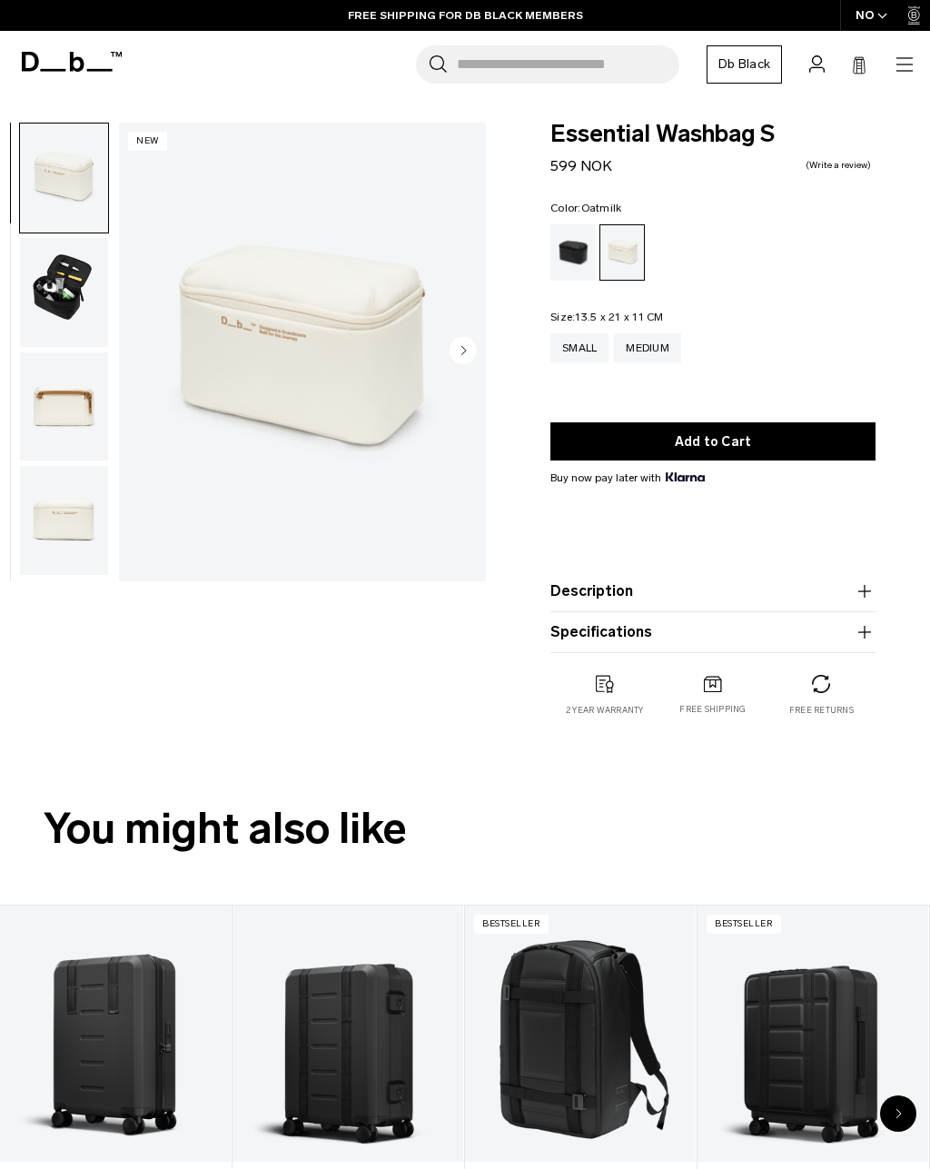
click at [55, 300] on img "button" at bounding box center [64, 292] width 88 height 109
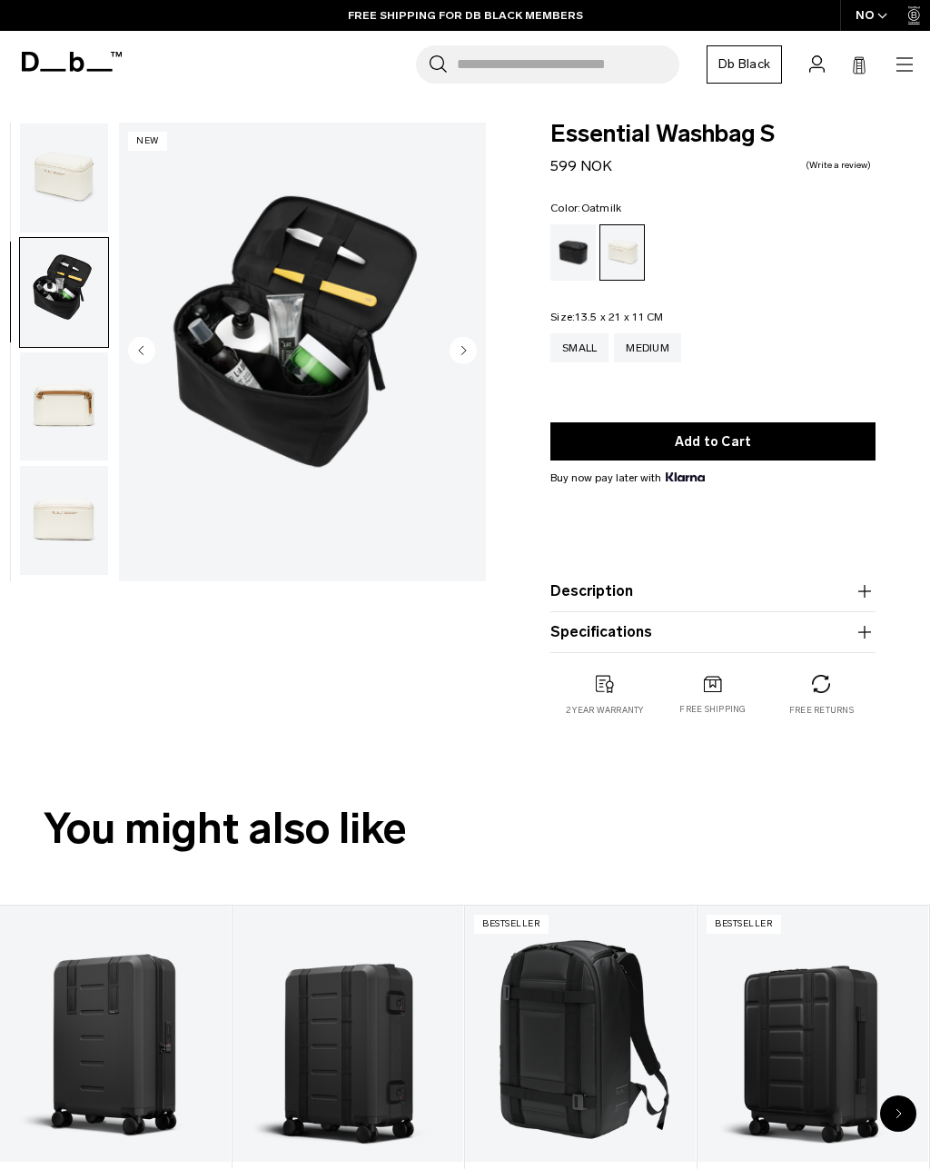
click at [59, 179] on img "button" at bounding box center [64, 177] width 88 height 109
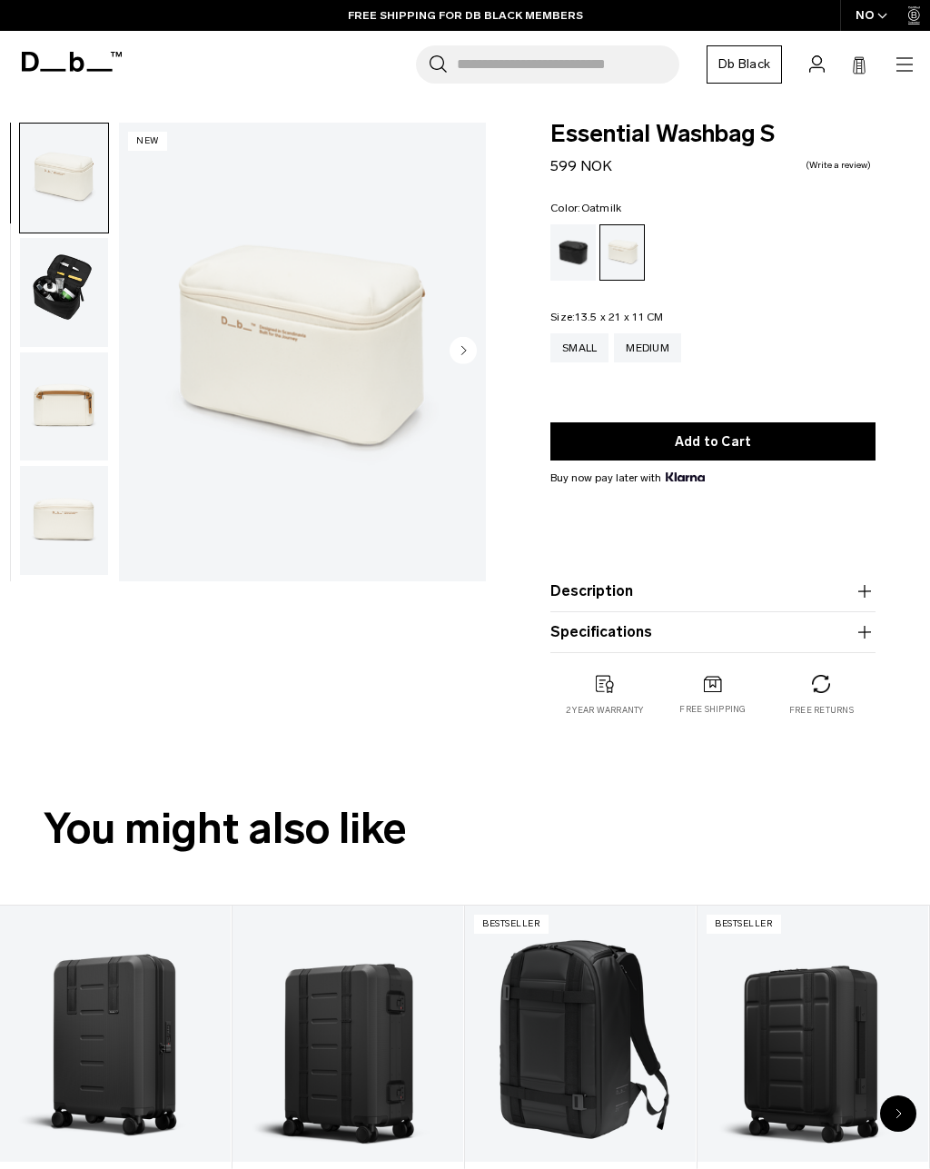
click at [47, 299] on img "button" at bounding box center [64, 292] width 88 height 109
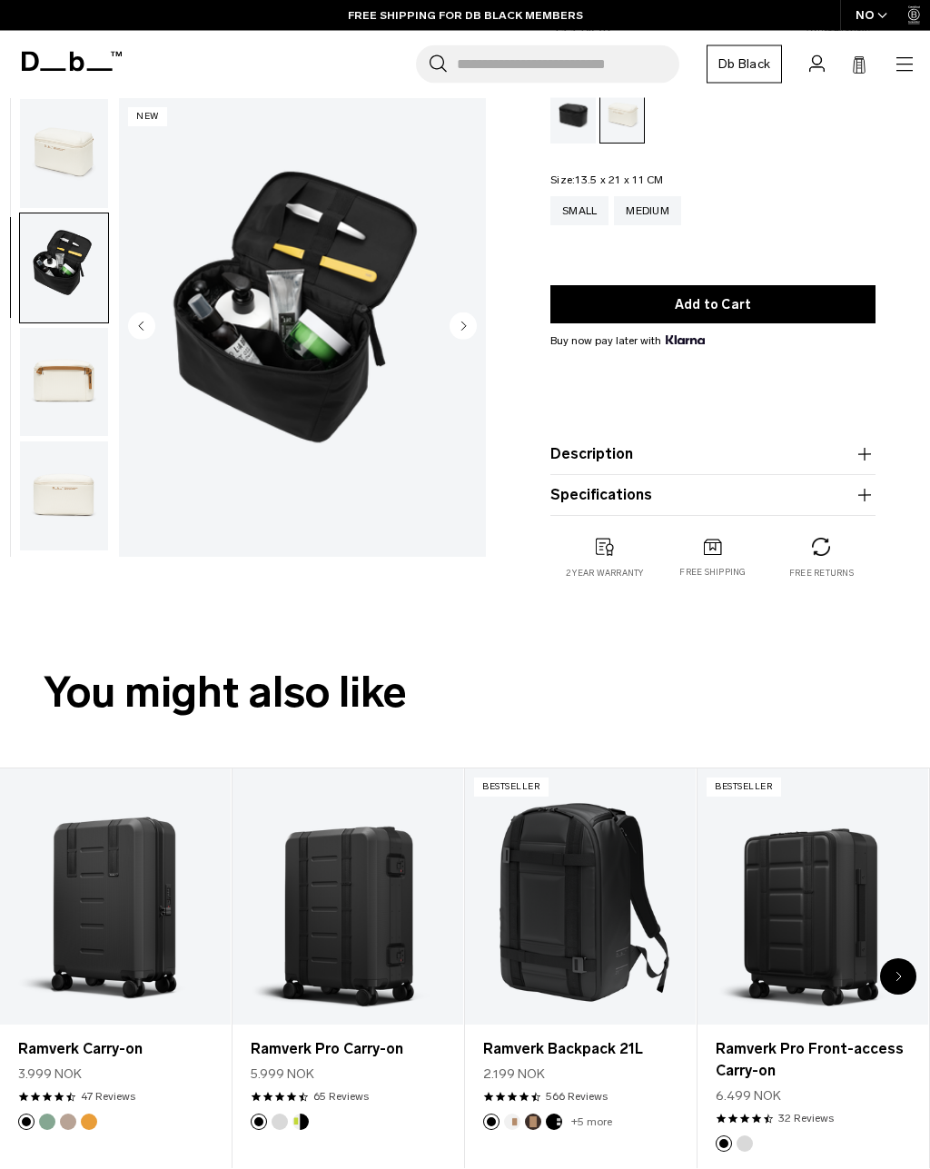
scroll to position [115, 0]
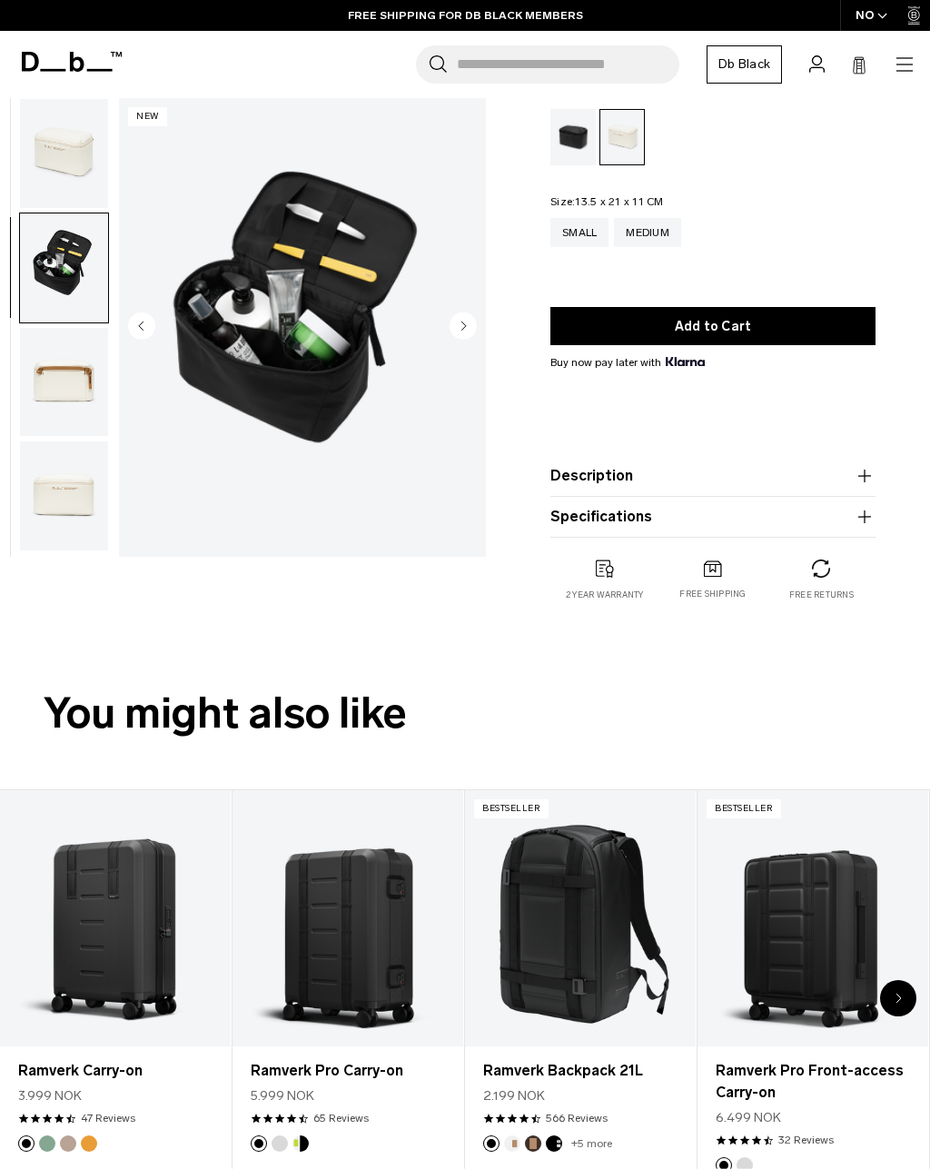
click at [779, 480] on button "Description" at bounding box center [712, 476] width 325 height 22
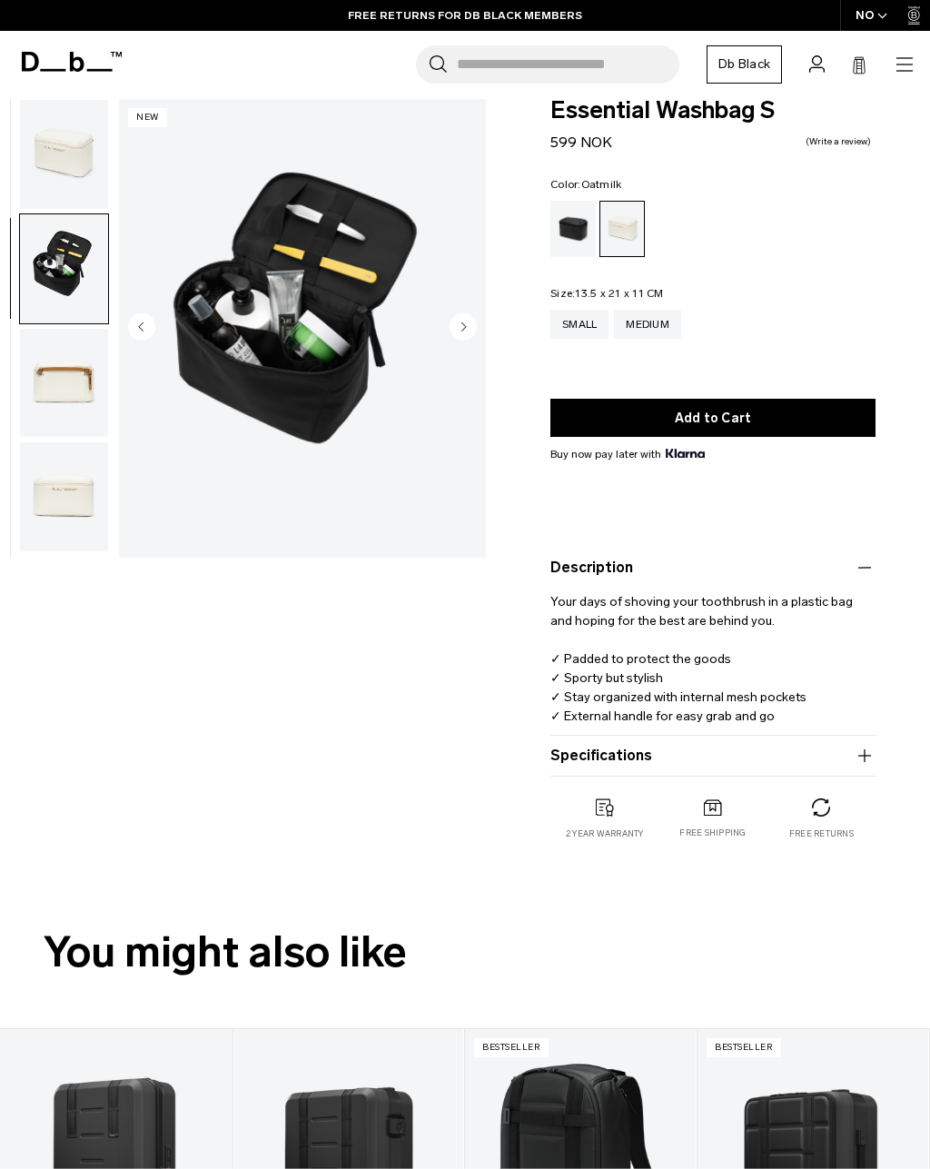
scroll to position [25, 0]
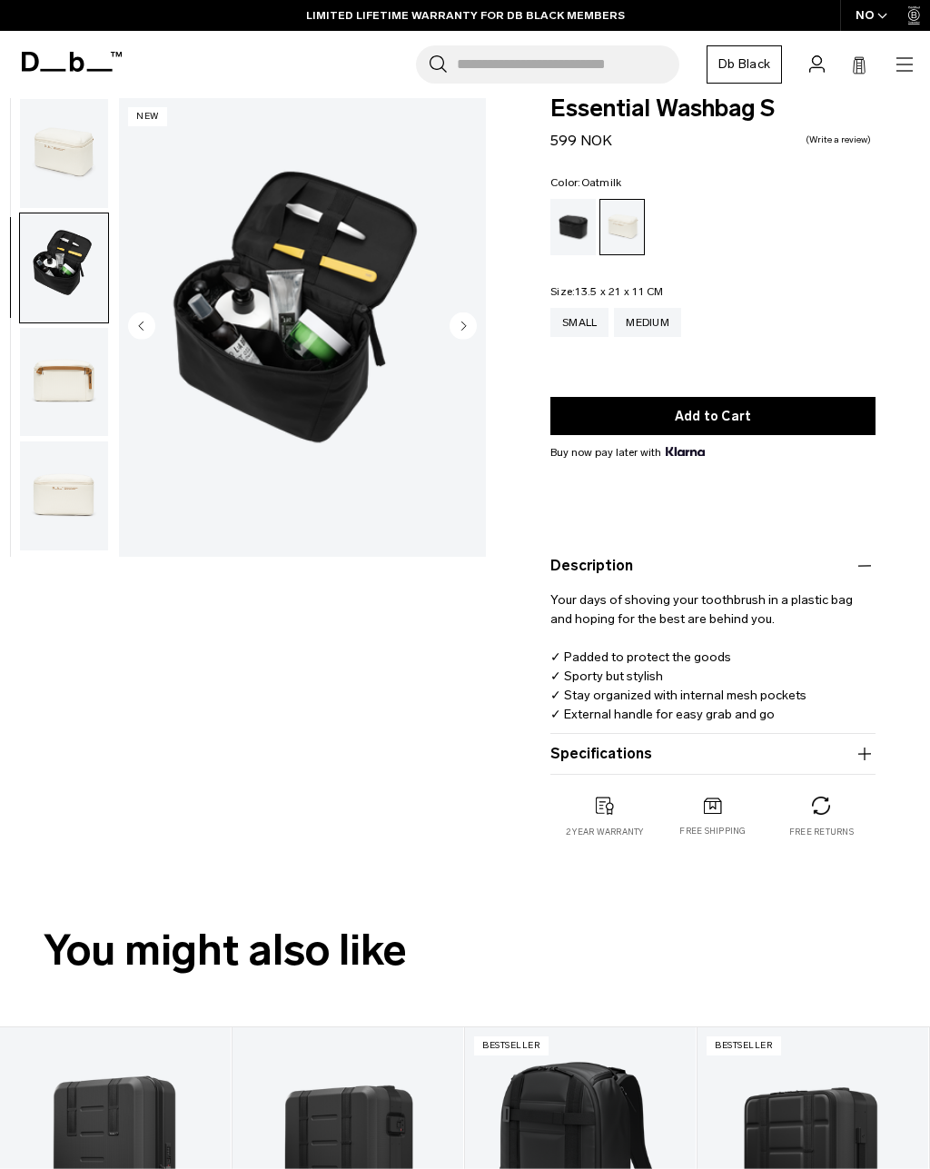
click at [54, 492] on img "button" at bounding box center [64, 495] width 88 height 109
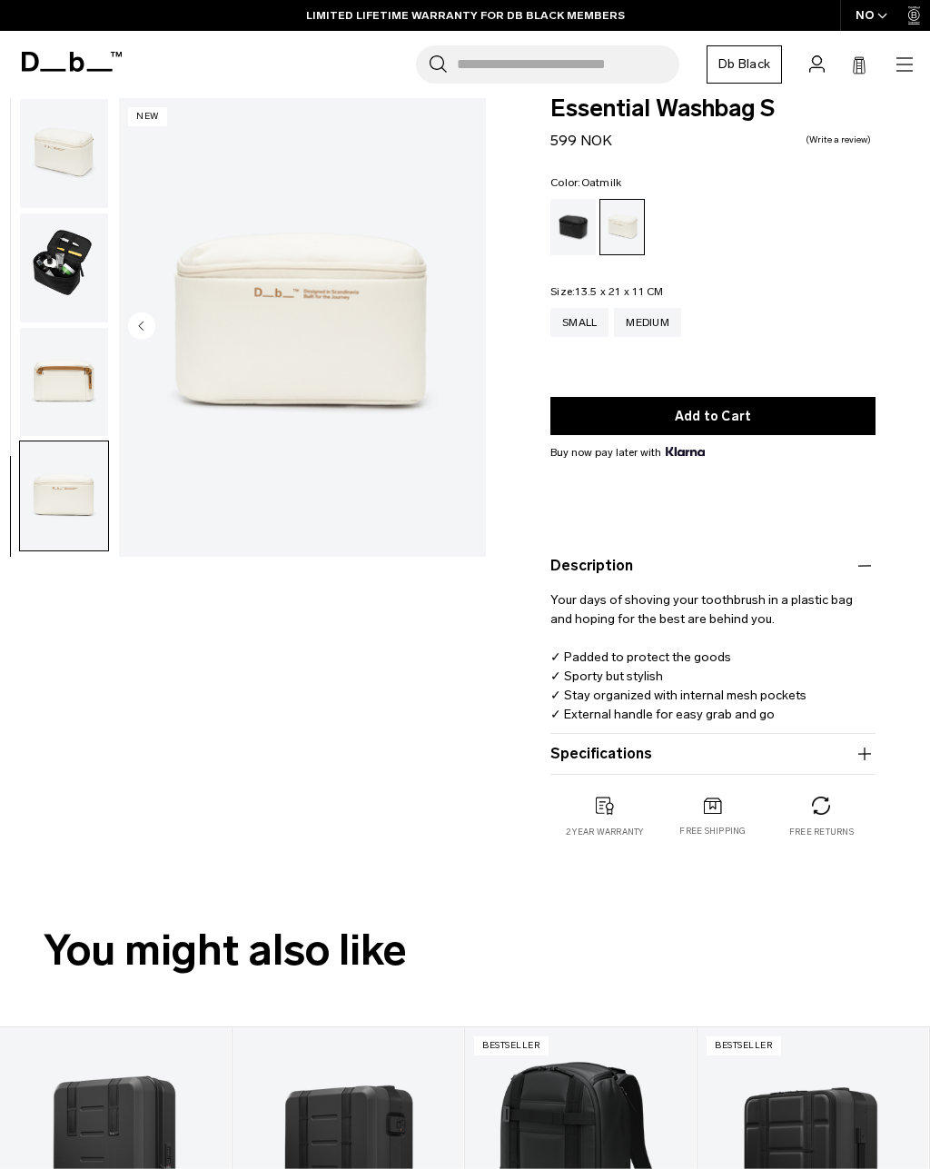
click at [54, 385] on img "button" at bounding box center [64, 382] width 88 height 109
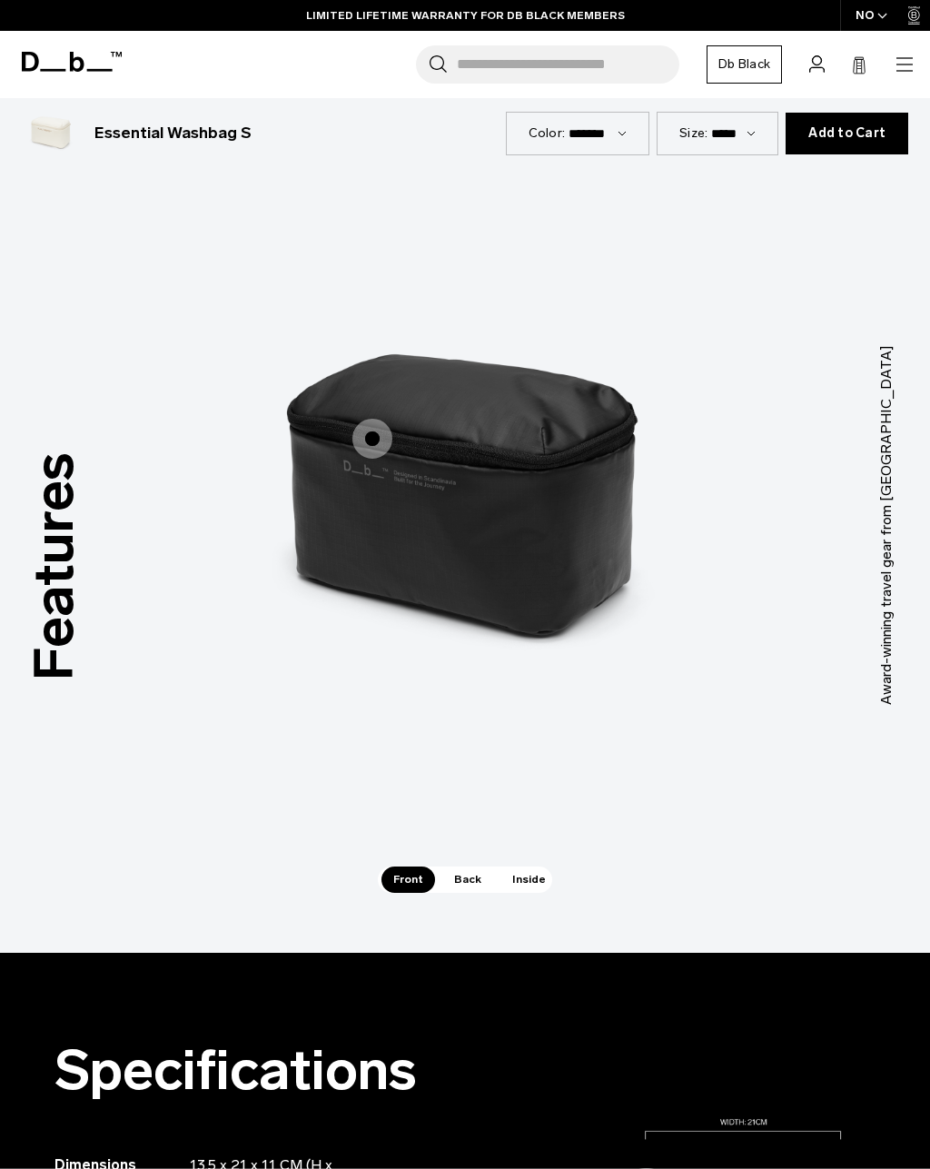
scroll to position [1398, 0]
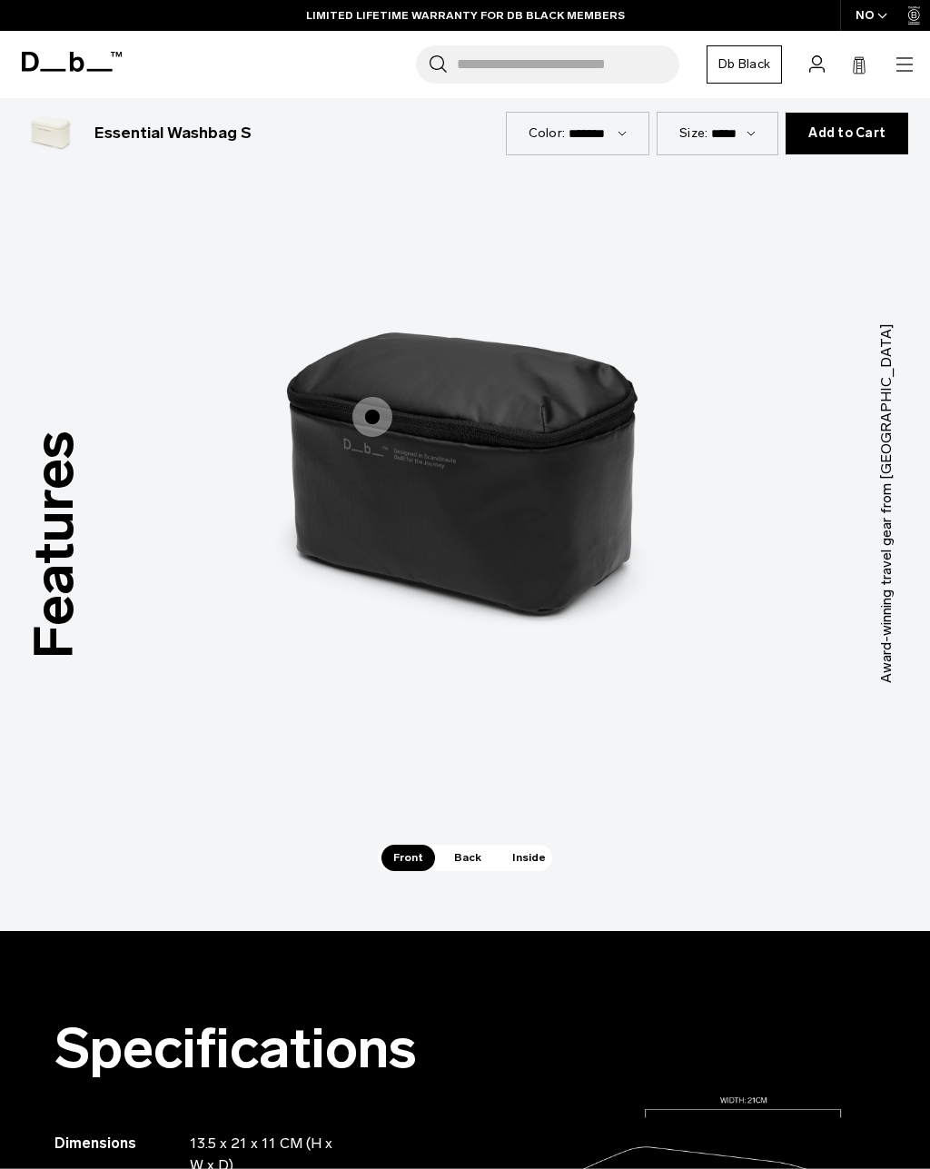
click at [480, 863] on span "Back" at bounding box center [467, 857] width 51 height 25
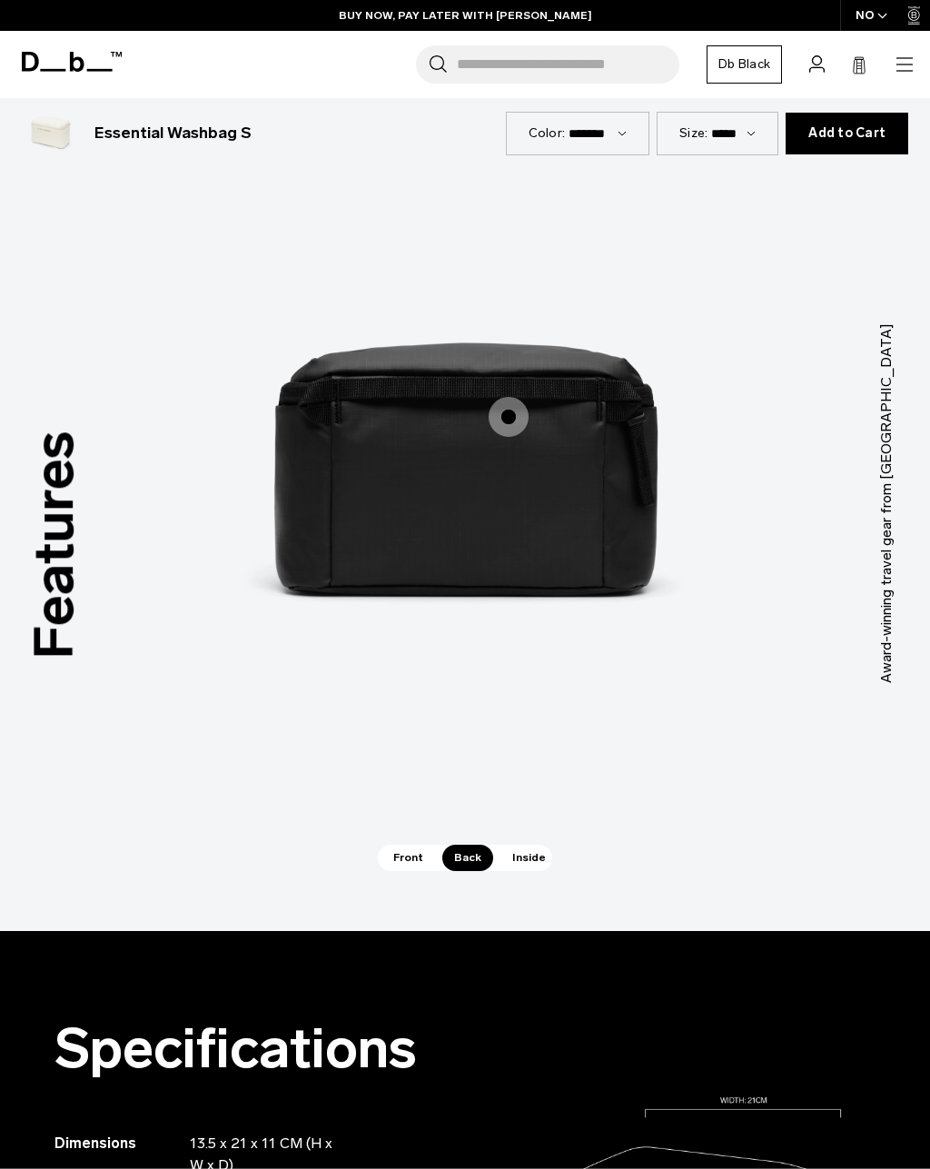
click at [499, 428] on span "2 / 3" at bounding box center [509, 417] width 40 height 40
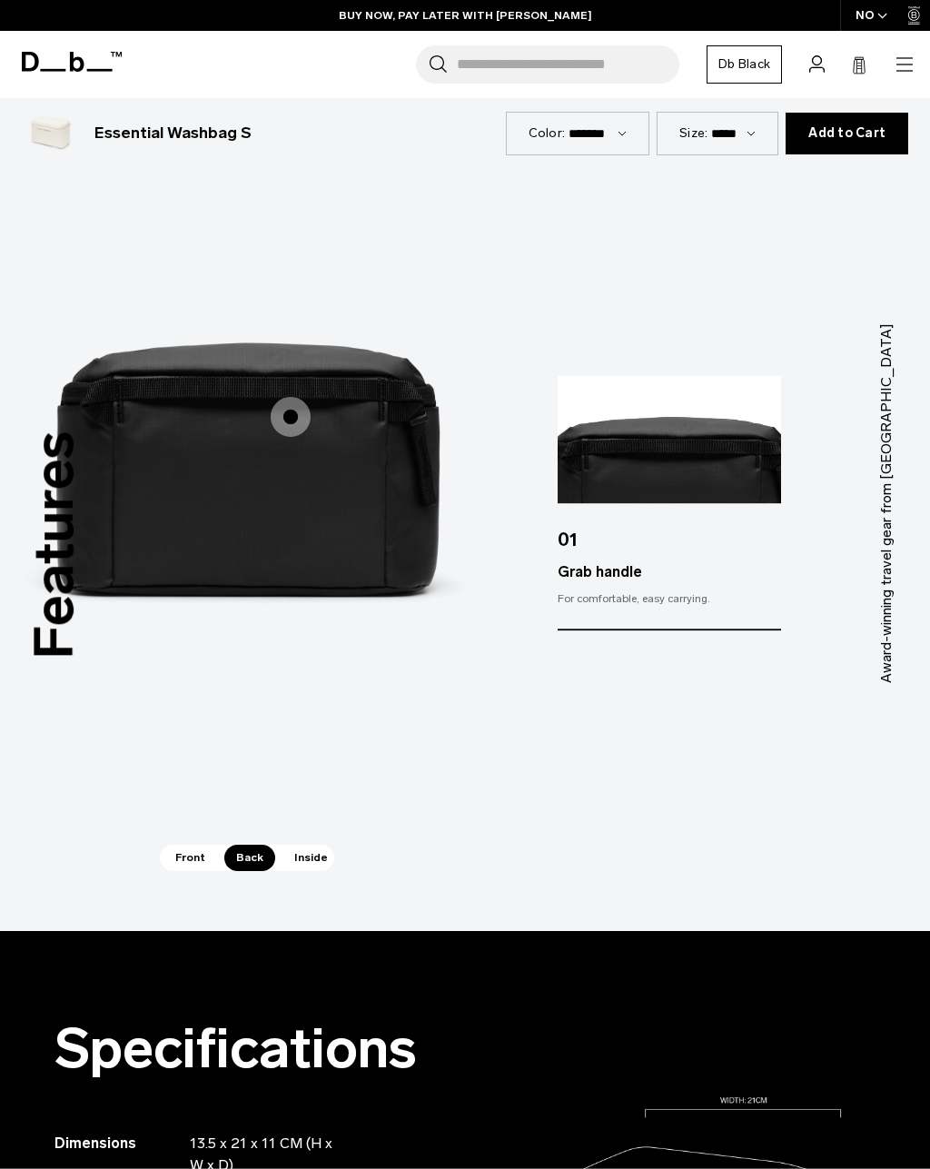
click at [690, 712] on img "3 / 3" at bounding box center [806, 475] width 545 height 681
click at [698, 704] on img "3 / 3" at bounding box center [806, 475] width 545 height 681
click at [715, 427] on img at bounding box center [669, 439] width 223 height 129
click at [175, 854] on span "Front" at bounding box center [190, 857] width 54 height 25
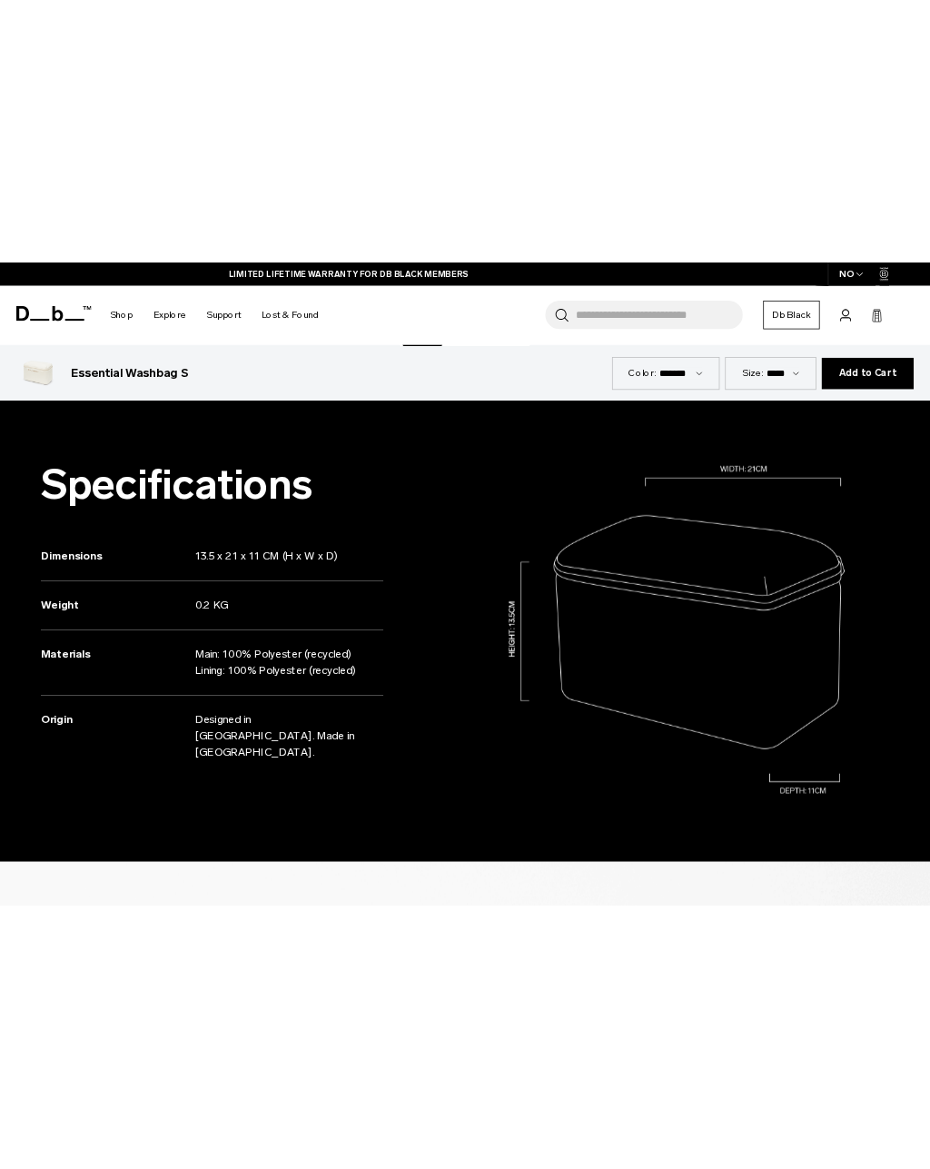
scroll to position [2000, 0]
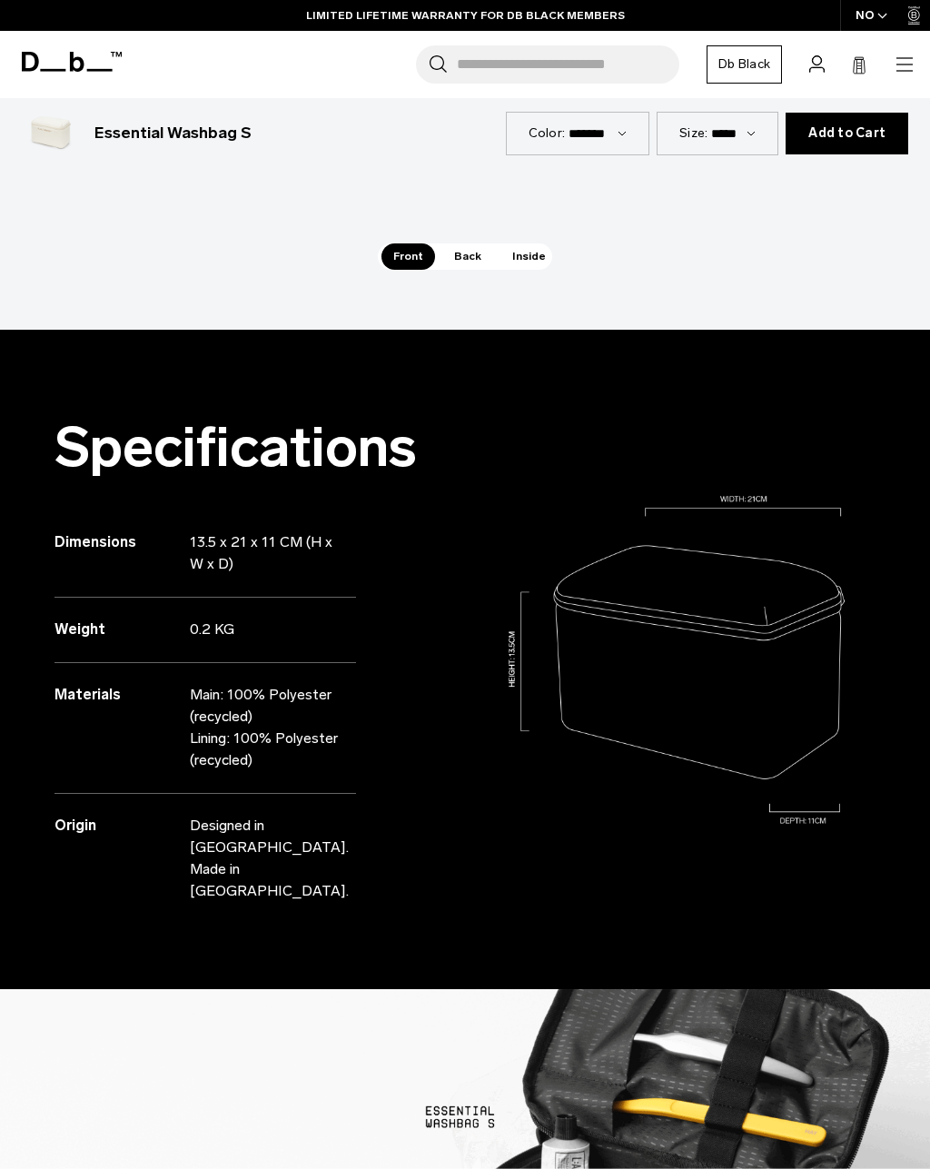
click at [467, 248] on span "Back" at bounding box center [467, 255] width 51 height 25
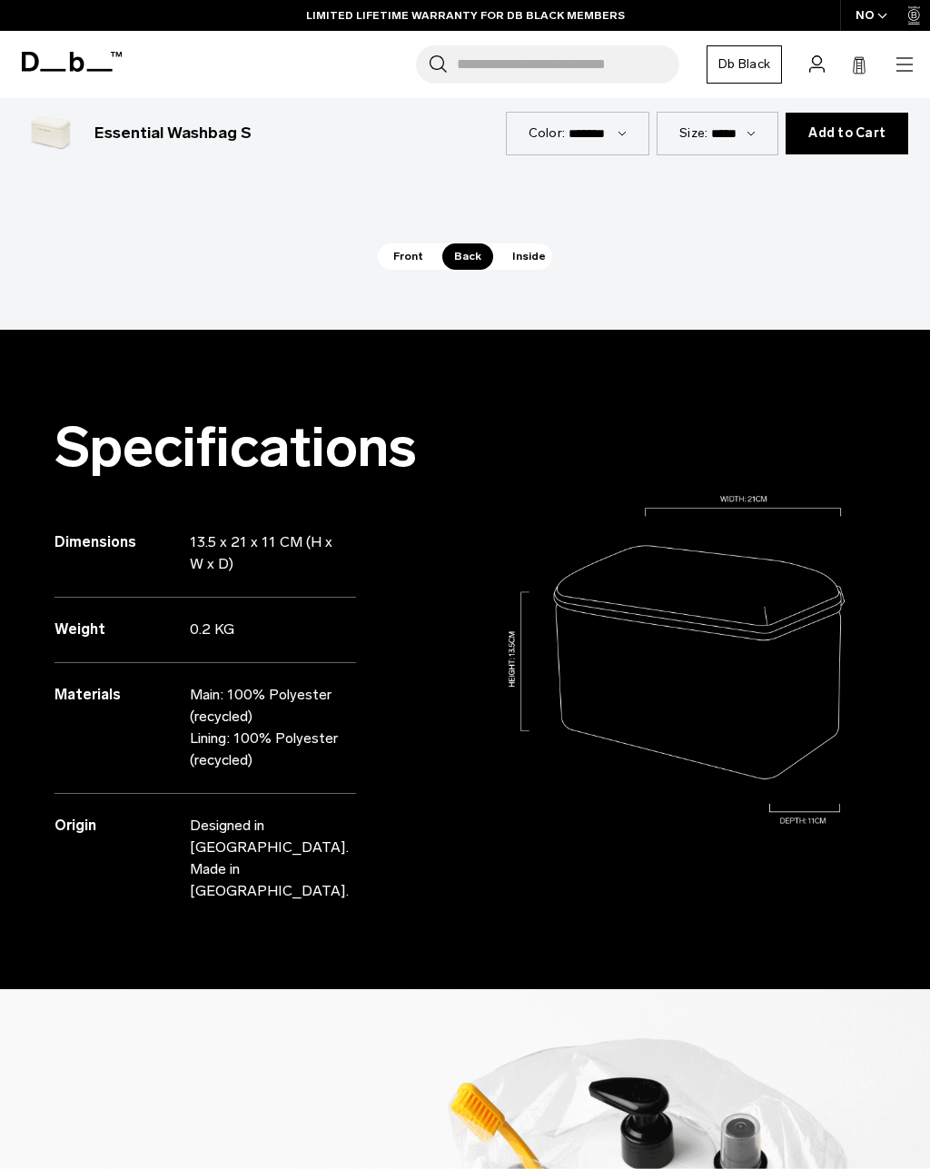
click at [537, 250] on span "Inside" at bounding box center [528, 255] width 57 height 25
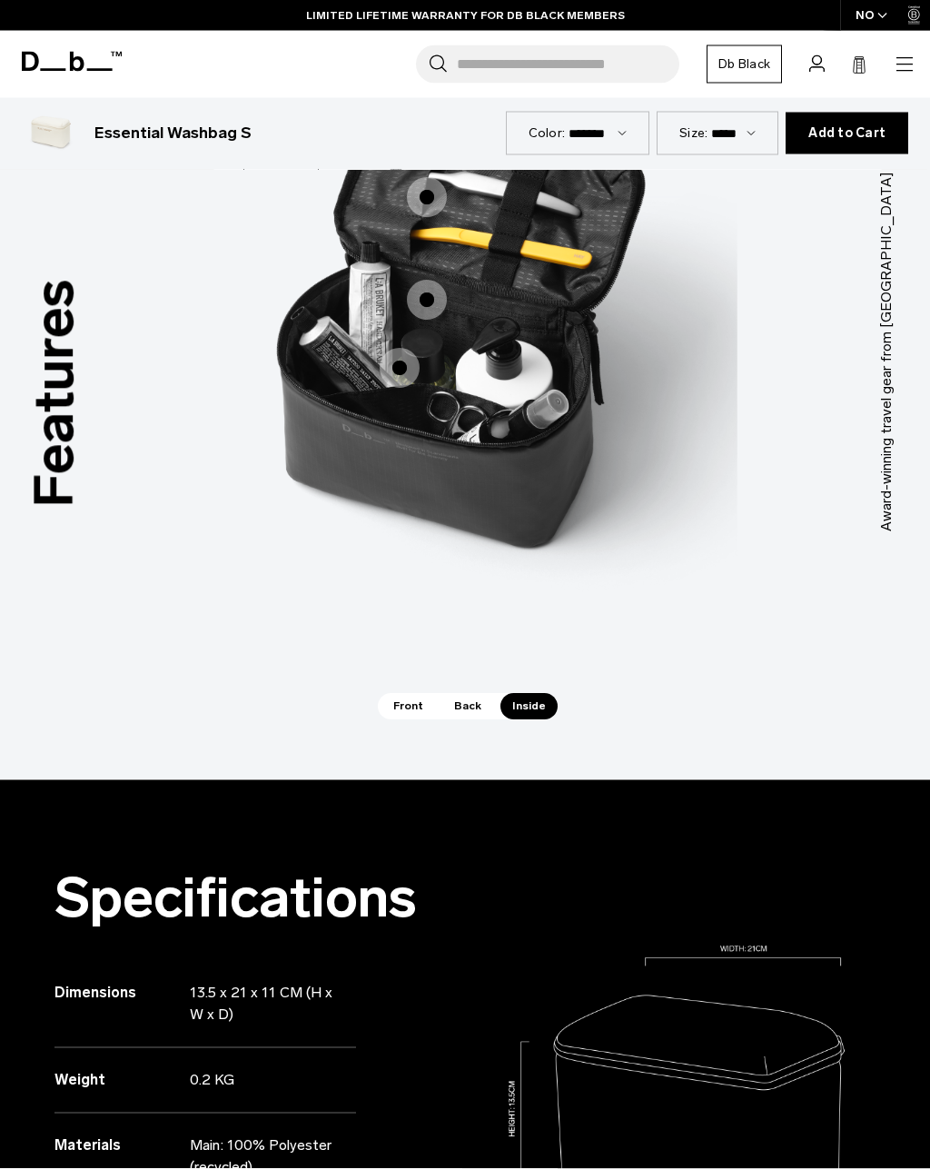
scroll to position [1513, 0]
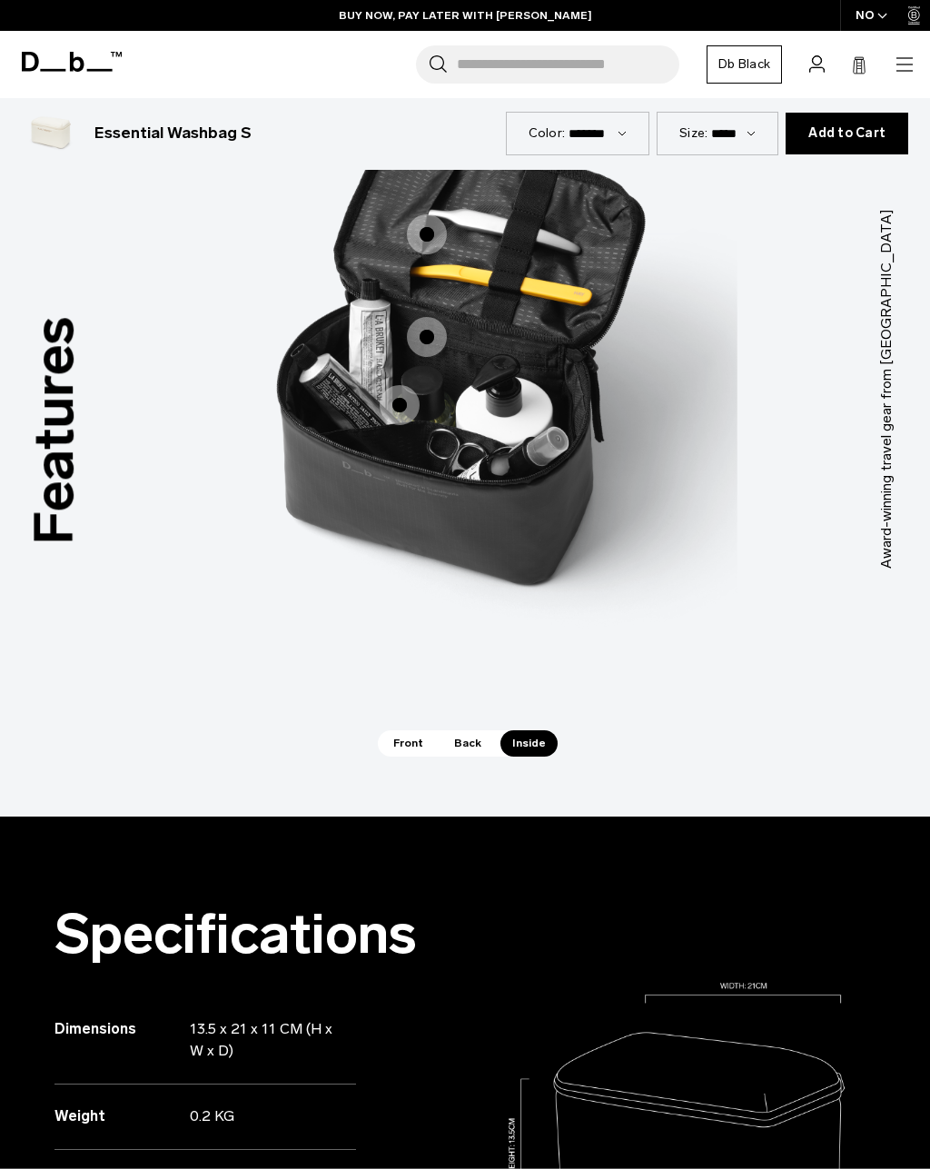
click at [475, 742] on span "Back" at bounding box center [467, 742] width 51 height 25
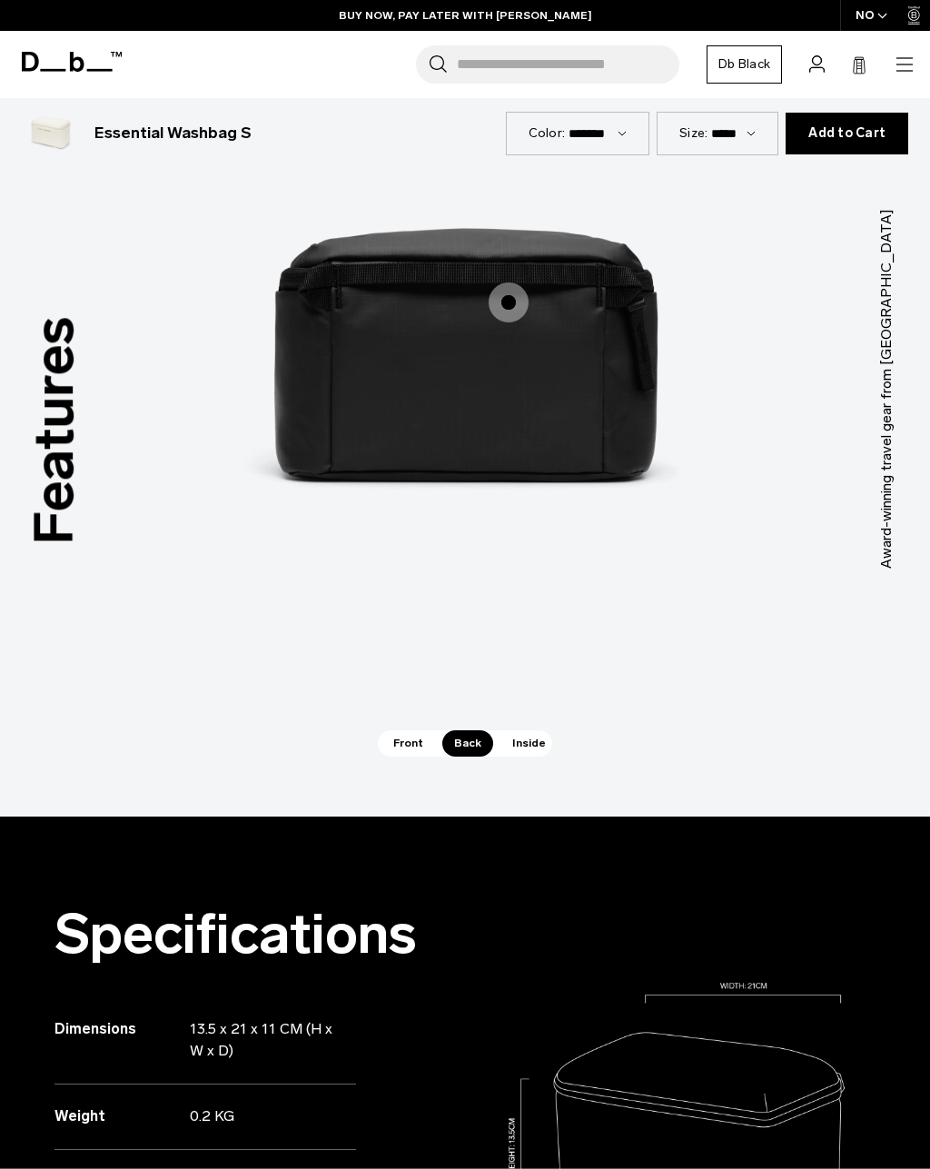
click at [415, 736] on span "Front" at bounding box center [408, 742] width 54 height 25
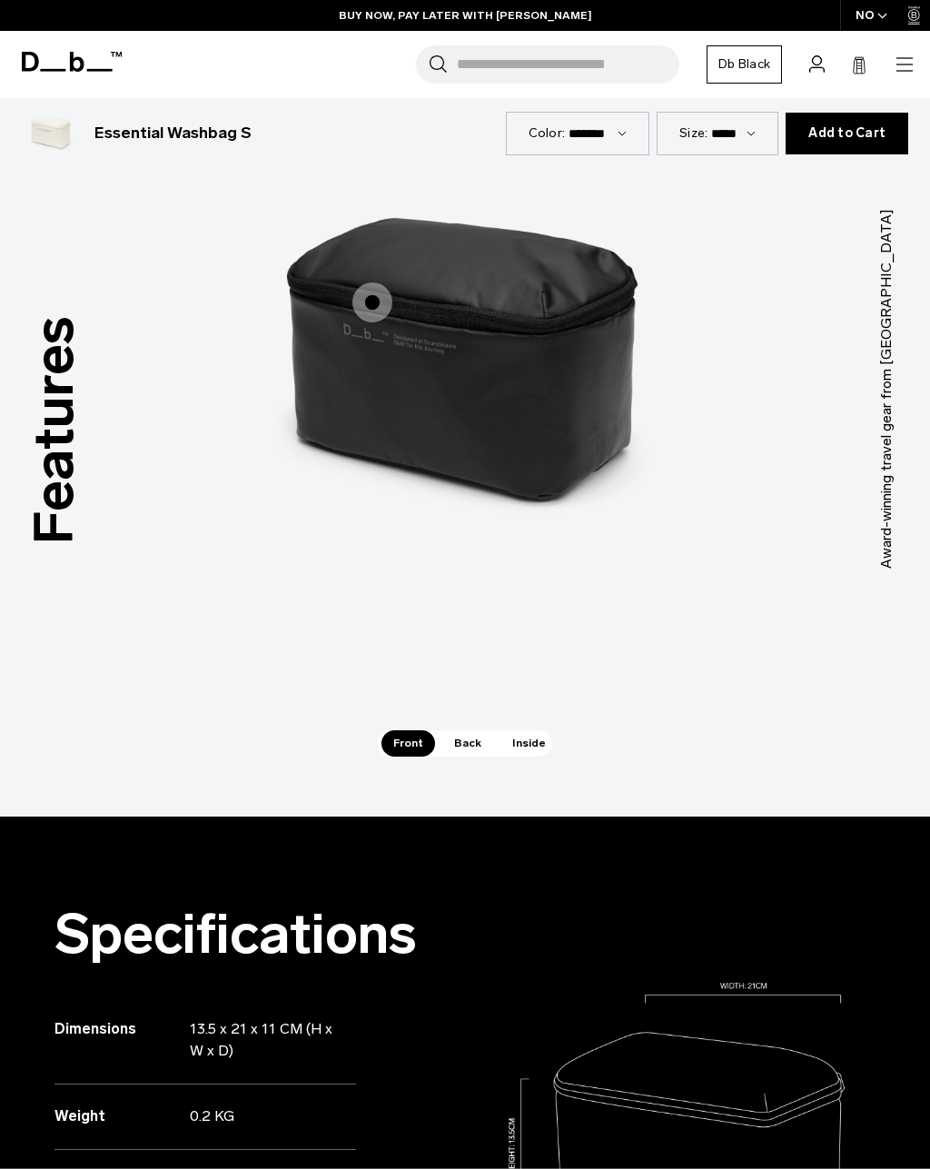
click at [368, 314] on span "1 / 3" at bounding box center [372, 302] width 40 height 40
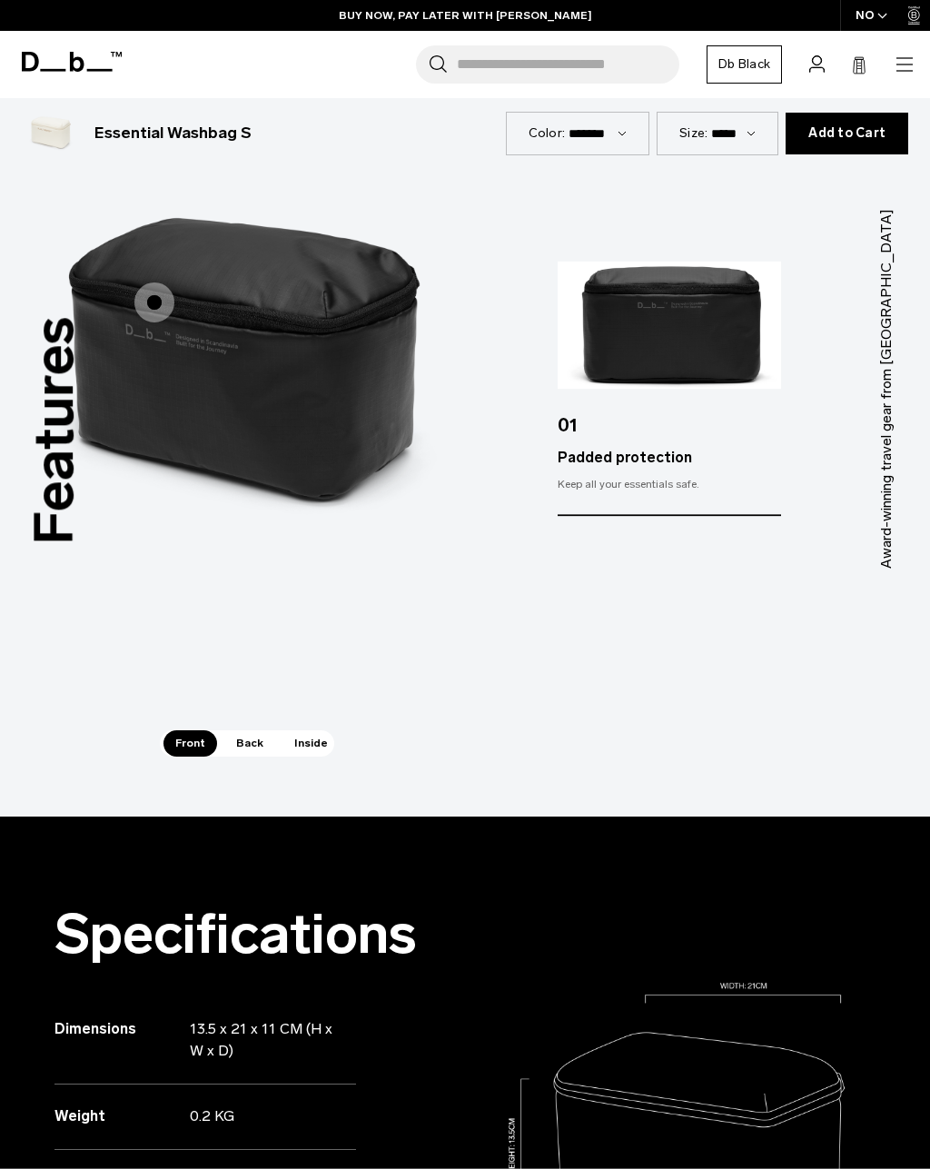
click at [237, 749] on span "Back" at bounding box center [249, 742] width 51 height 25
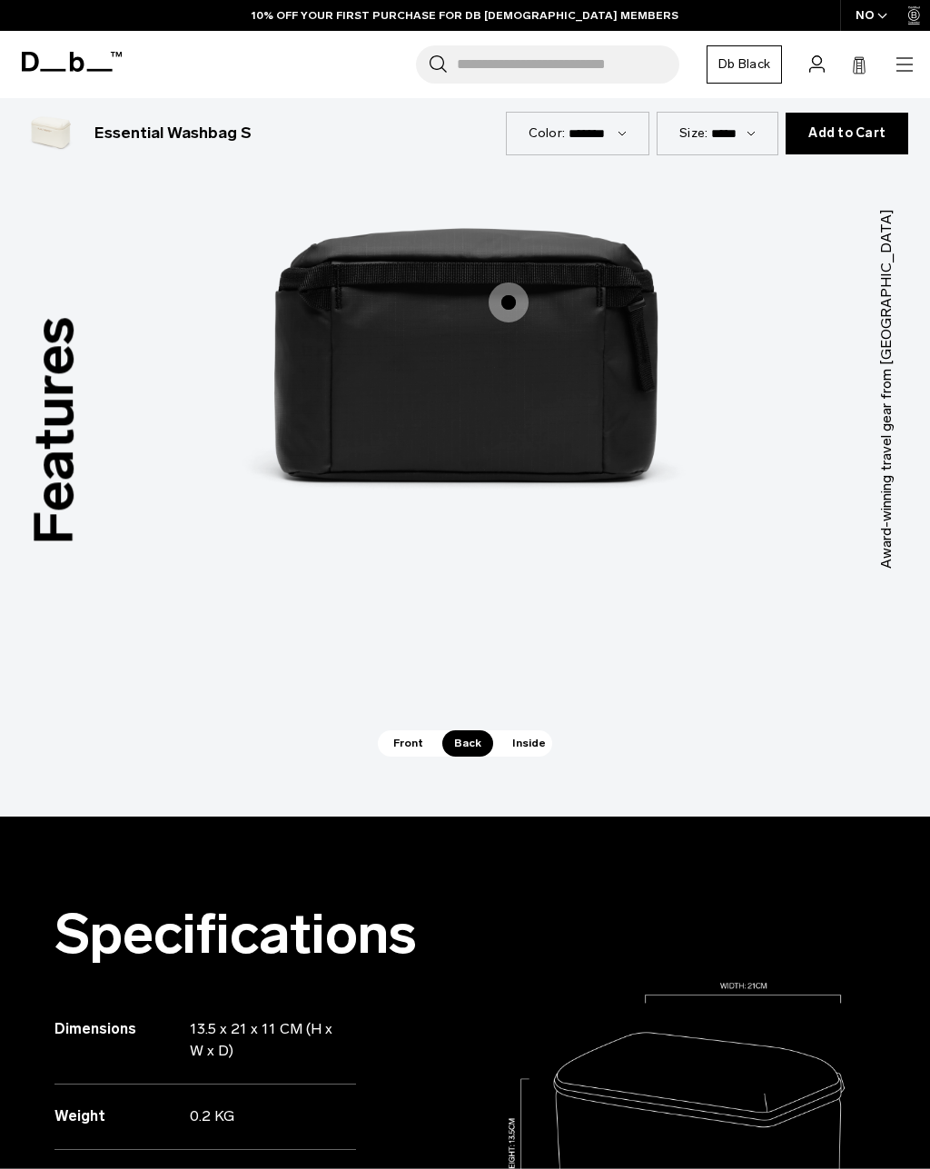
click at [490, 307] on span "2 / 3" at bounding box center [509, 302] width 40 height 40
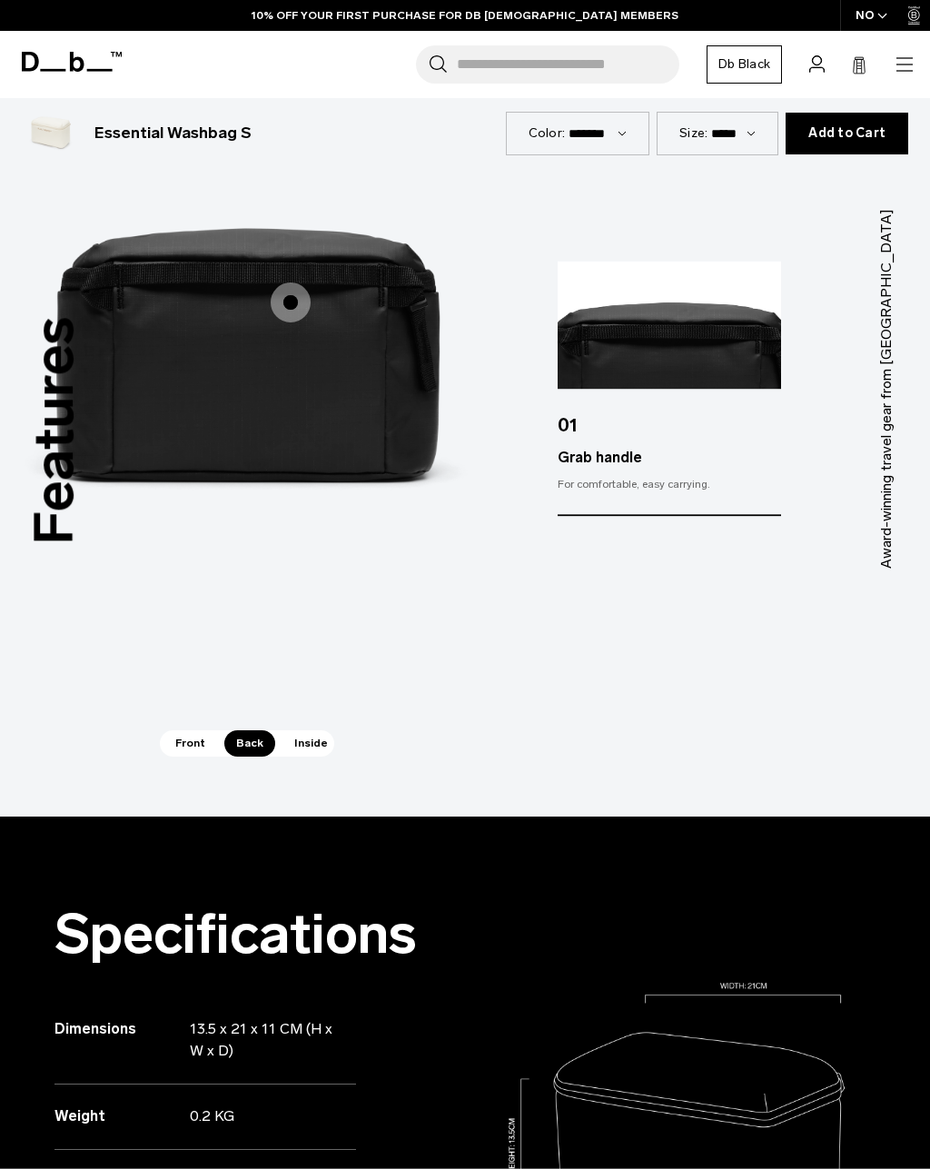
click at [317, 756] on span "Inside" at bounding box center [310, 742] width 57 height 25
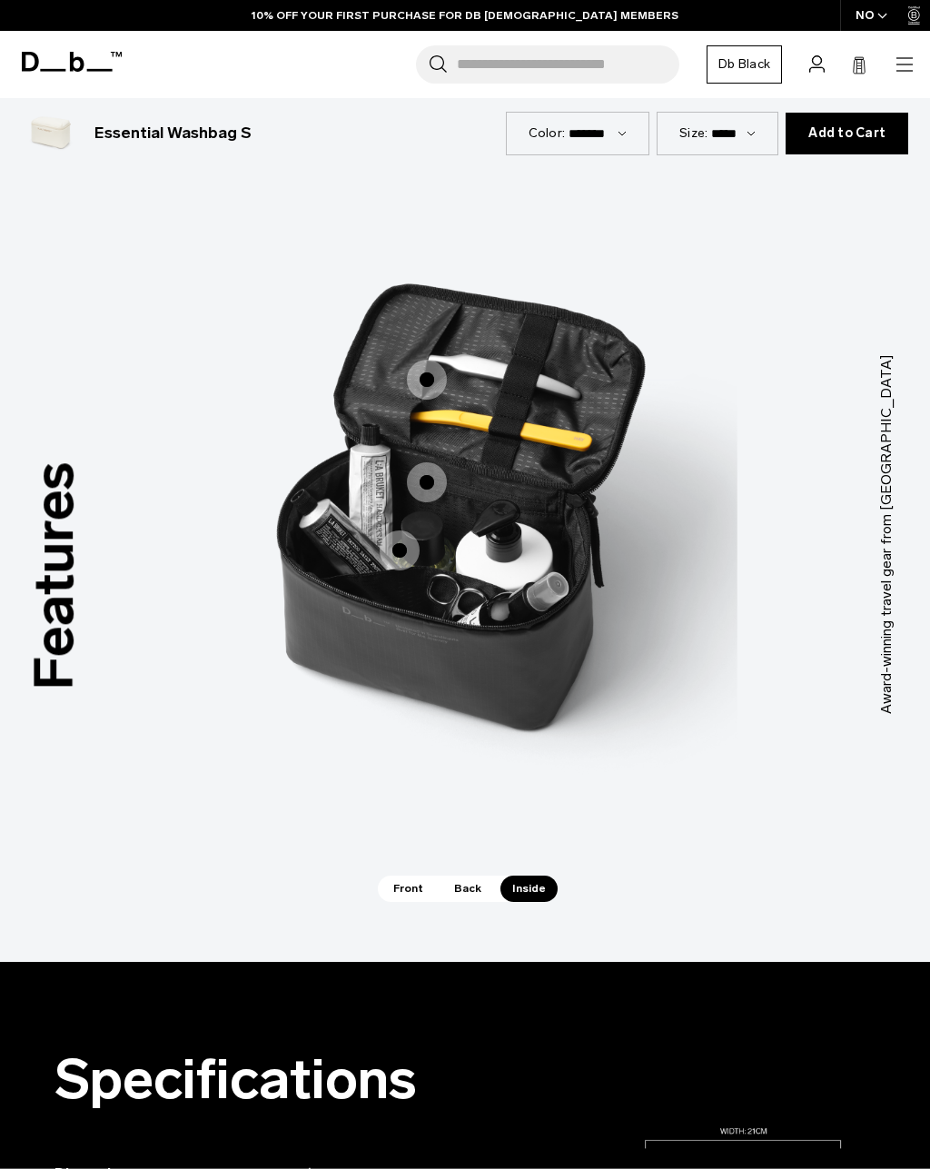
scroll to position [1361, 0]
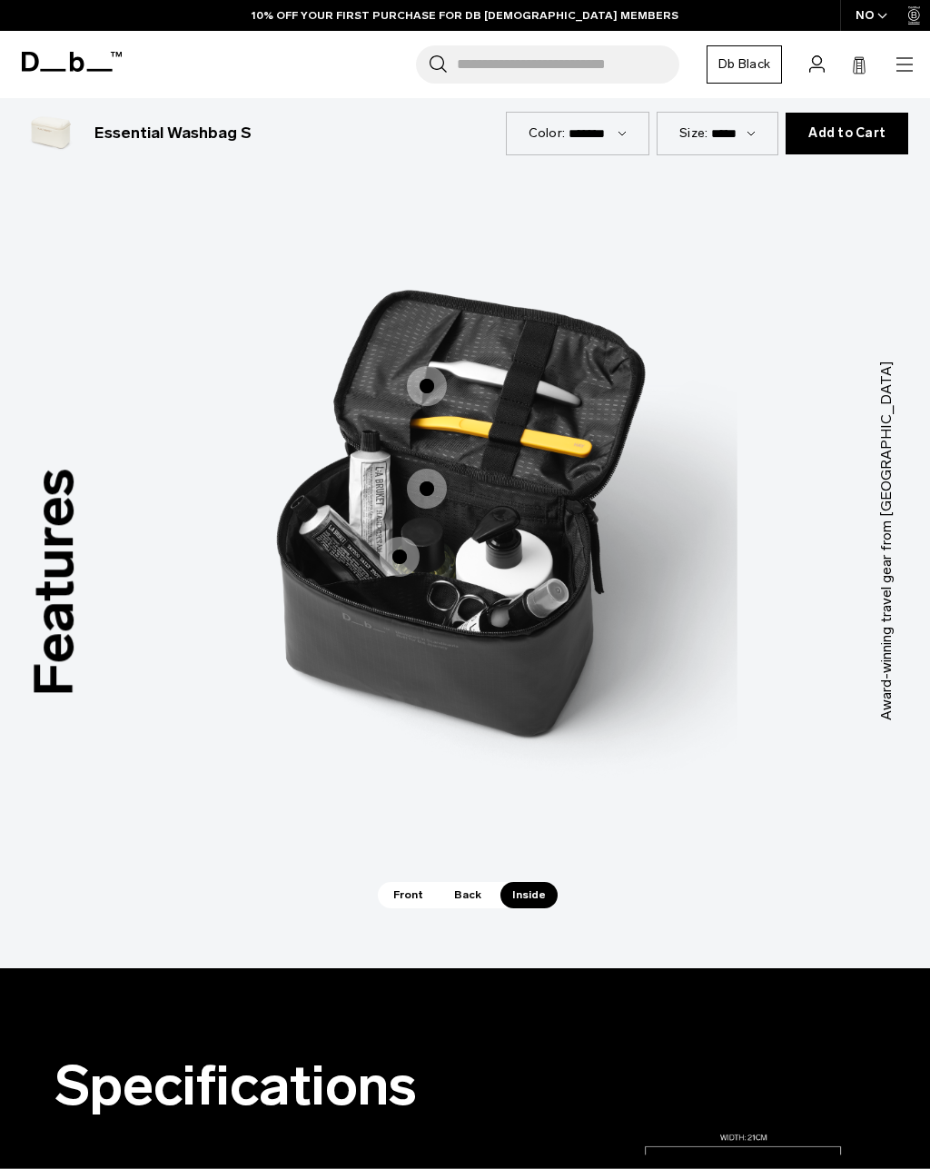
click at [418, 388] on span "3 / 3" at bounding box center [427, 386] width 40 height 40
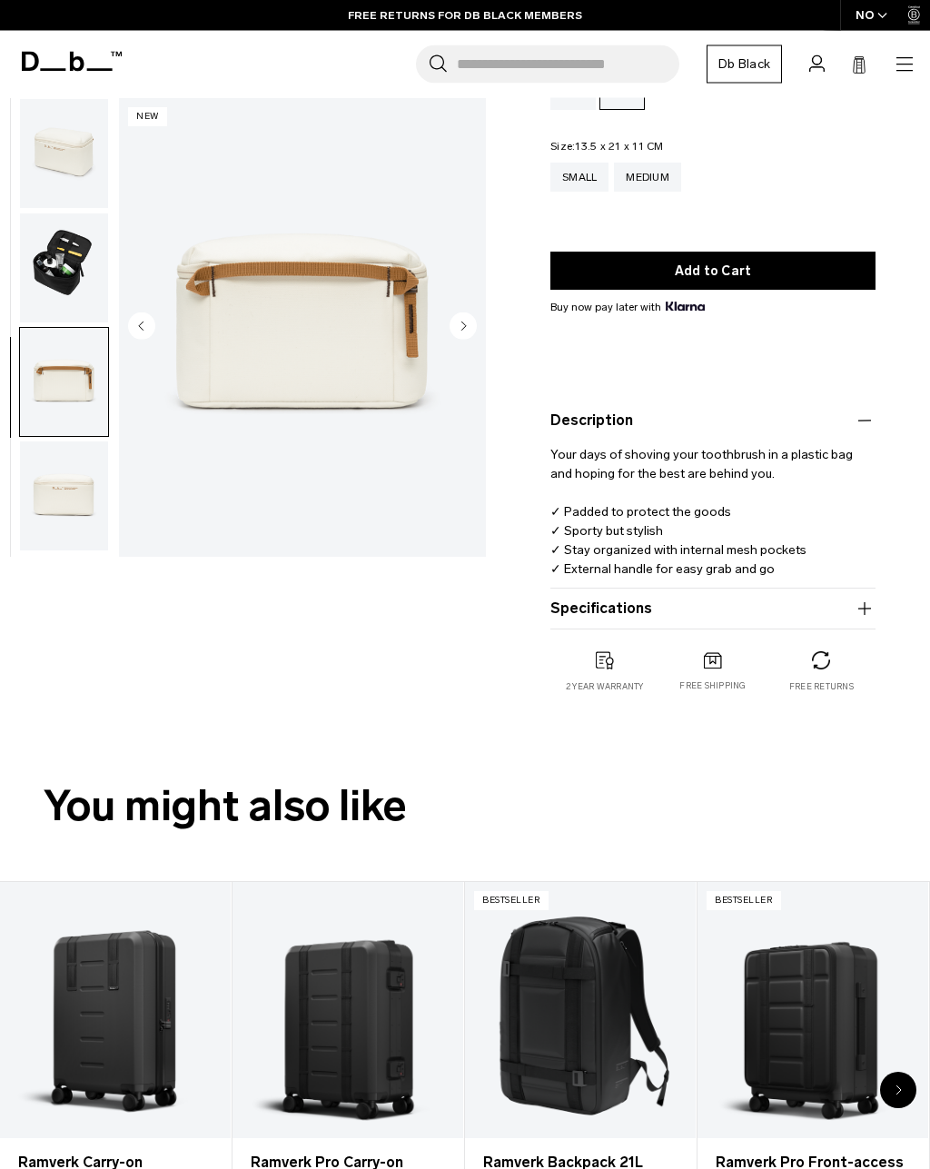
scroll to position [0, 0]
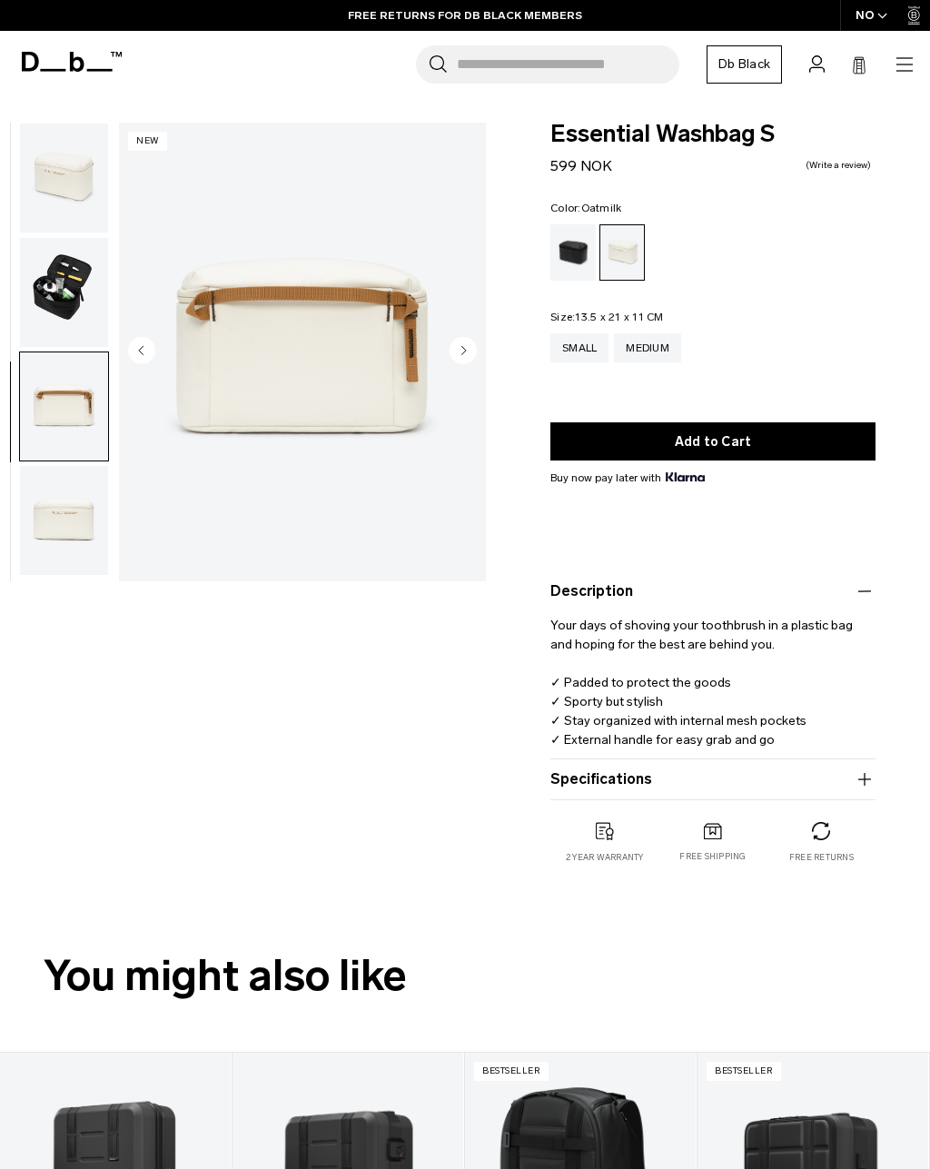
click at [470, 357] on circle "Next slide" at bounding box center [462, 349] width 27 height 27
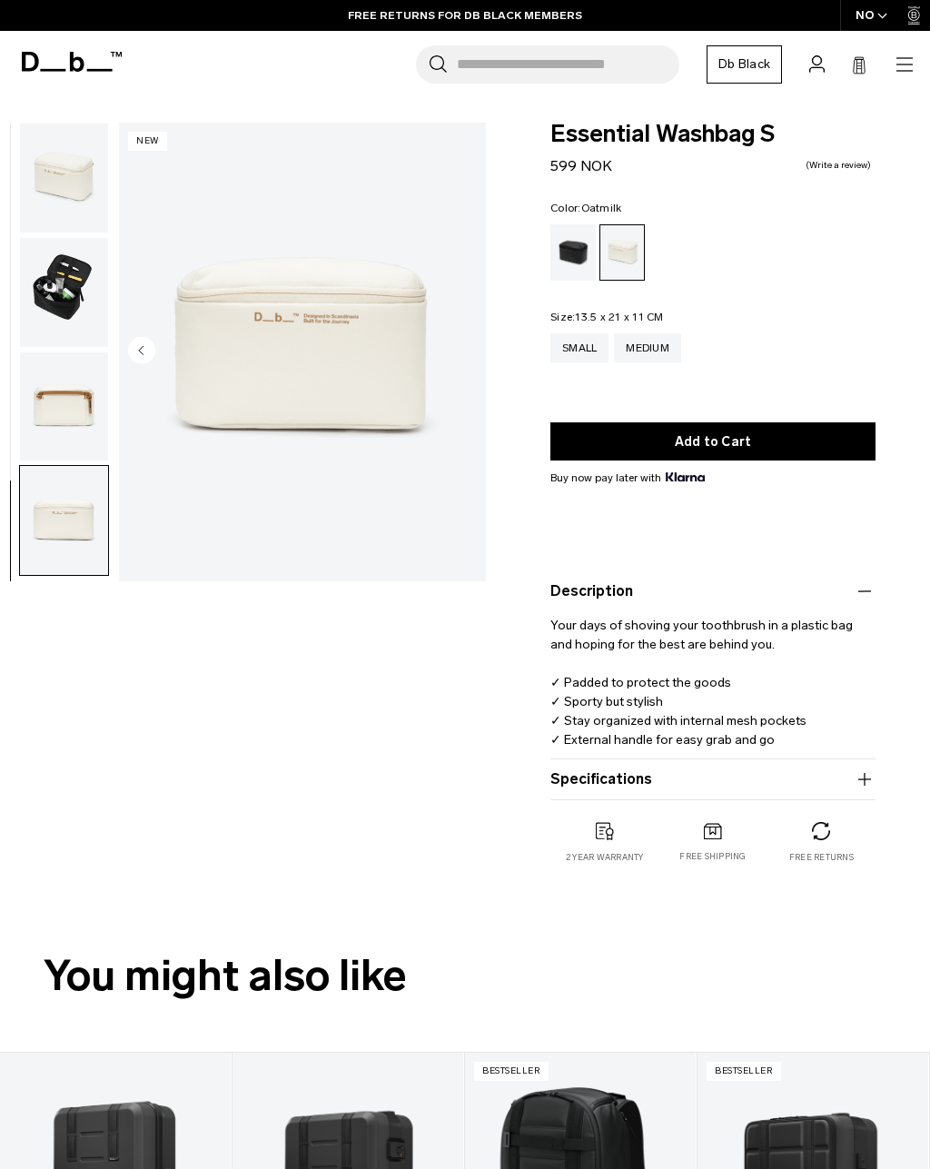
click at [374, 404] on img "4 / 4" at bounding box center [302, 352] width 367 height 459
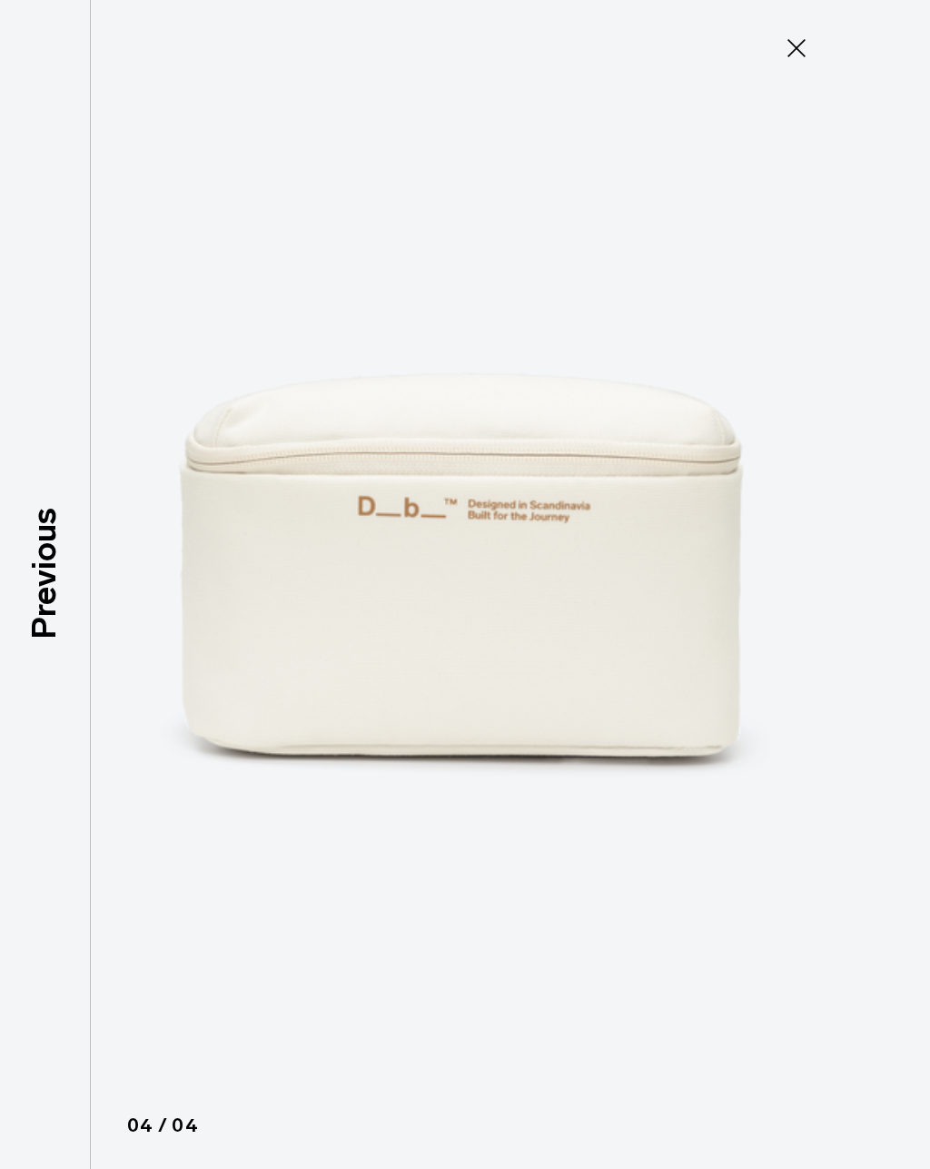
click at [696, 634] on img at bounding box center [464, 584] width 817 height 1169
click at [776, 633] on img at bounding box center [464, 584] width 817 height 1169
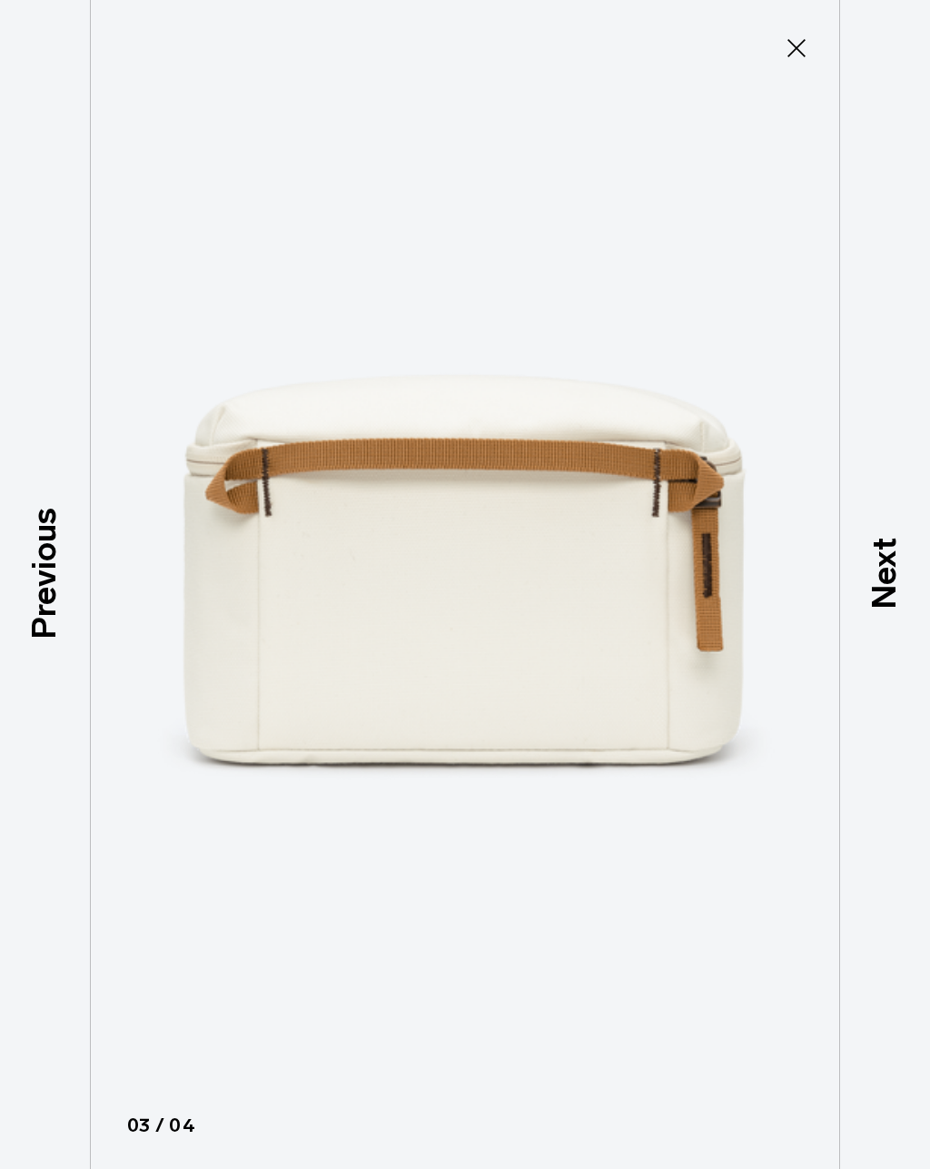
click at [795, 51] on icon at bounding box center [796, 48] width 29 height 29
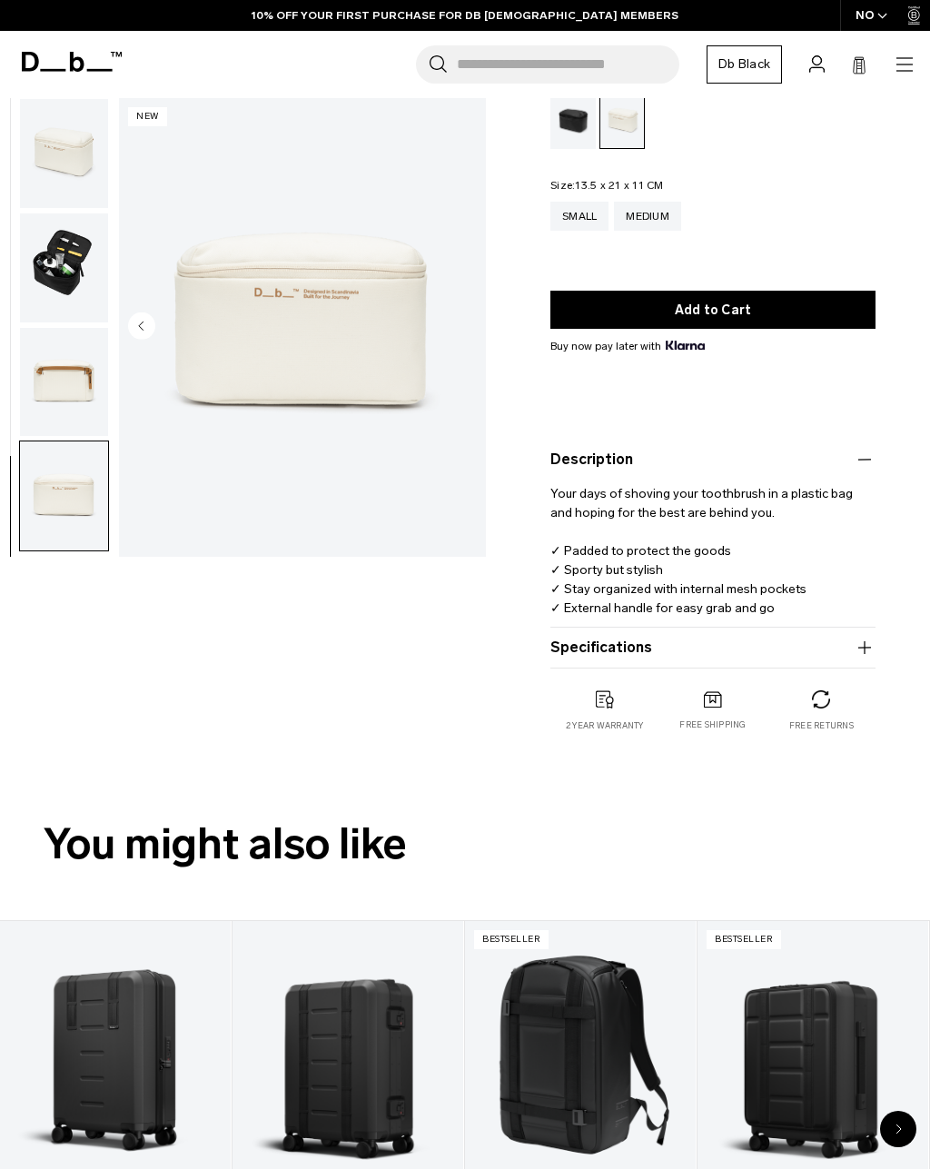
scroll to position [133, 0]
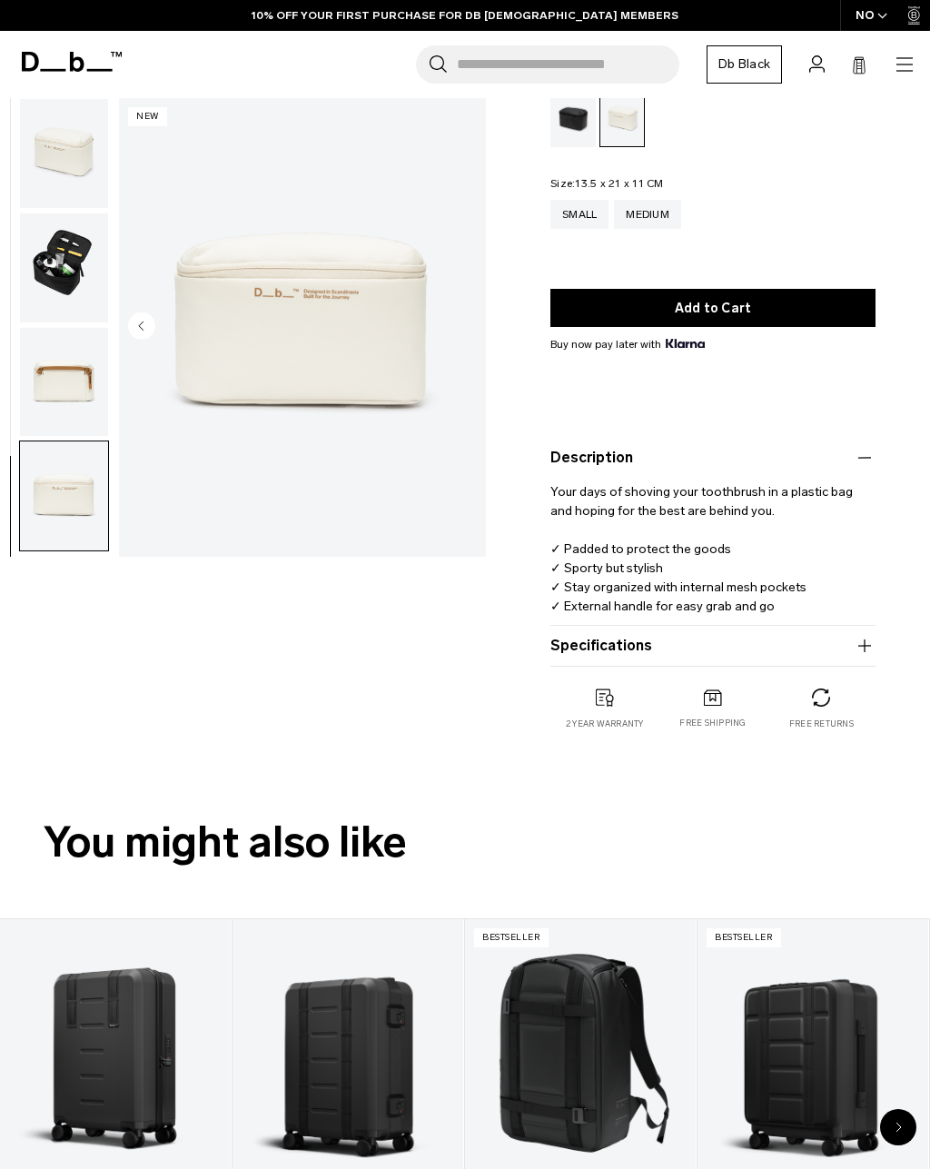
click at [845, 646] on button "Specifications" at bounding box center [712, 646] width 325 height 22
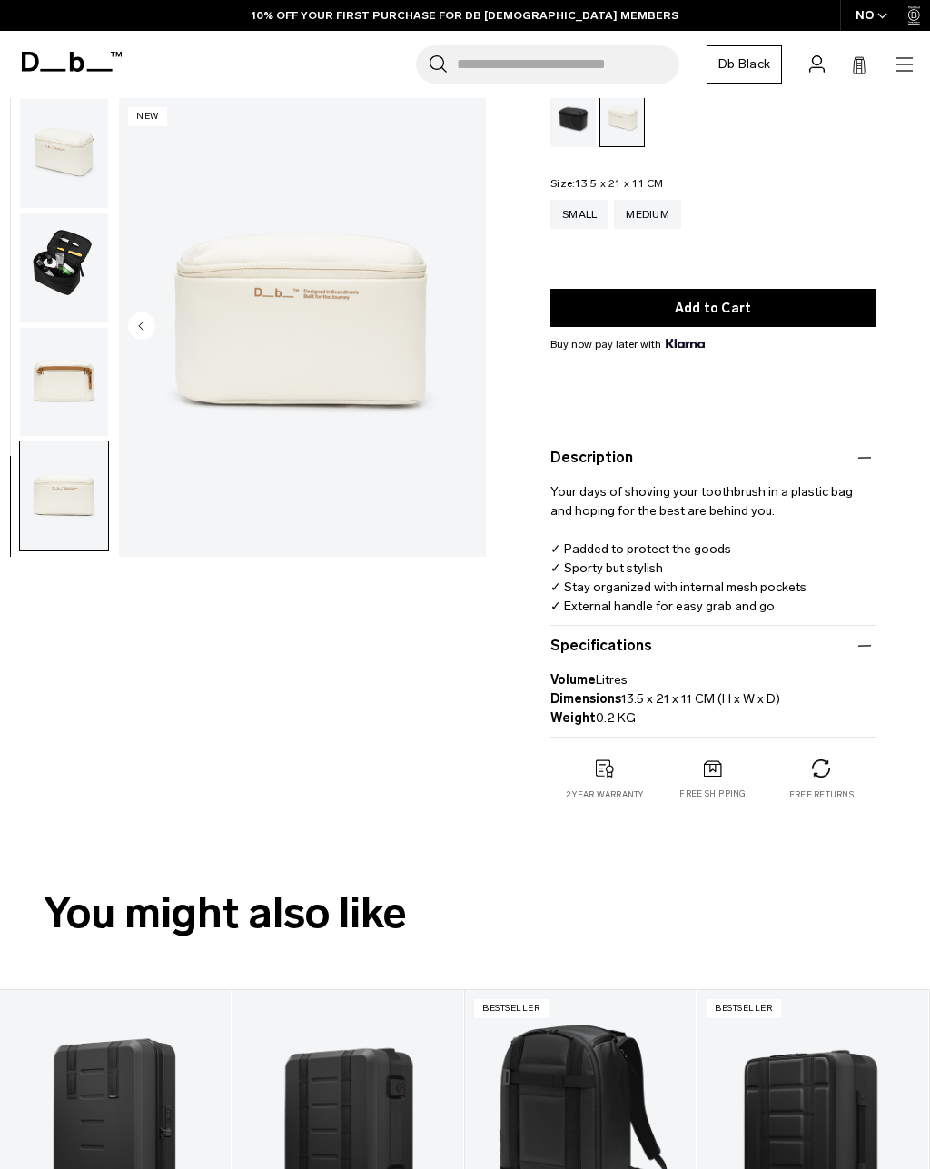
click at [851, 657] on button "Specifications" at bounding box center [712, 646] width 325 height 22
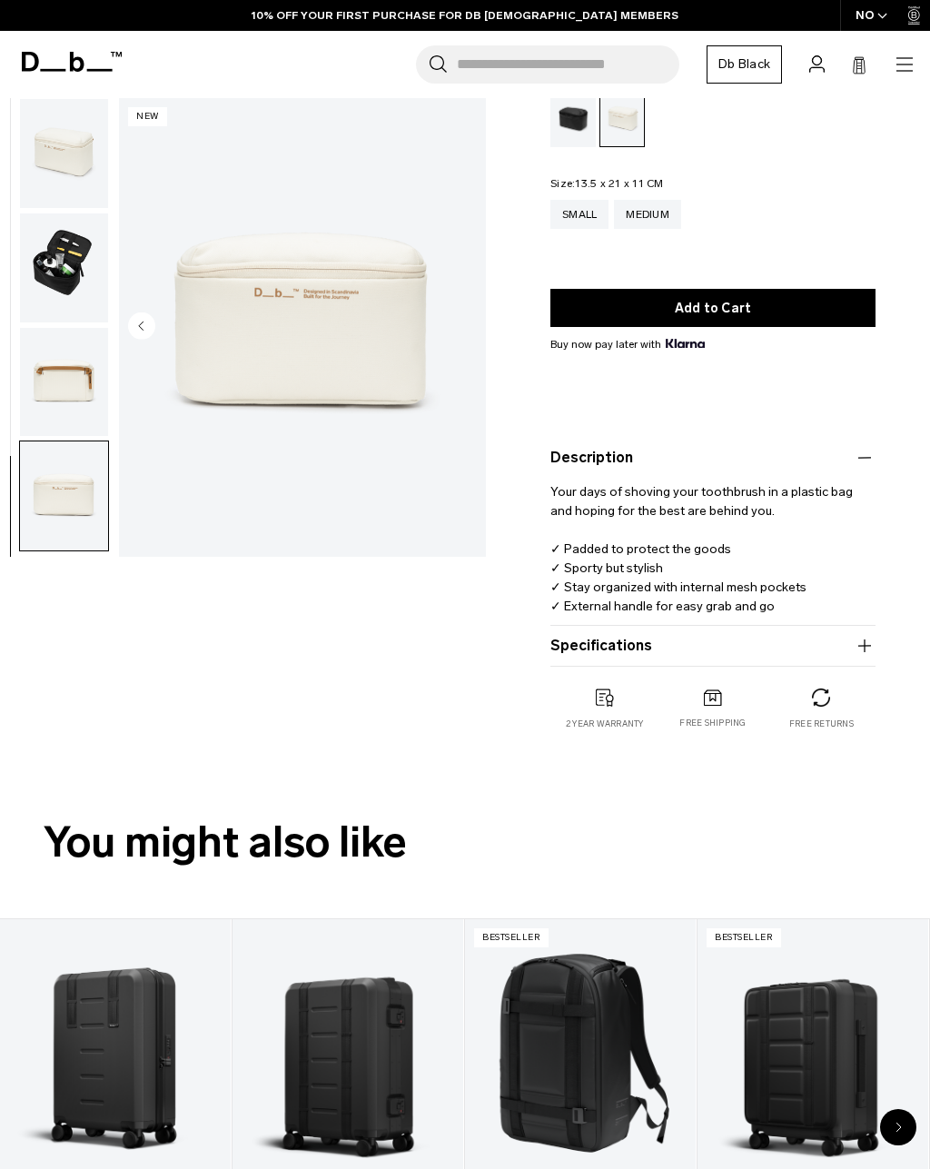
click at [862, 483] on p "Your days of shoving your toothbrush in a plastic bag and hoping for the best a…" at bounding box center [712, 542] width 325 height 147
click at [851, 464] on button "Description" at bounding box center [712, 458] width 325 height 22
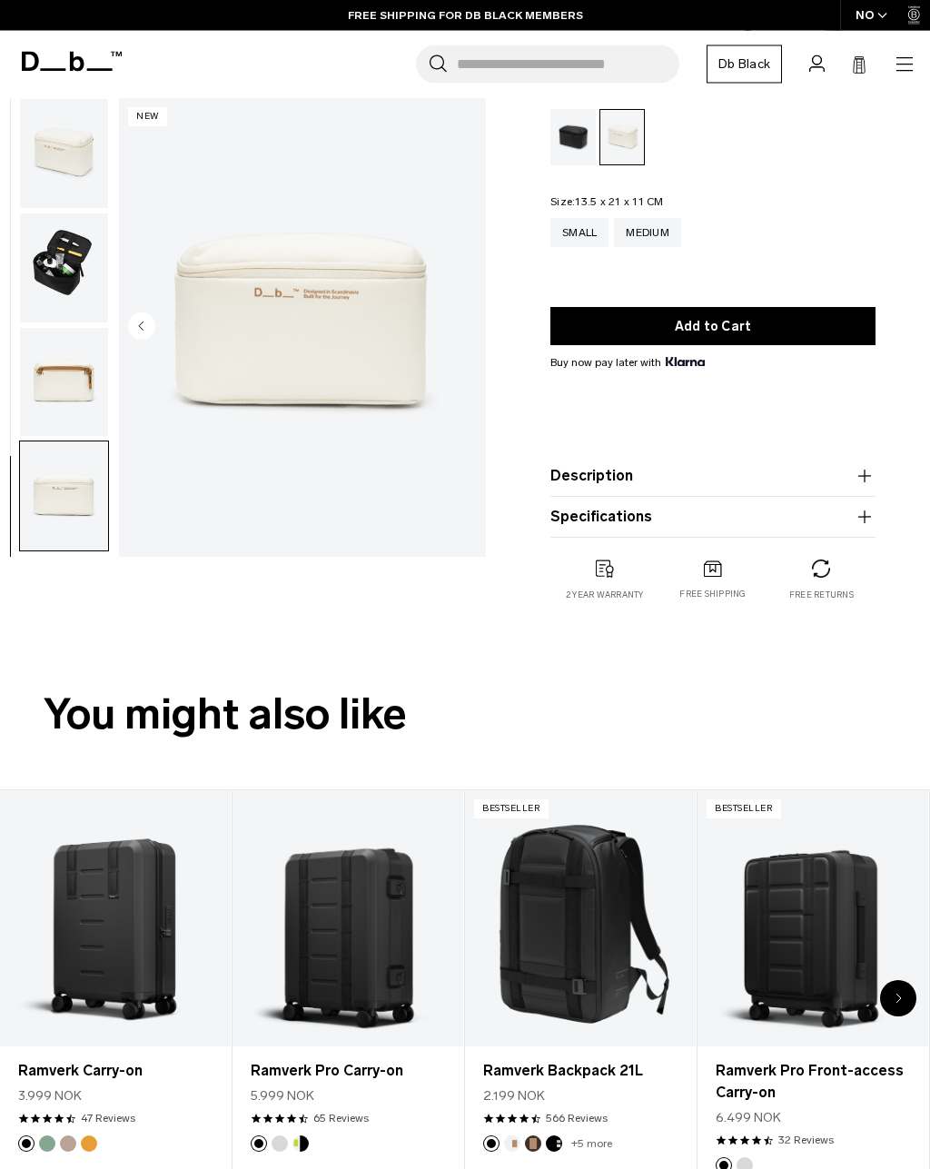
scroll to position [0, 0]
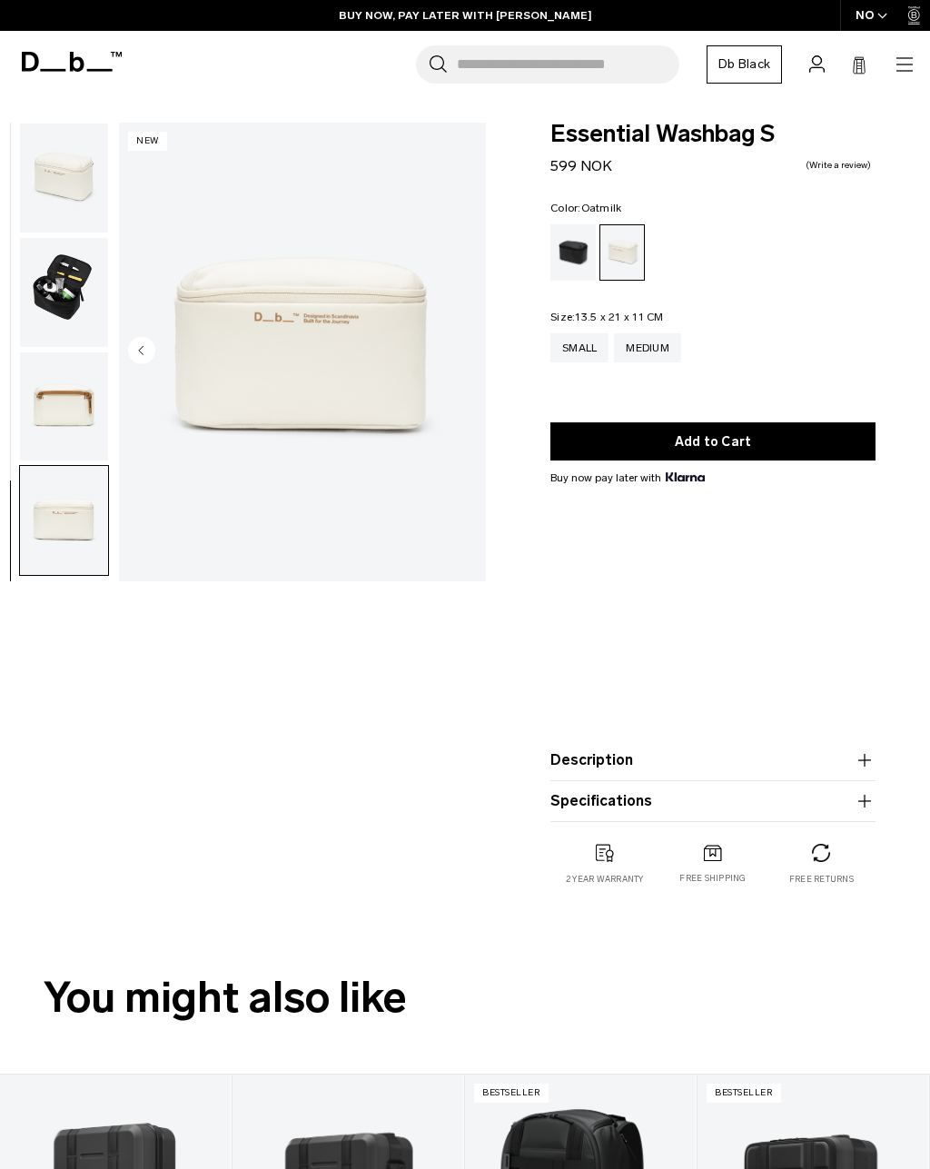
click at [795, 441] on button "Add to Cart" at bounding box center [712, 441] width 325 height 38
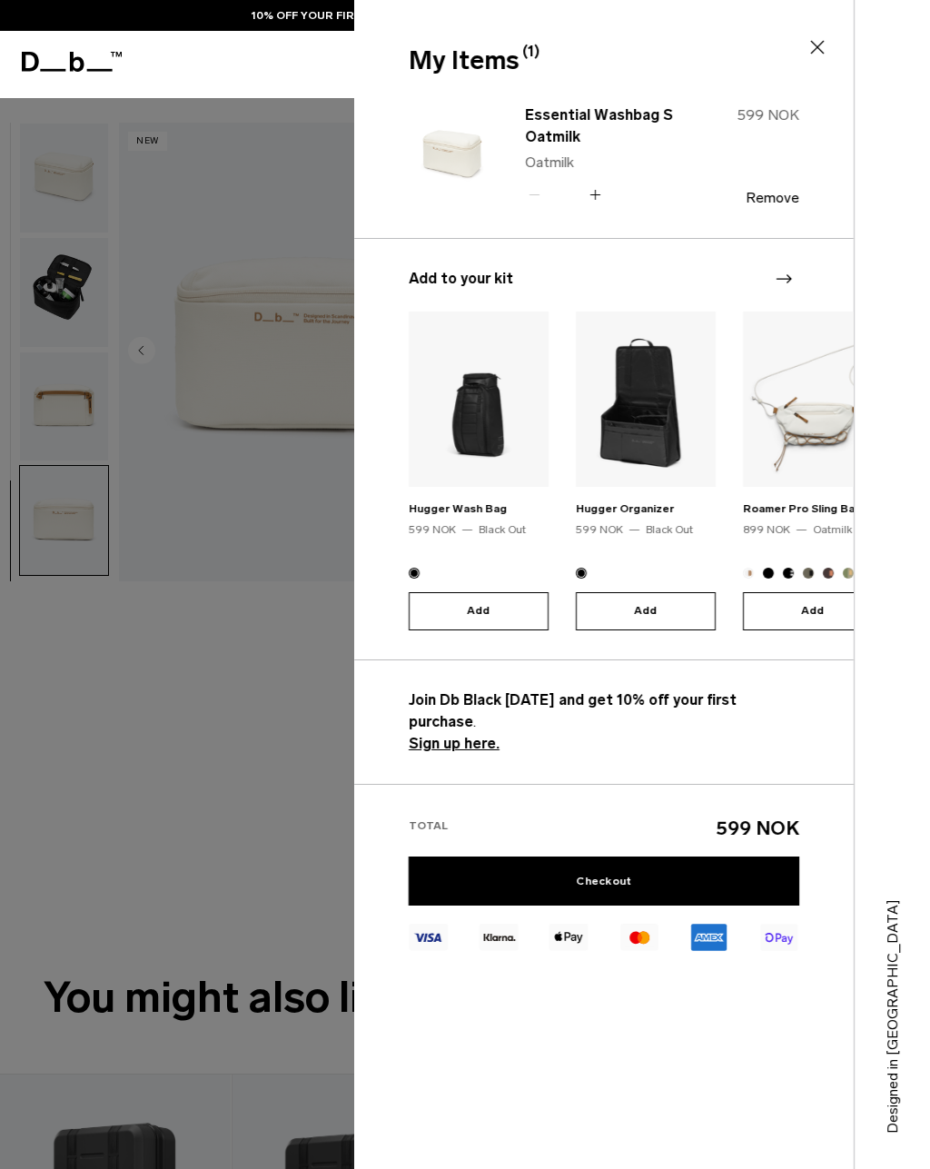
click at [242, 632] on div at bounding box center [465, 584] width 930 height 1169
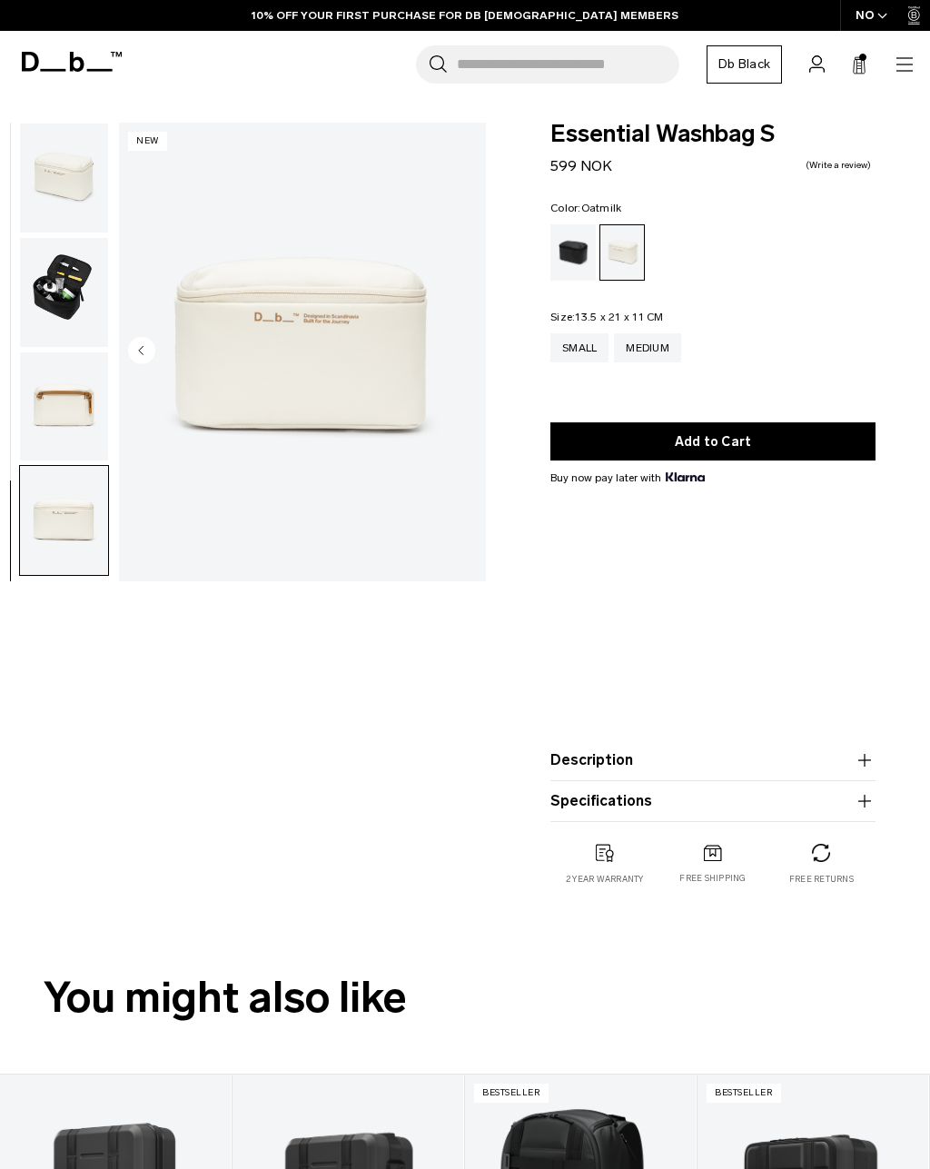
click at [610, 51] on input "Search for Bags, Luggage..." at bounding box center [568, 64] width 222 height 38
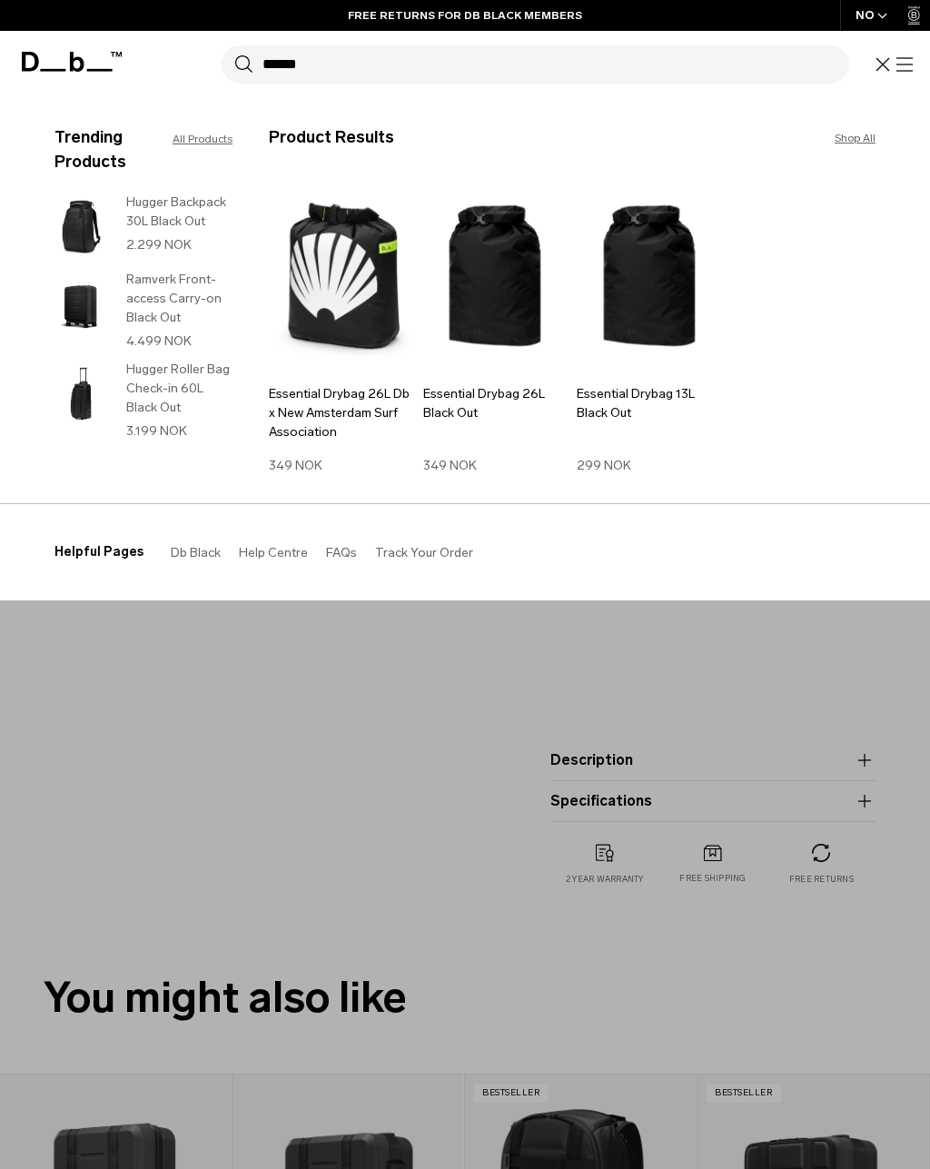
type input "******"
click at [852, 137] on link "Shop All" at bounding box center [855, 138] width 41 height 16
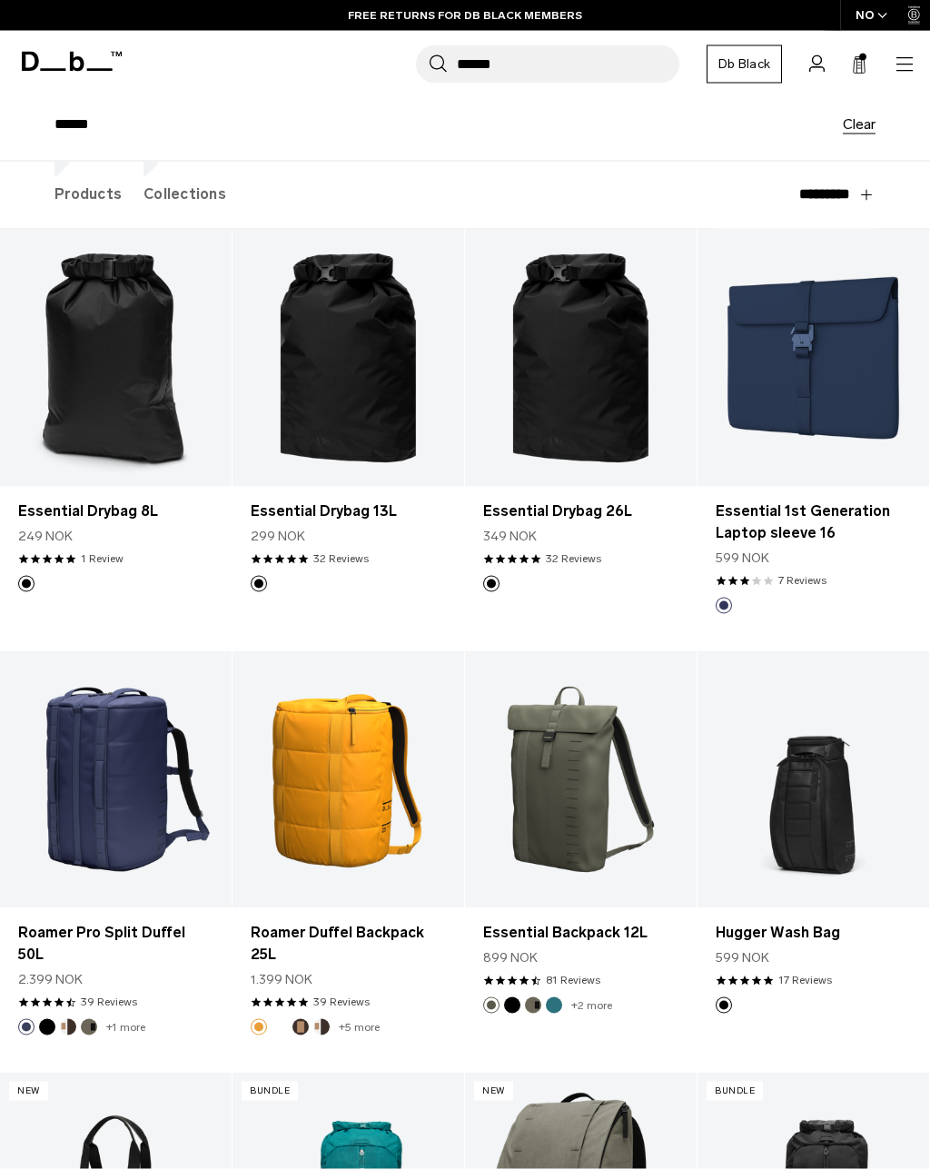
scroll to position [43, 0]
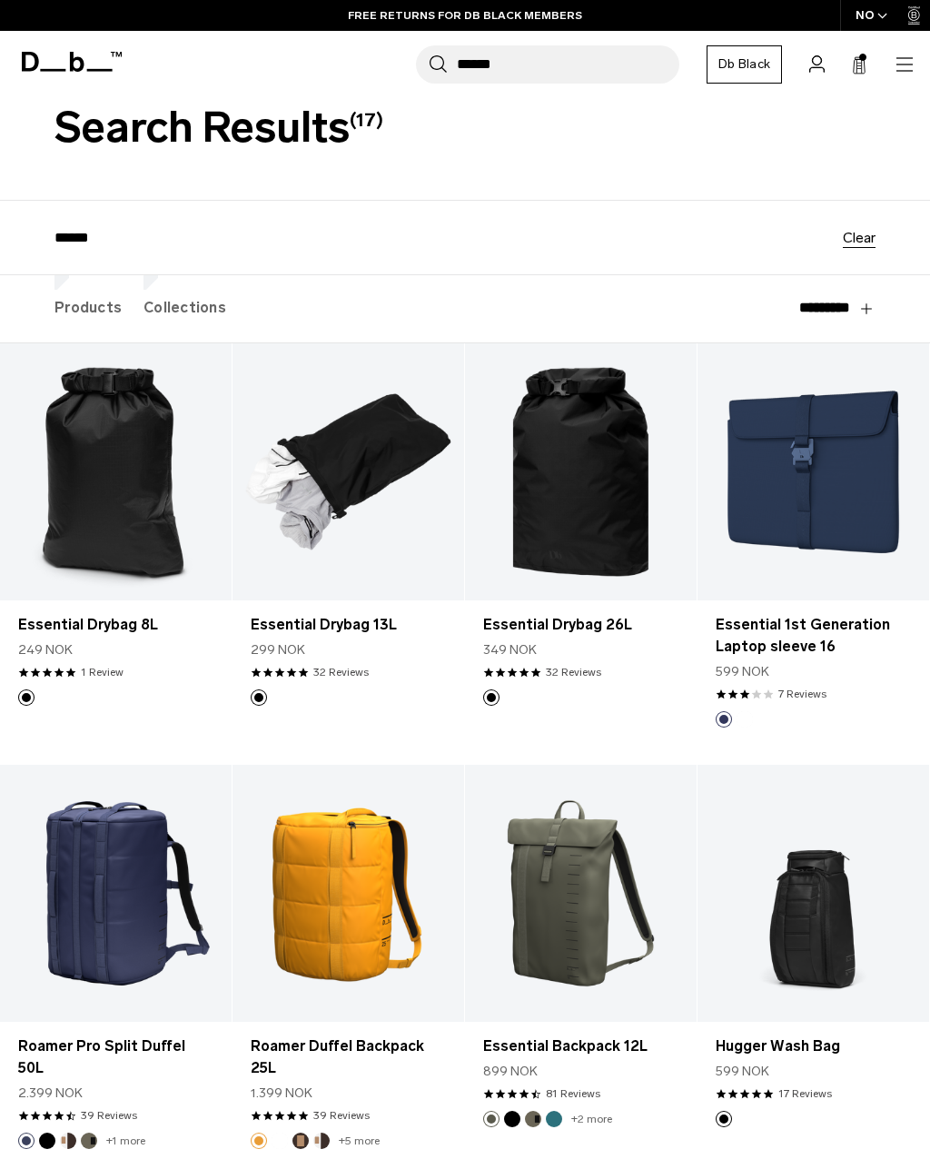
click at [378, 460] on link "Essential Drybag 13L" at bounding box center [348, 471] width 232 height 257
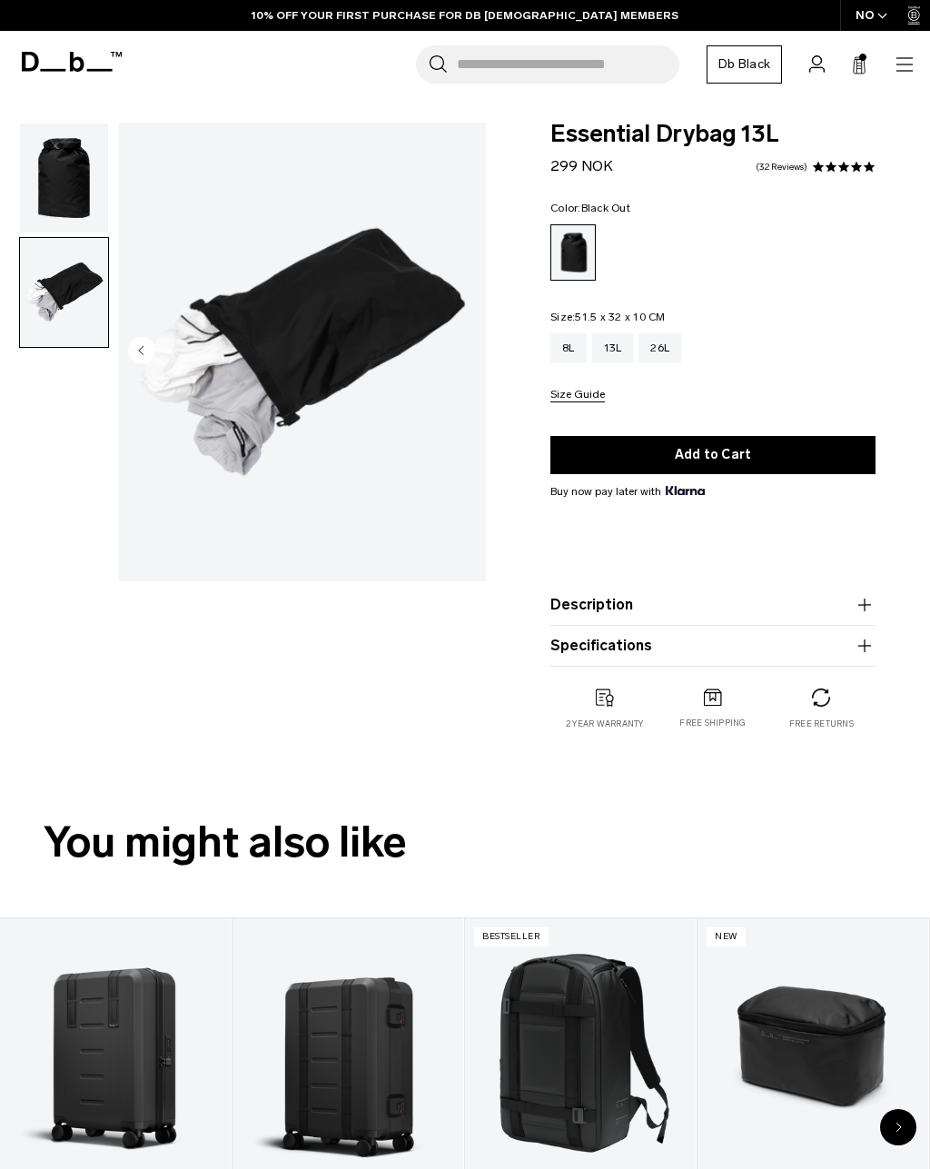
click at [143, 354] on icon "Previous slide" at bounding box center [141, 350] width 5 height 8
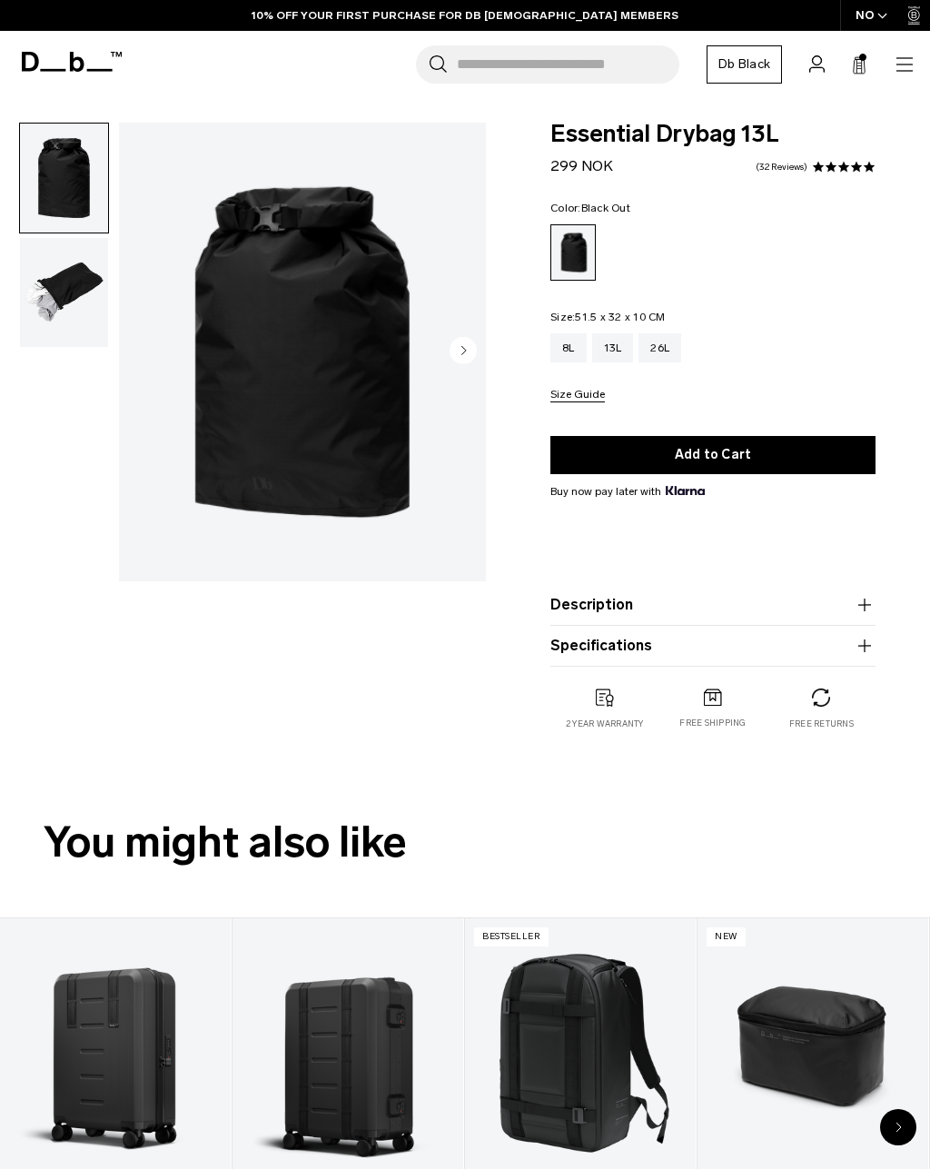
click at [807, 601] on button "Description" at bounding box center [712, 605] width 325 height 22
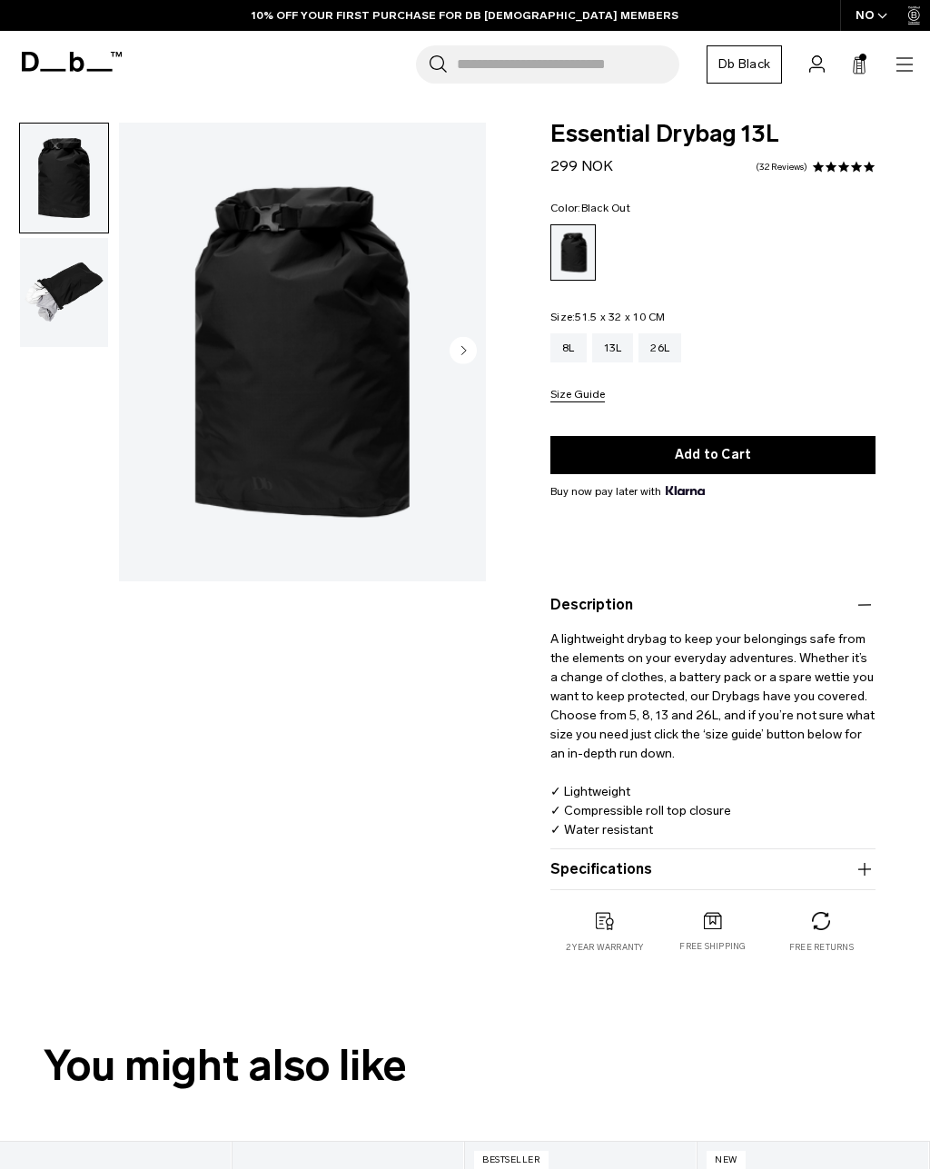
click at [595, 389] on button "Size Guide" at bounding box center [577, 396] width 54 height 14
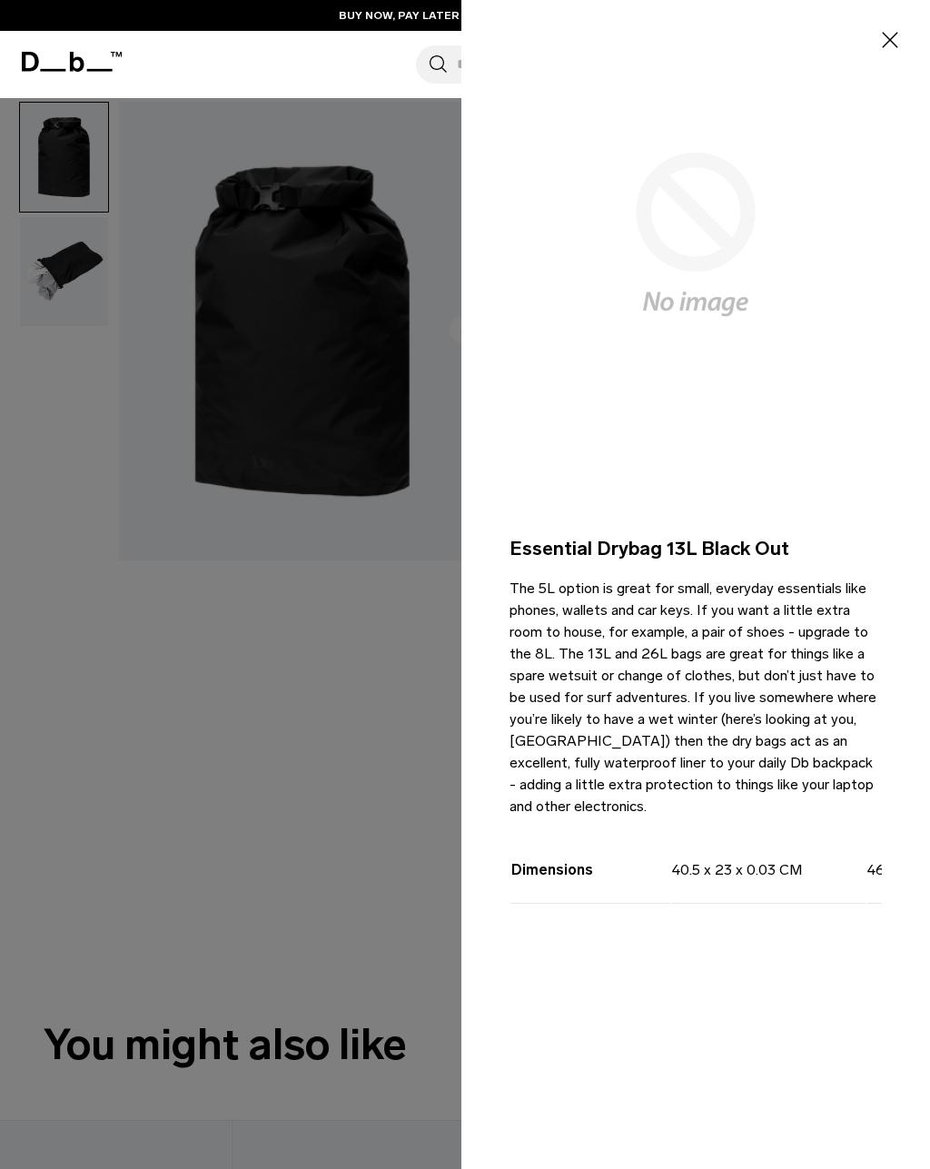
click at [62, 222] on div at bounding box center [465, 584] width 930 height 1169
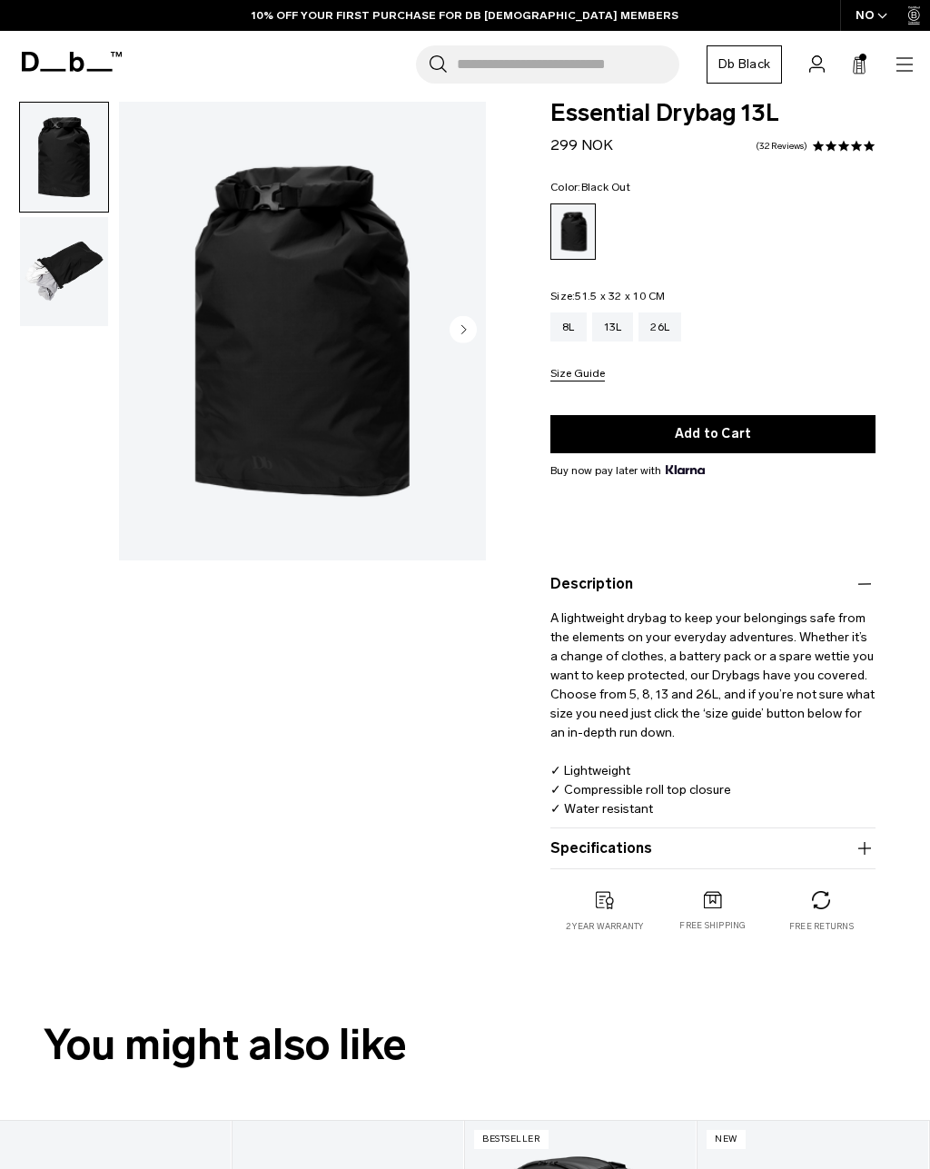
click at [902, 16] on div "NO" at bounding box center [872, 15] width 64 height 31
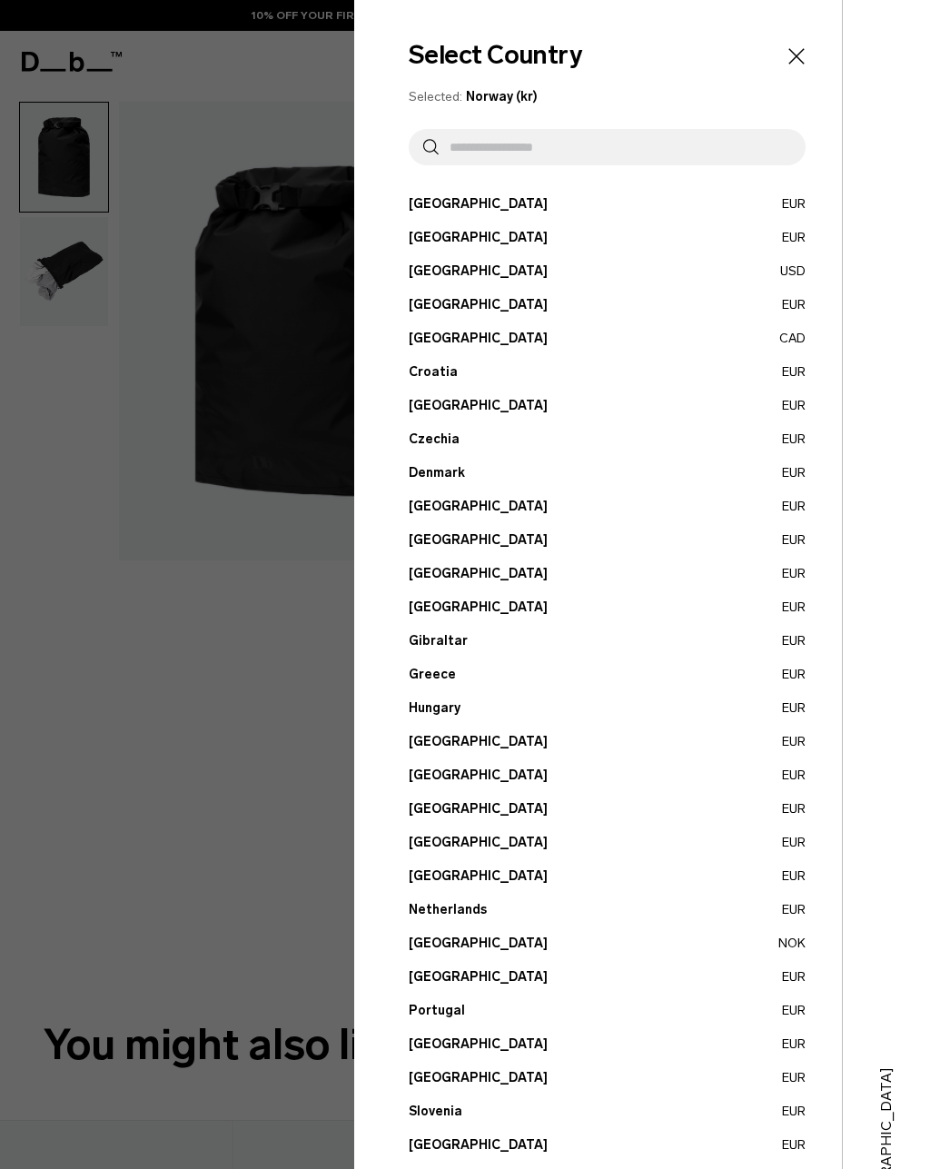
click at [68, 222] on div at bounding box center [465, 584] width 930 height 1169
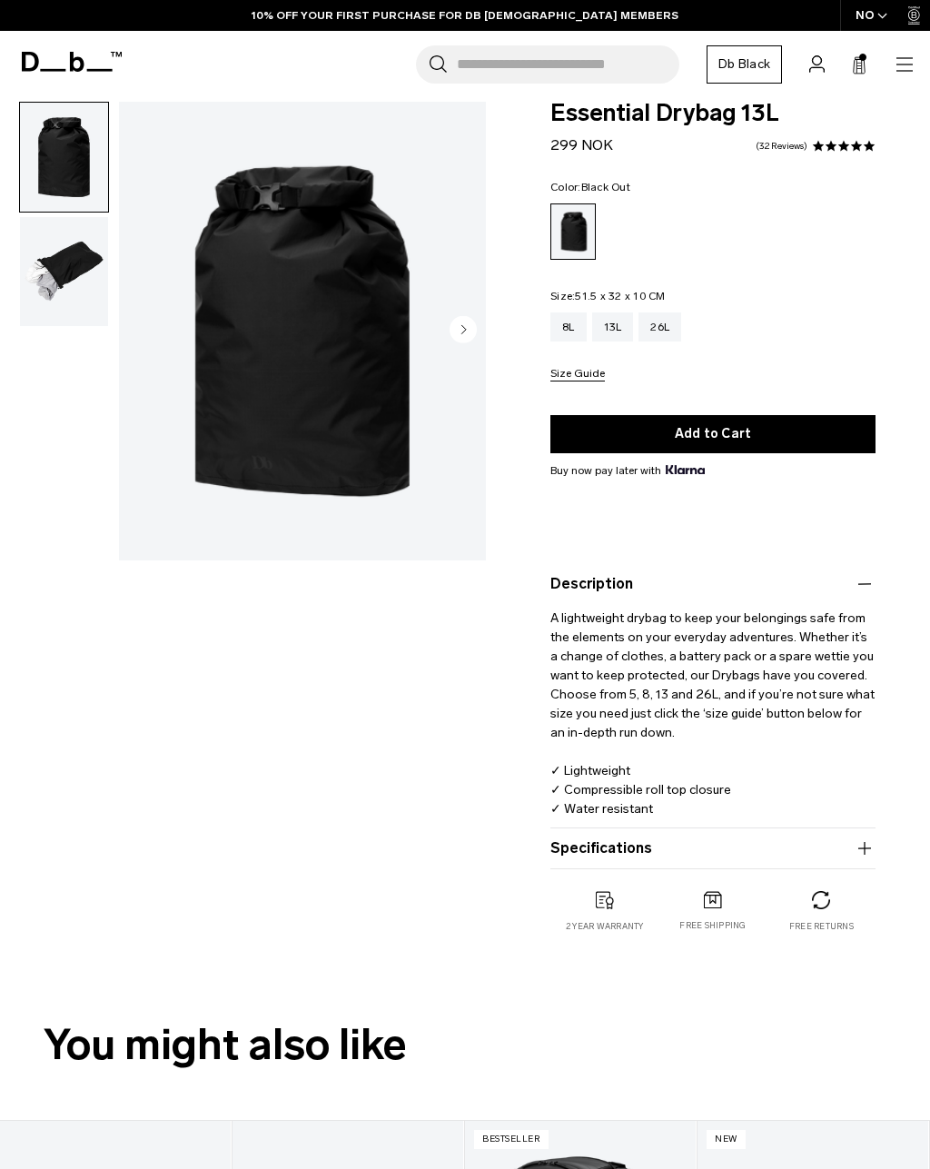
click at [854, 65] on icon at bounding box center [859, 65] width 15 height 18
